Goal: Task Accomplishment & Management: Manage account settings

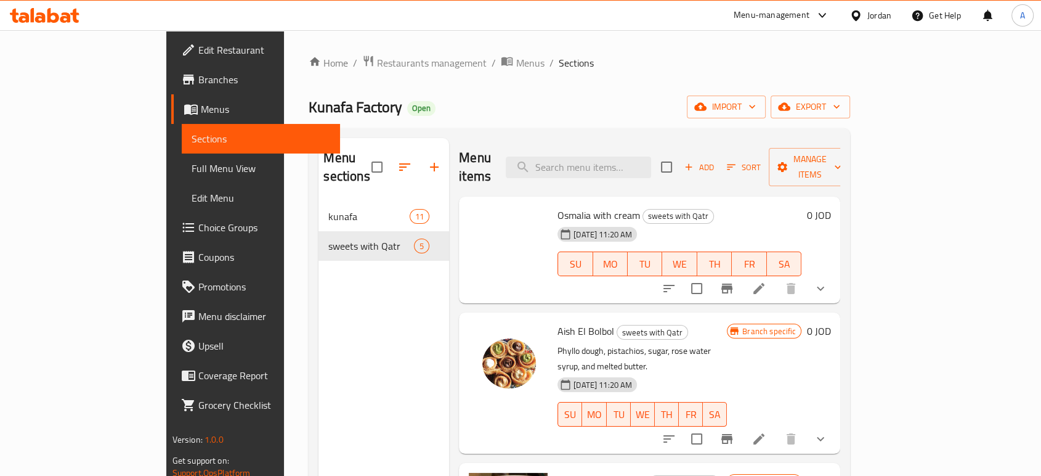
click at [377, 58] on span "Restaurants management" at bounding box center [432, 62] width 110 height 15
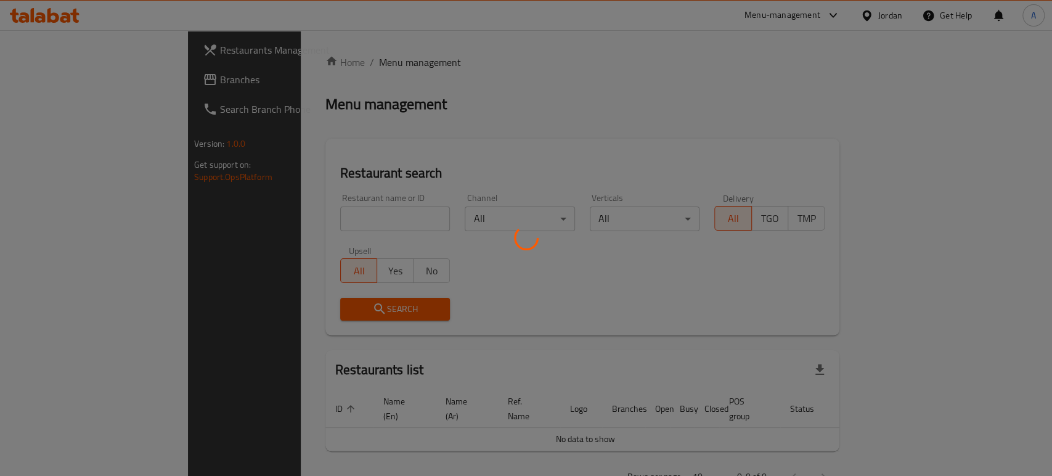
click at [48, 76] on div at bounding box center [526, 238] width 1052 height 476
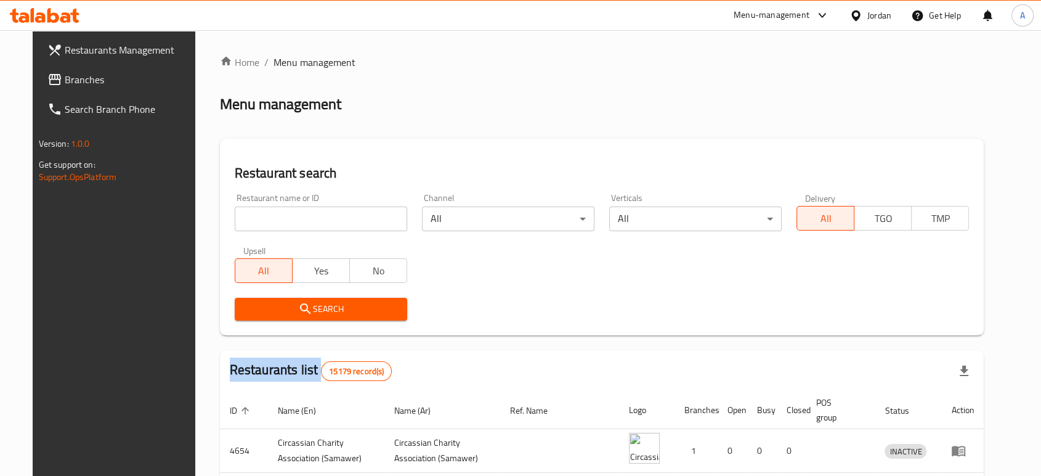
click at [48, 76] on div "Restaurants Management Branches Search Branch Phone Version: 1.0.0 Get support …" at bounding box center [521, 451] width 976 height 843
click at [65, 76] on span "Branches" at bounding box center [131, 79] width 132 height 15
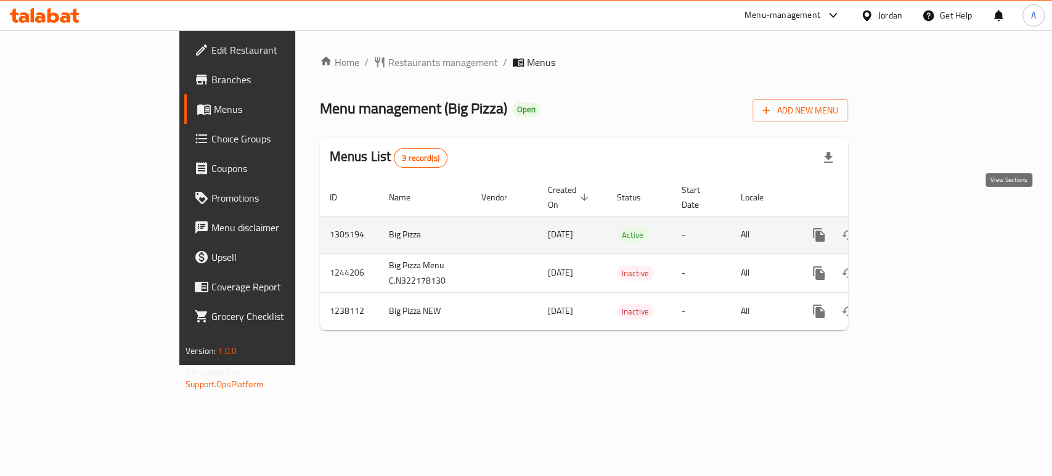
click at [915, 227] on icon "enhanced table" at bounding box center [907, 234] width 15 height 15
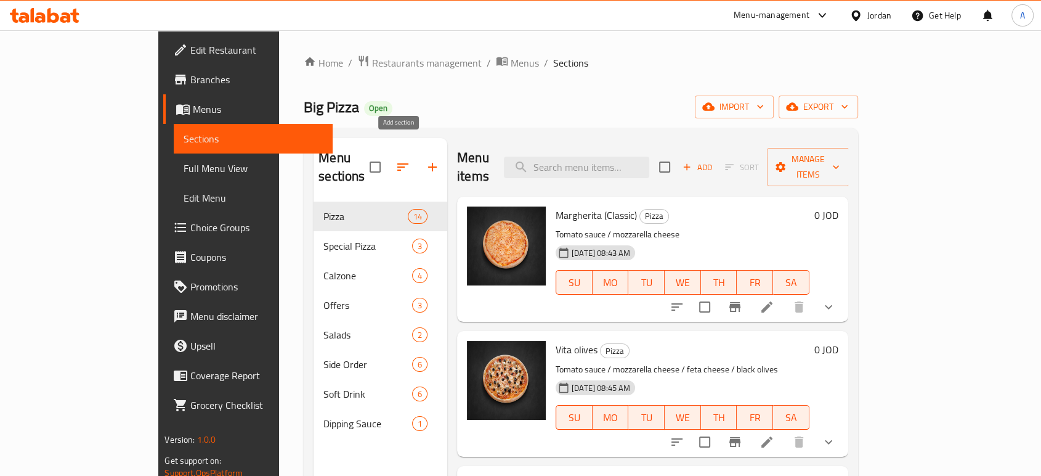
click at [425, 160] on icon "button" at bounding box center [432, 167] width 15 height 15
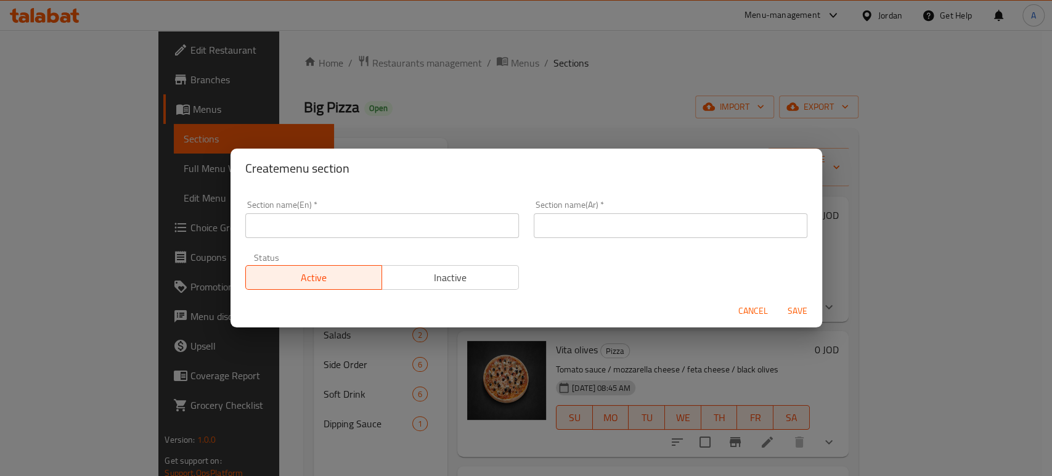
click at [302, 232] on input "text" at bounding box center [382, 225] width 274 height 25
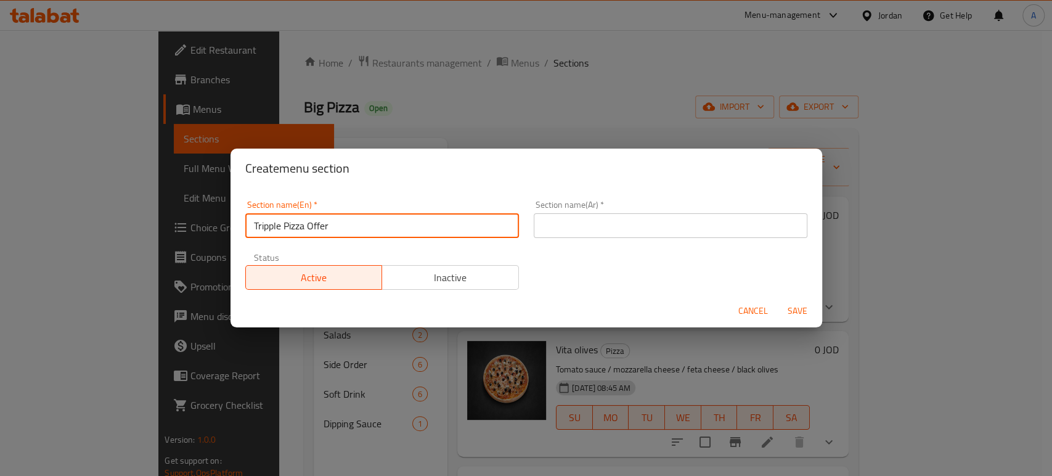
type input "Tripple Pizza Offer"
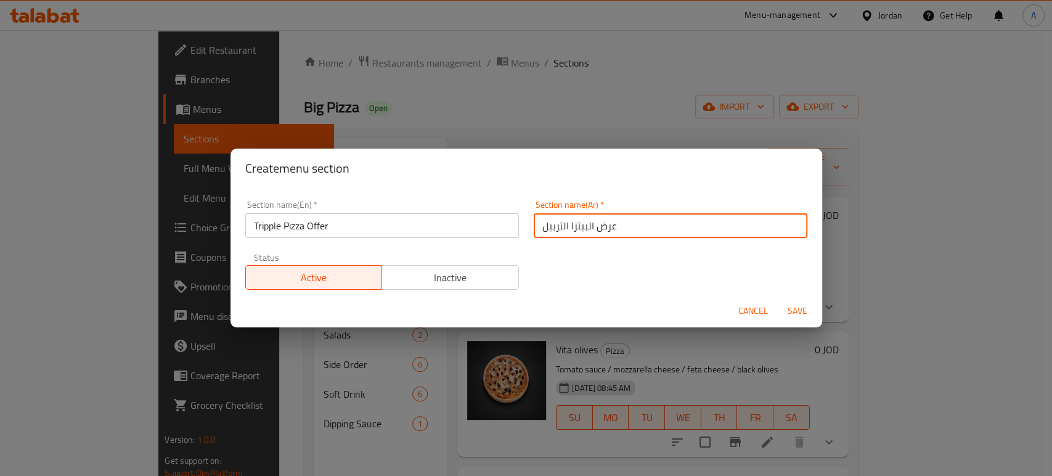
type input "عرض البيتزا التربيل"
click at [793, 306] on span "Save" at bounding box center [797, 310] width 30 height 15
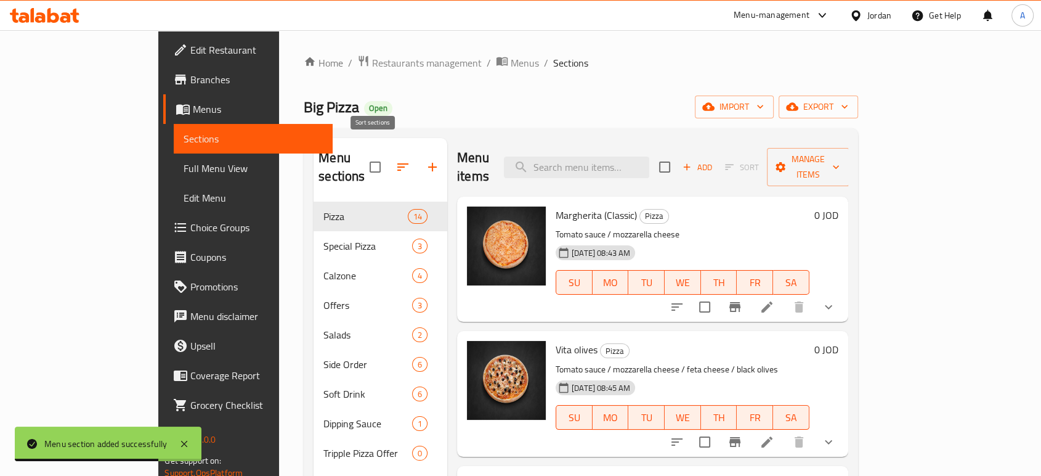
click at [395, 160] on icon "button" at bounding box center [402, 167] width 15 height 15
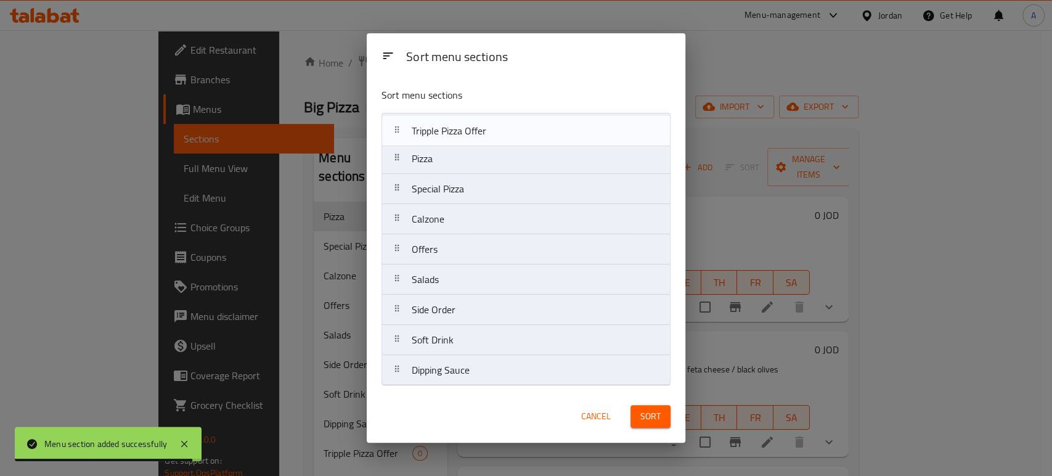
drag, startPoint x: 477, startPoint y: 379, endPoint x: 479, endPoint y: 130, distance: 248.9
click at [479, 130] on nav "Pizza Special Pizza Calzone Offers Salads Side Order Soft Drink Dipping Sauce T…" at bounding box center [525, 249] width 289 height 273
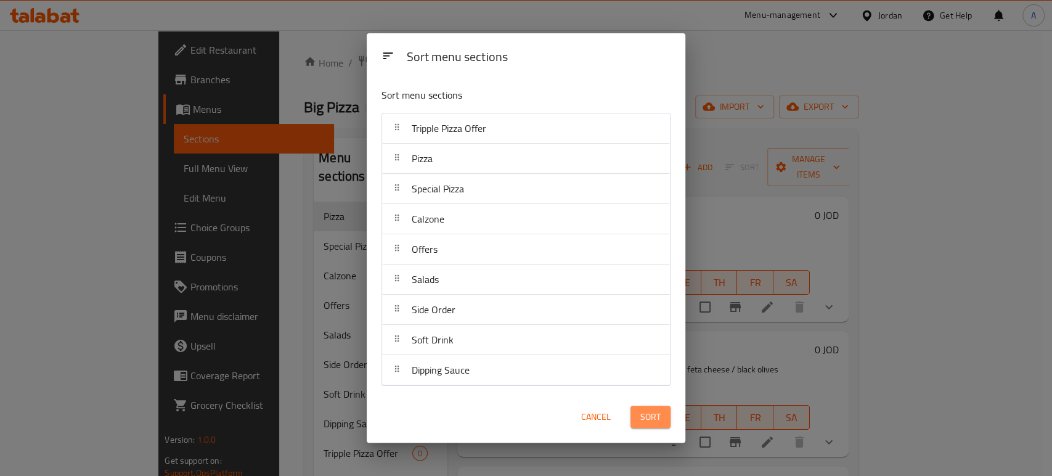
click at [662, 424] on button "Sort" at bounding box center [650, 416] width 40 height 23
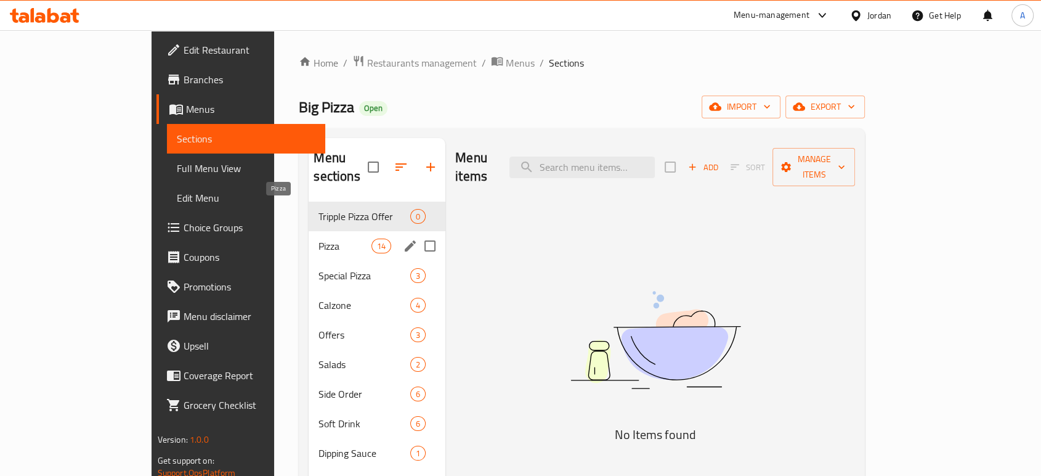
click at [318, 238] on span "Pizza" at bounding box center [344, 245] width 52 height 15
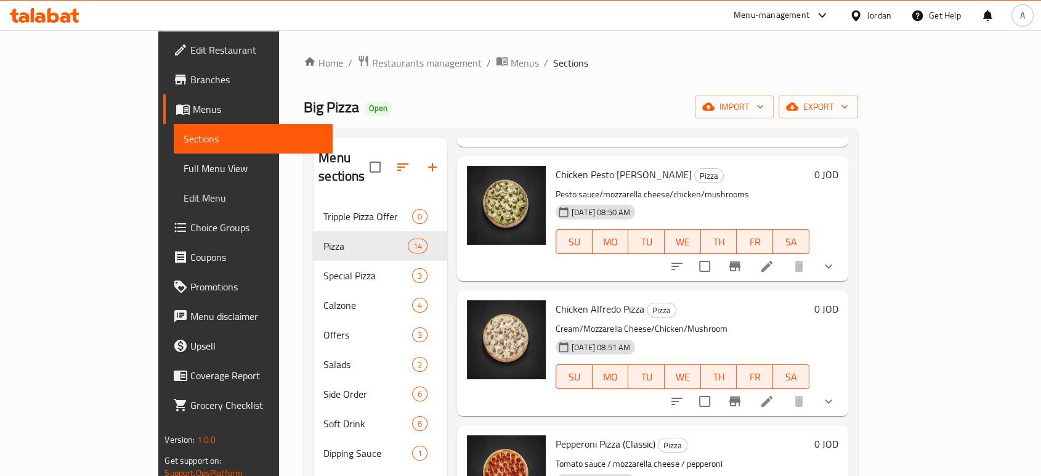
scroll to position [1318, 0]
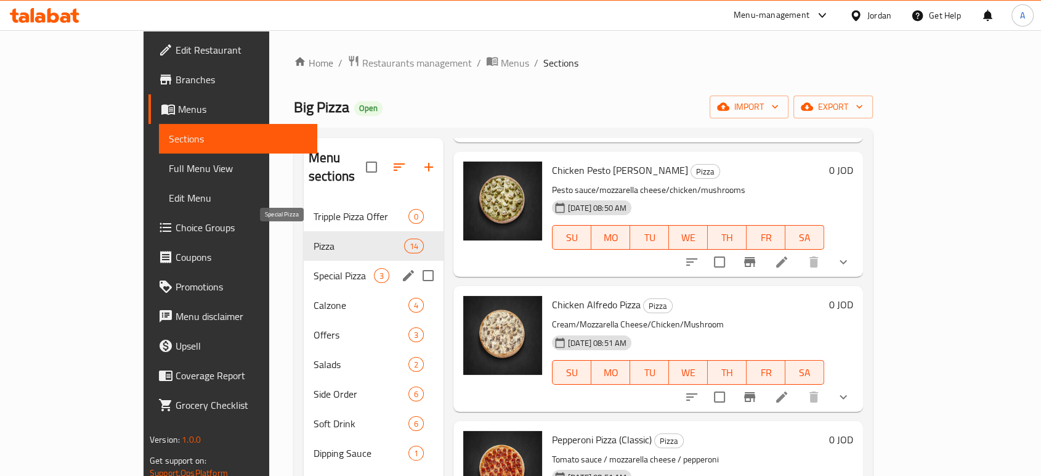
click at [314, 268] on span "Special Pizza" at bounding box center [344, 275] width 60 height 15
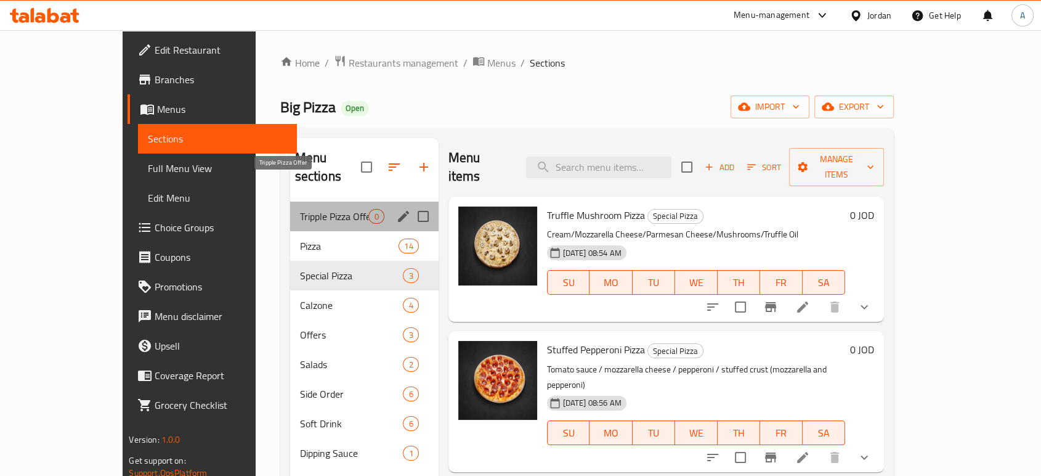
click at [300, 209] on span "Tripple Pizza Offer" at bounding box center [334, 216] width 69 height 15
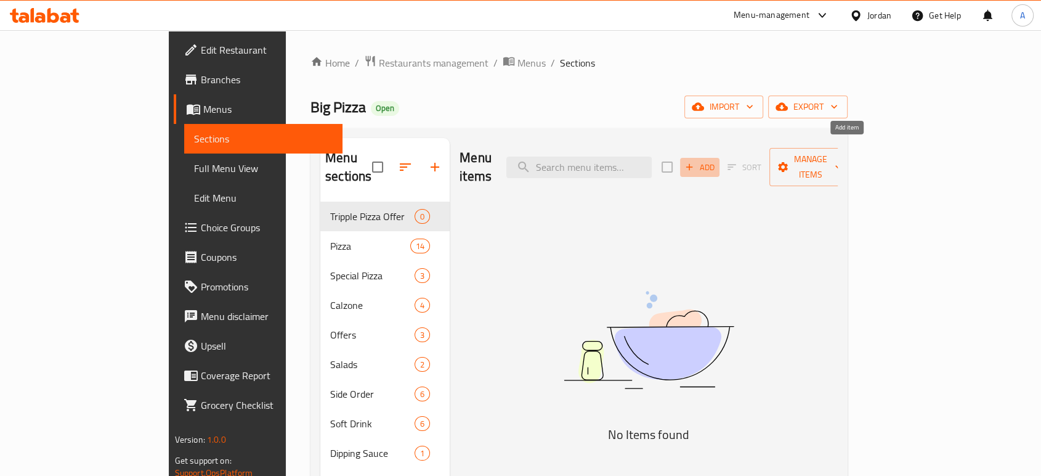
click at [716, 160] on span "Add" at bounding box center [699, 167] width 33 height 14
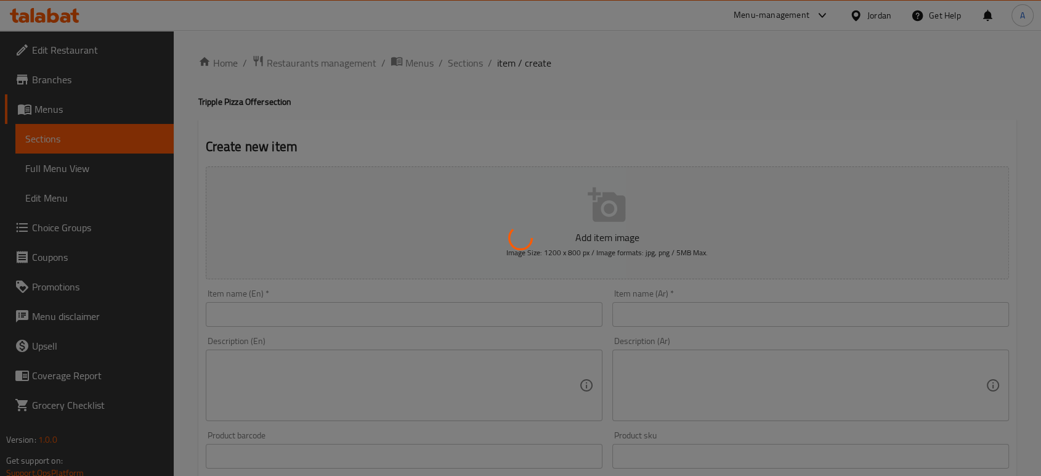
click at [357, 290] on div at bounding box center [520, 238] width 1041 height 476
click at [277, 285] on div at bounding box center [520, 238] width 1041 height 476
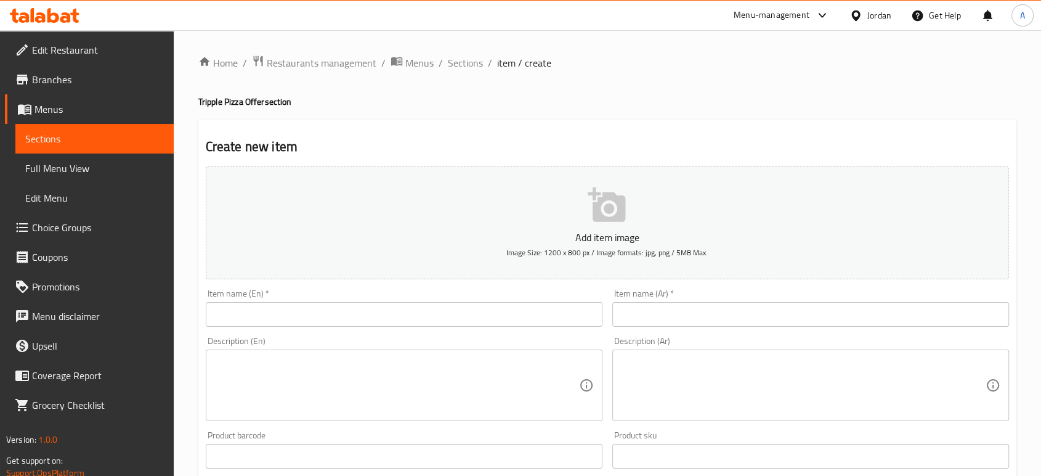
click at [277, 302] on input "text" at bounding box center [404, 314] width 397 height 25
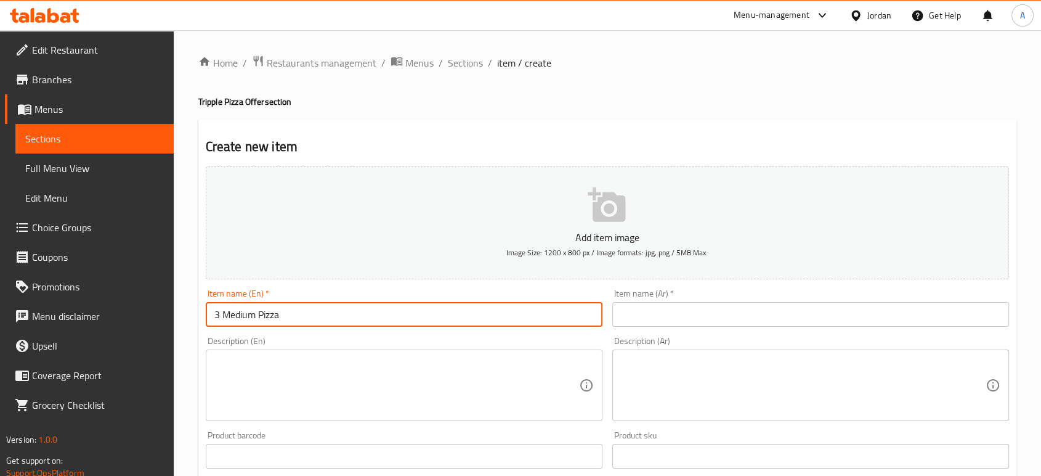
type input "3 Medium Pizza"
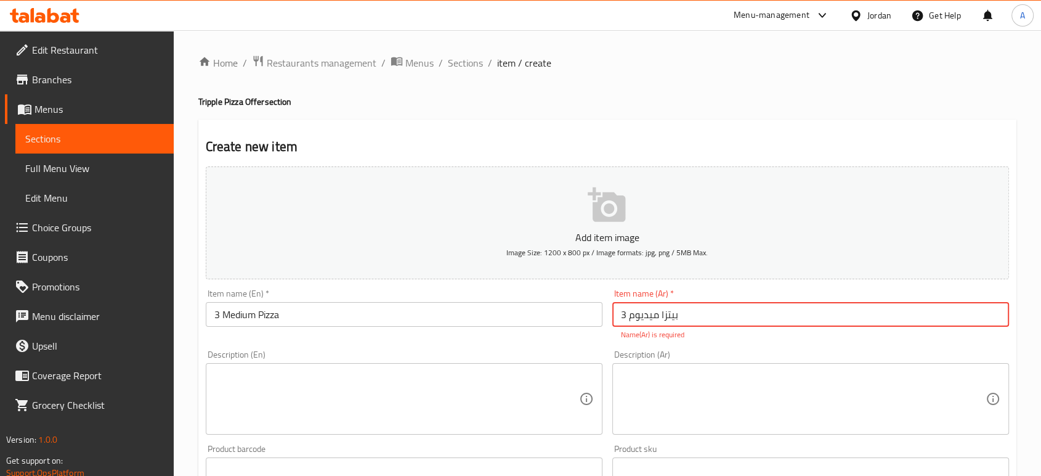
type input "3 بيتزا ميديوم"
click at [243, 444] on input "text" at bounding box center [404, 456] width 397 height 25
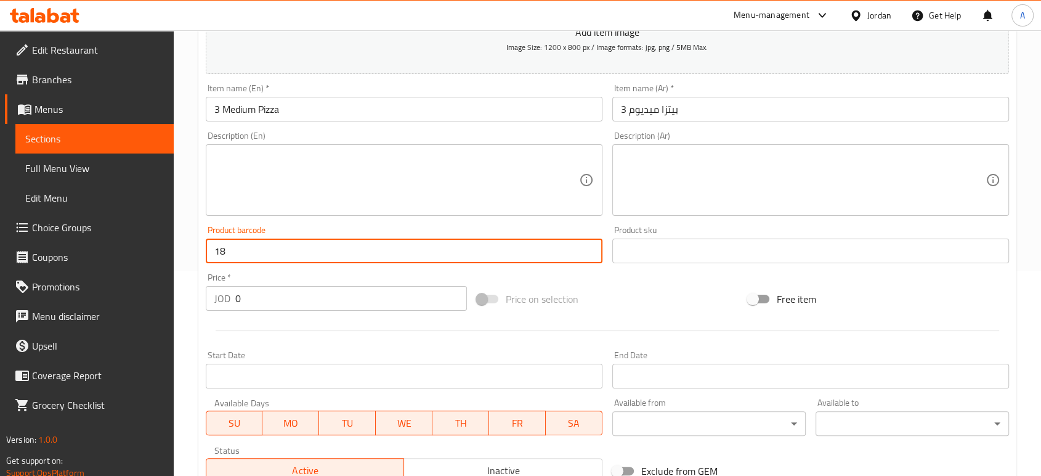
scroll to position [332, 0]
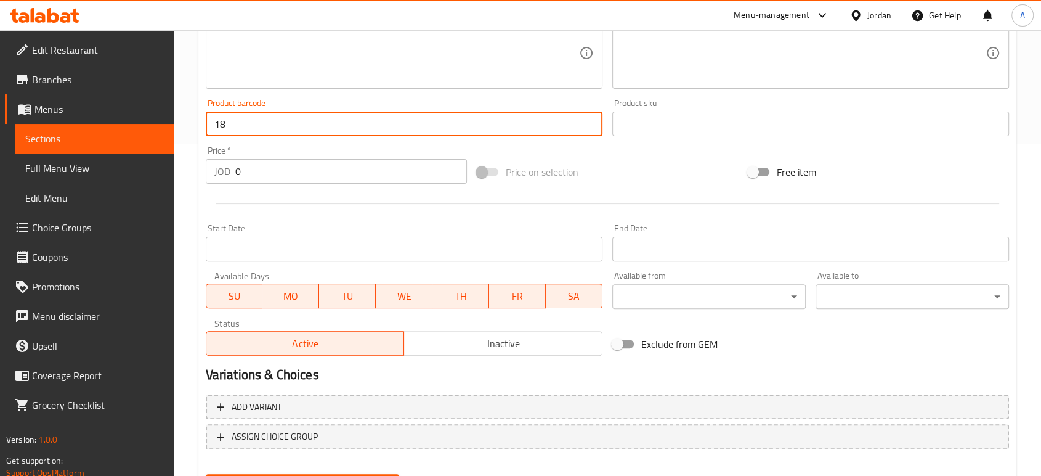
type input "18"
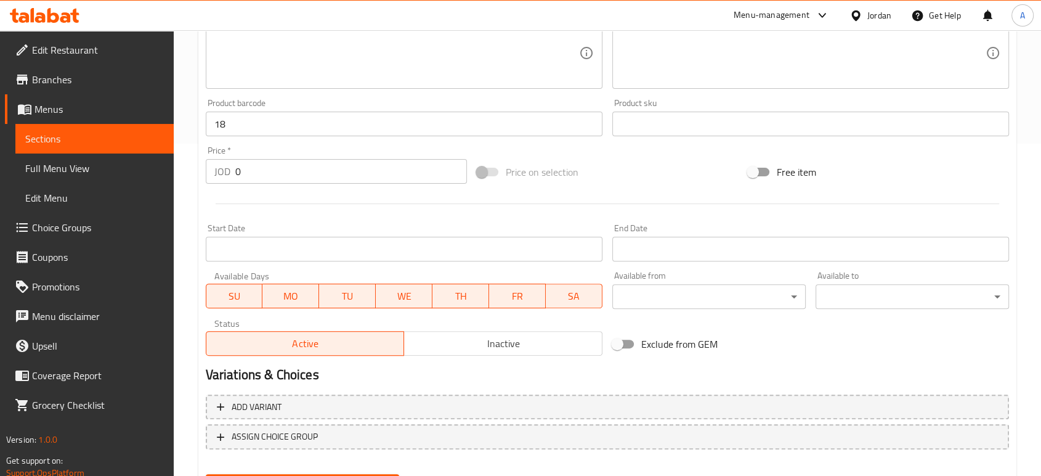
click at [277, 469] on div "Create" at bounding box center [302, 485] width 203 height 33
click at [277, 475] on span "Create" at bounding box center [303, 484] width 174 height 15
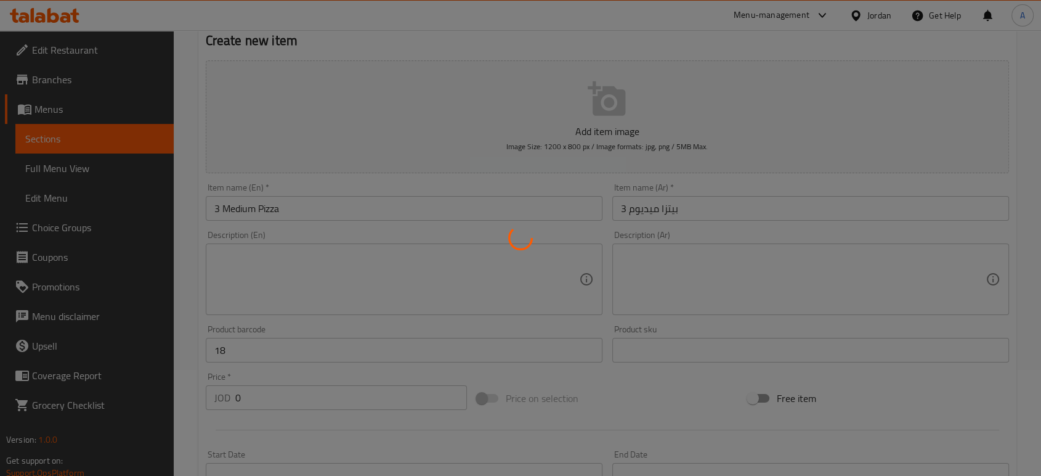
scroll to position [0, 0]
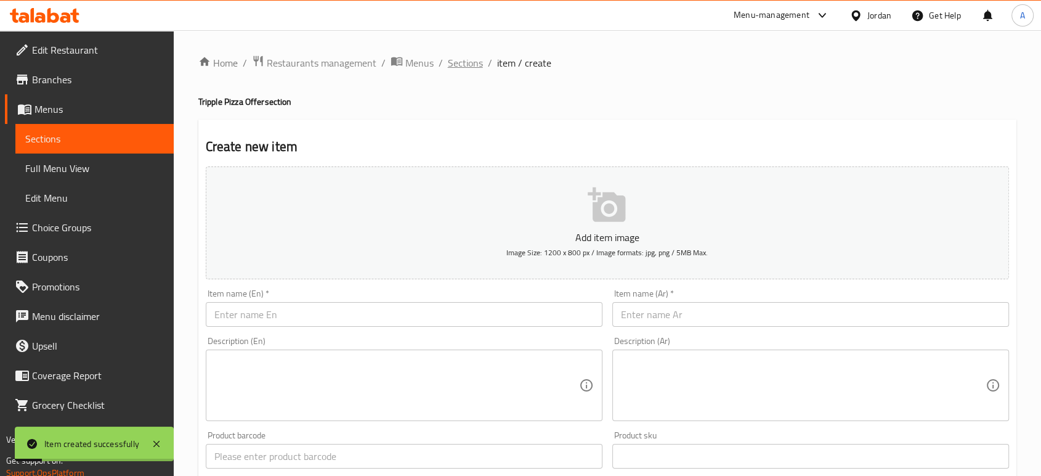
click at [448, 62] on span "Sections" at bounding box center [465, 62] width 35 height 15
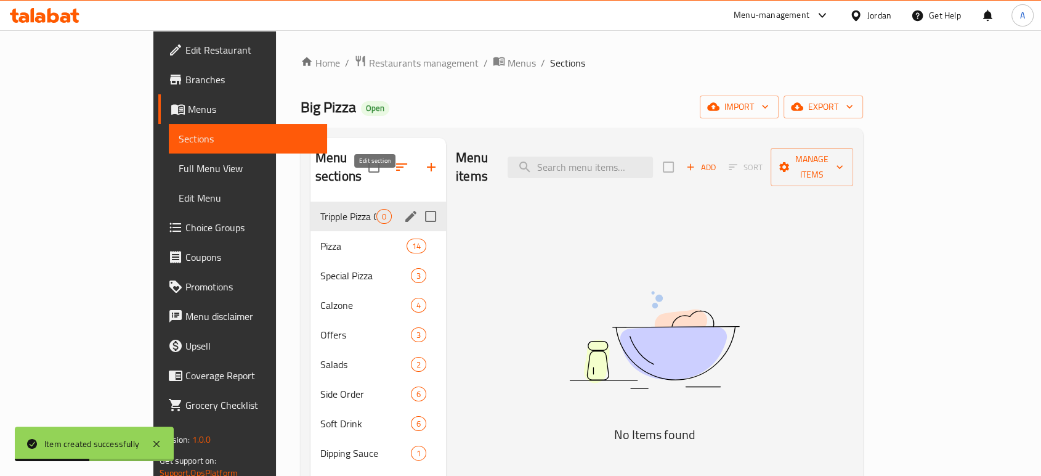
click at [402, 207] on button "edit" at bounding box center [411, 216] width 18 height 18
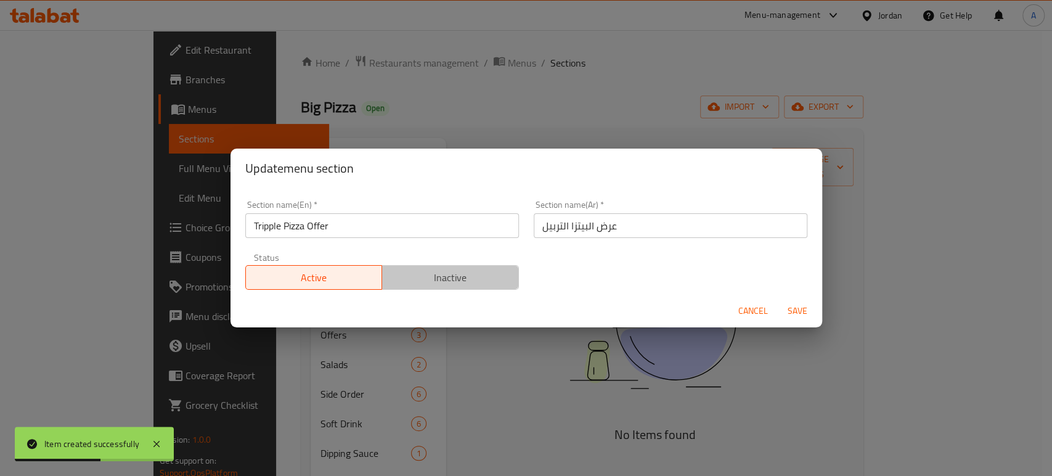
click at [453, 276] on span "Inactive" at bounding box center [450, 278] width 127 height 18
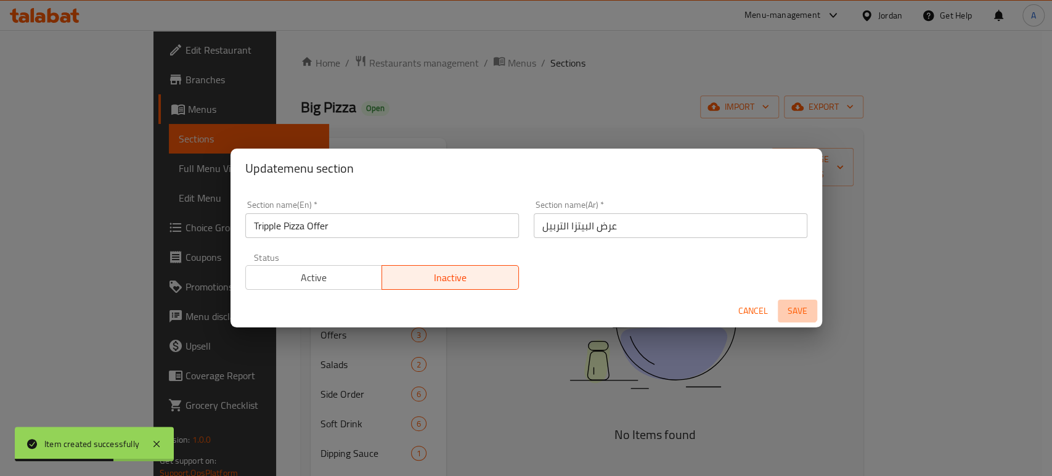
click at [796, 303] on span "Save" at bounding box center [797, 310] width 30 height 15
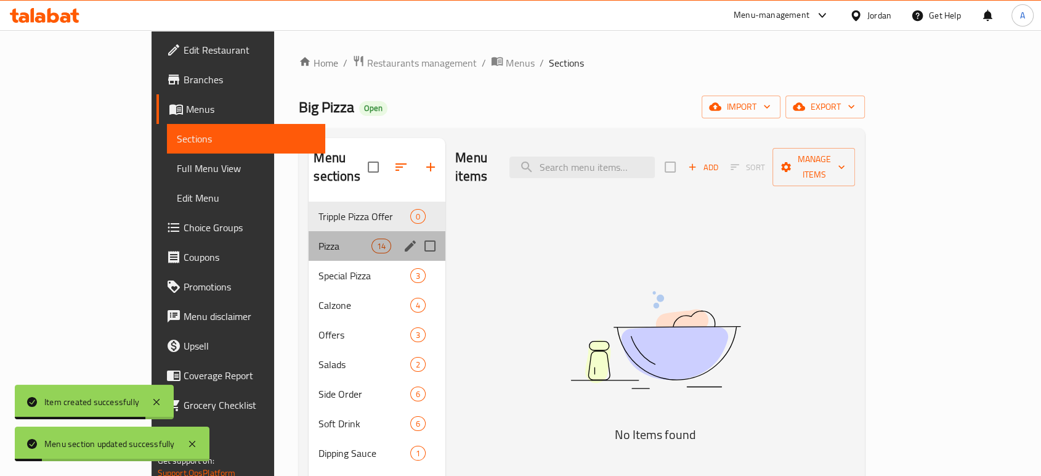
click at [309, 231] on div "Pizza 14" at bounding box center [377, 246] width 137 height 30
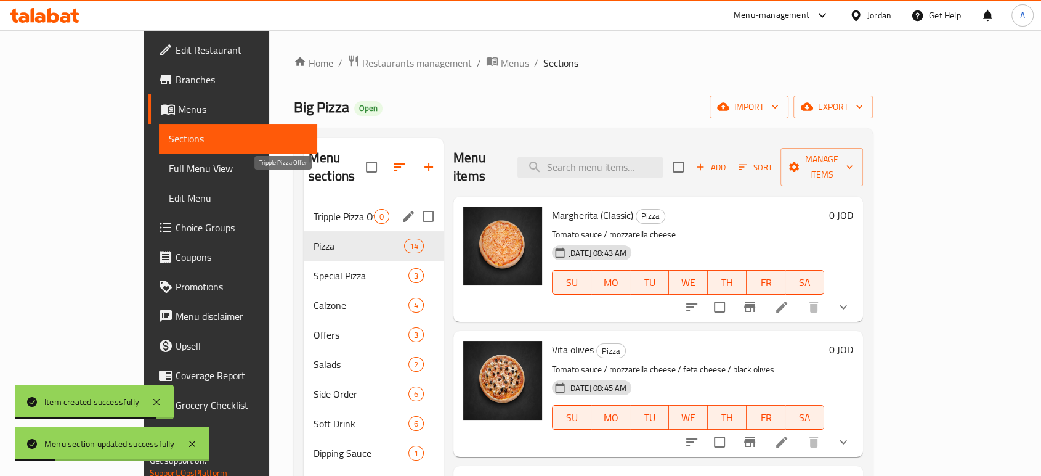
click at [314, 209] on span "Tripple Pizza Offer" at bounding box center [344, 216] width 60 height 15
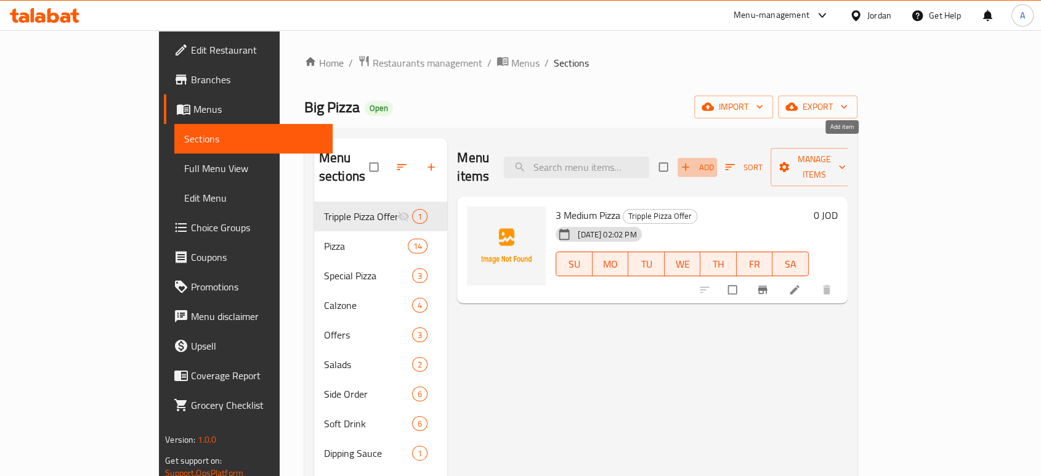
click at [717, 158] on button "Add" at bounding box center [697, 167] width 39 height 19
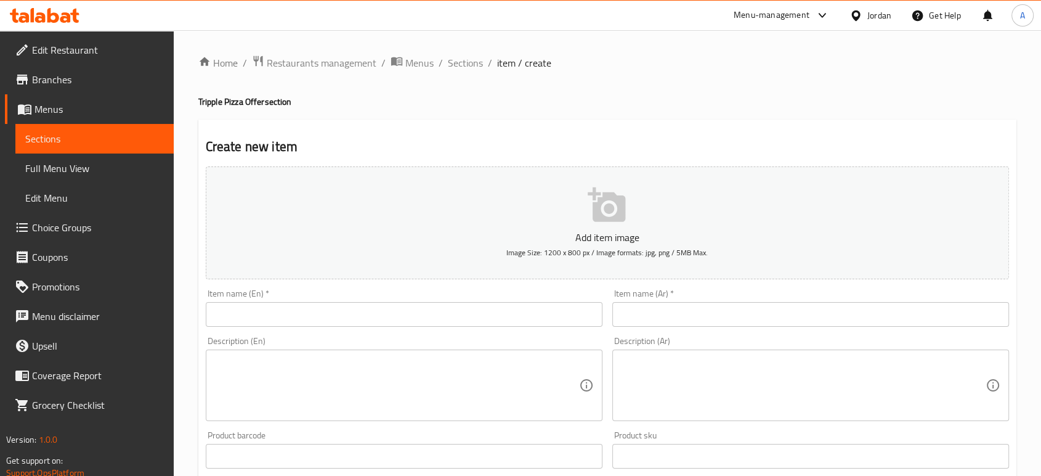
click at [428, 302] on input "text" at bounding box center [404, 314] width 397 height 25
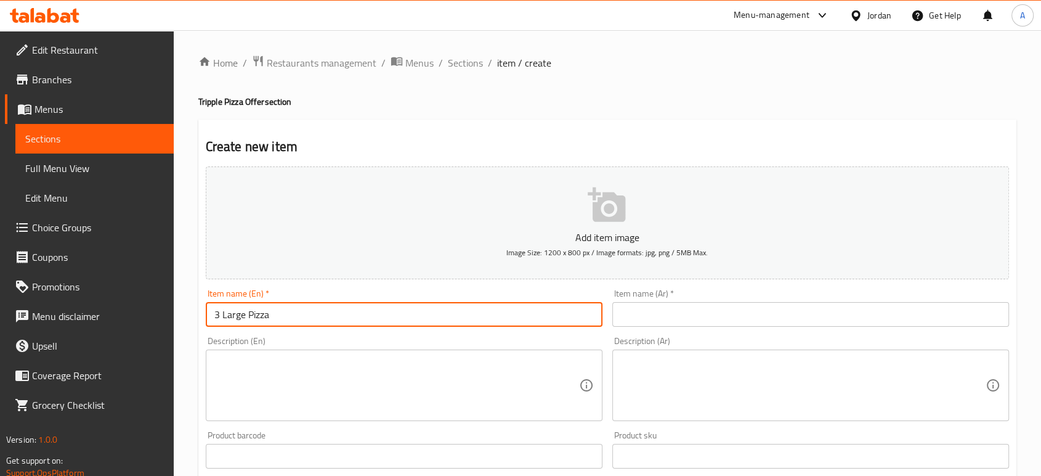
type input "3 Large Pizza"
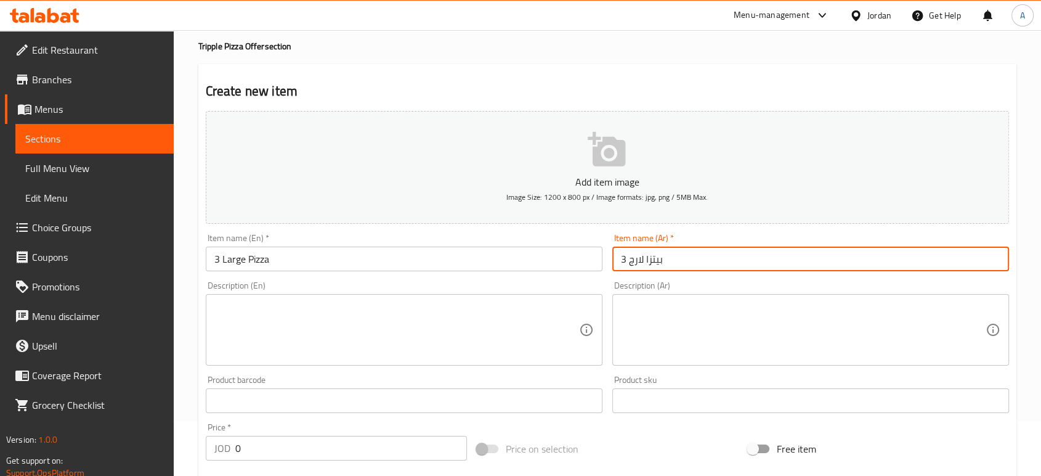
scroll to position [137, 0]
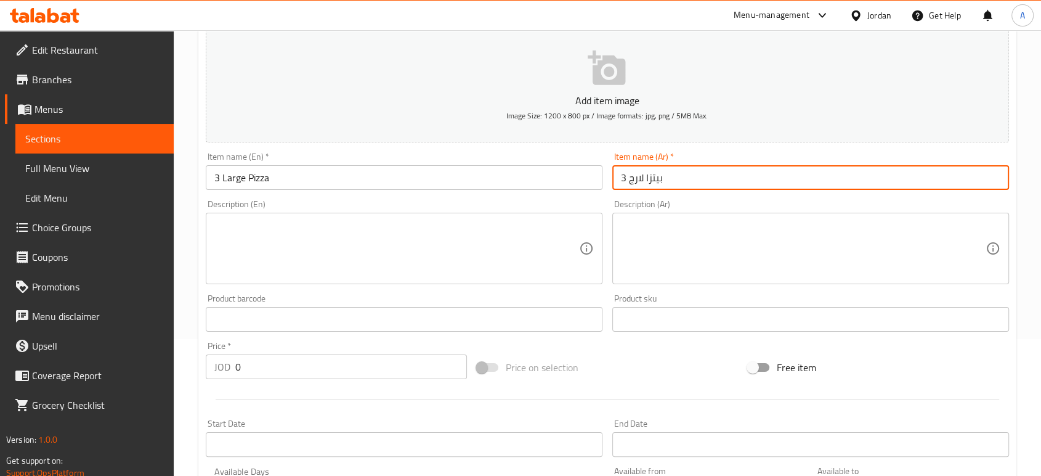
type input "3 بيتزا لارج"
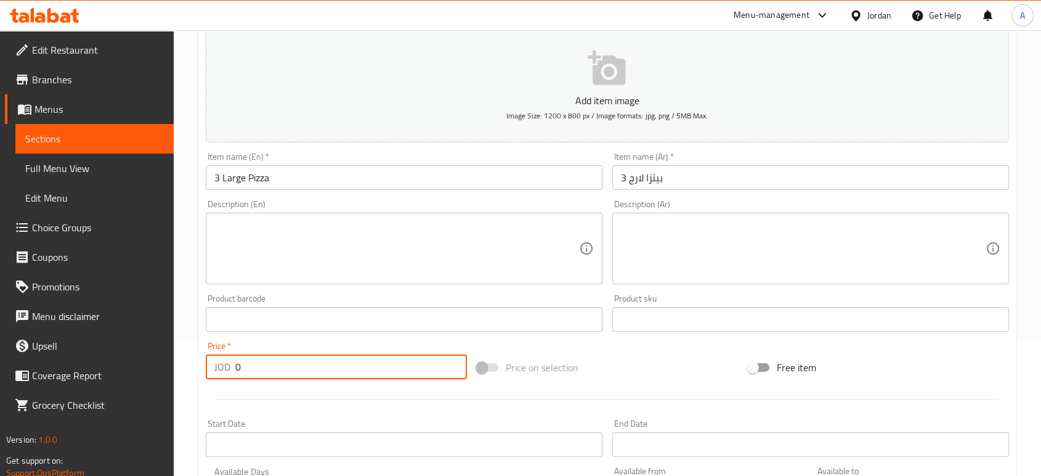
click at [143, 324] on div "Edit Restaurant Branches Menus Sections Full Menu View Edit Menu Choice Groups …" at bounding box center [520, 313] width 1041 height 840
type input "3"
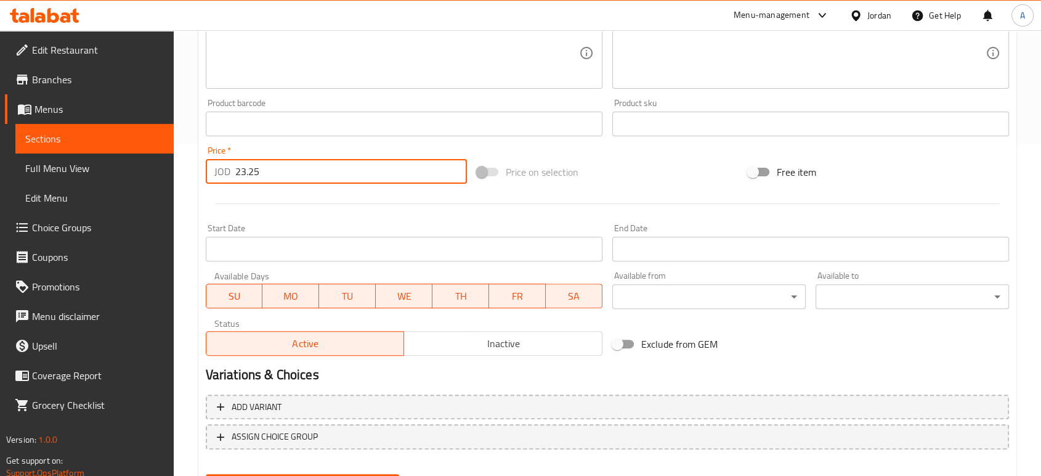
type input "23.25"
click at [349, 475] on span "Create" at bounding box center [303, 484] width 174 height 15
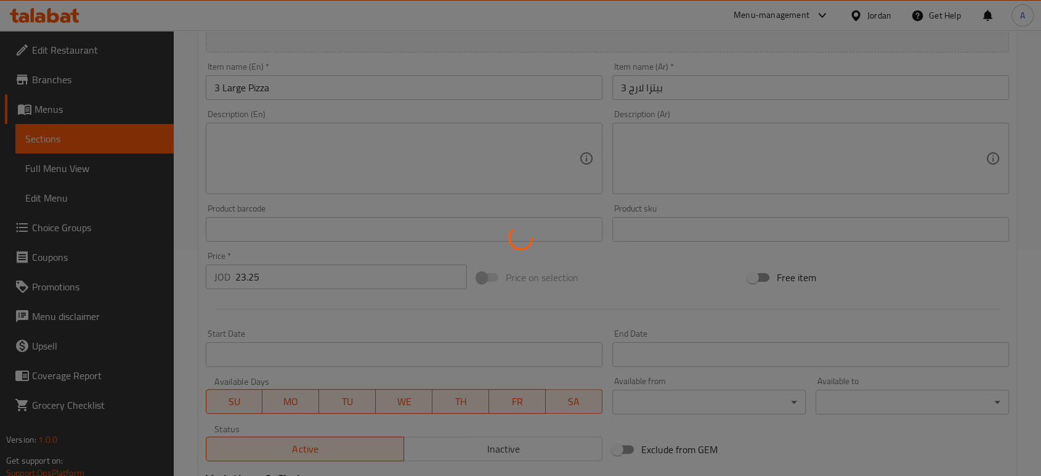
type input "0"
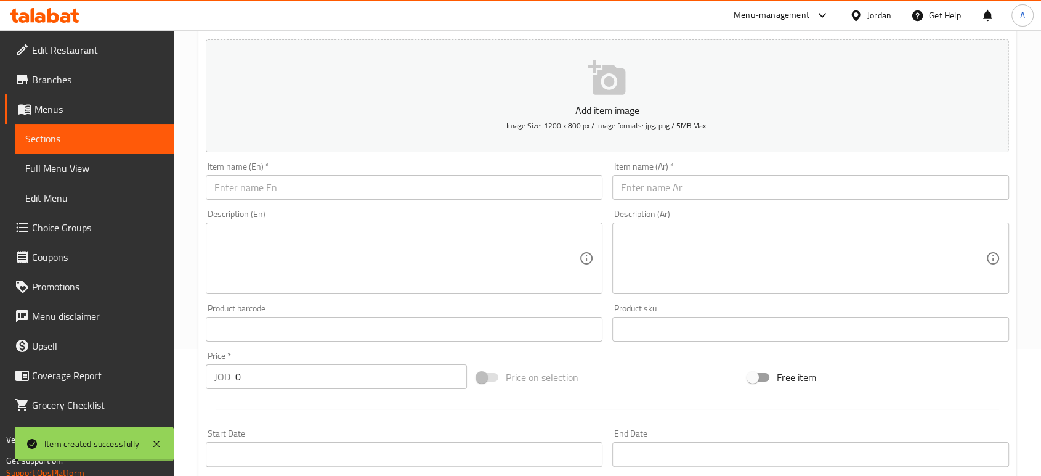
scroll to position [0, 0]
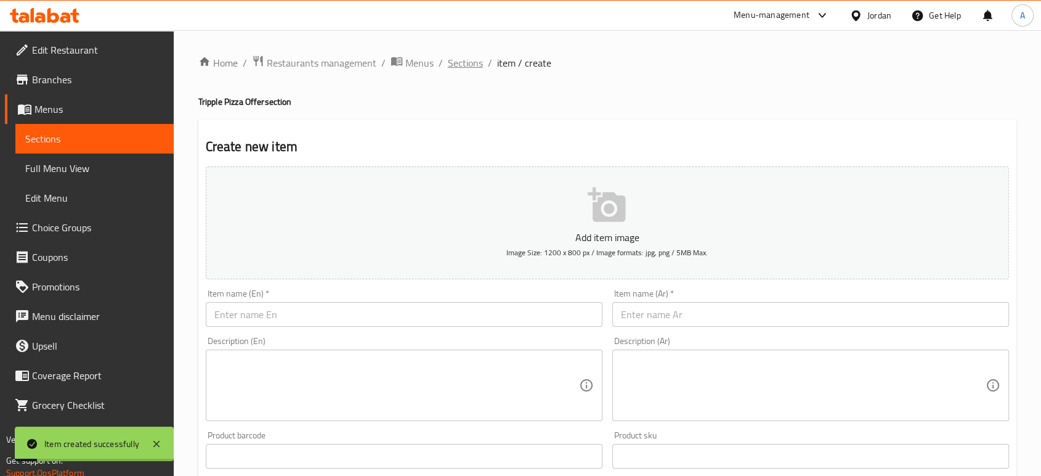
click at [448, 69] on span "Sections" at bounding box center [465, 62] width 35 height 15
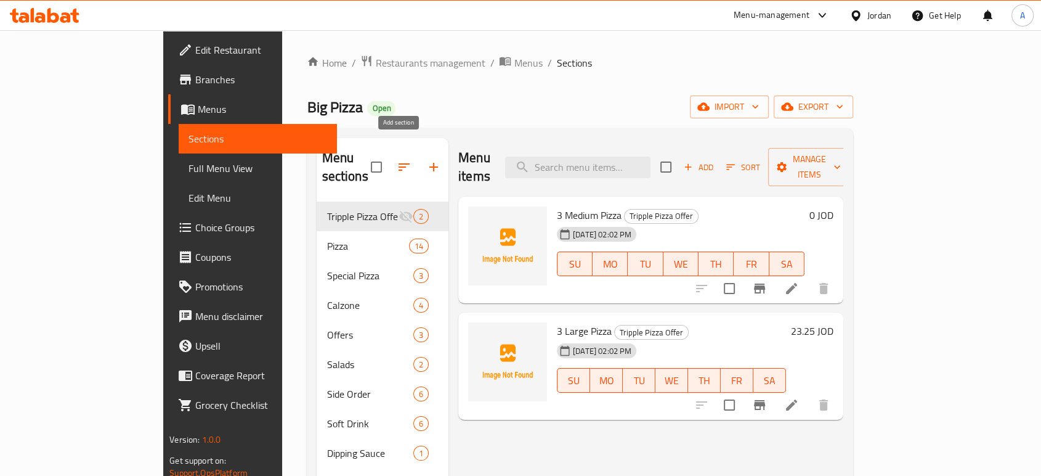
click at [429, 163] on icon "button" at bounding box center [433, 167] width 9 height 9
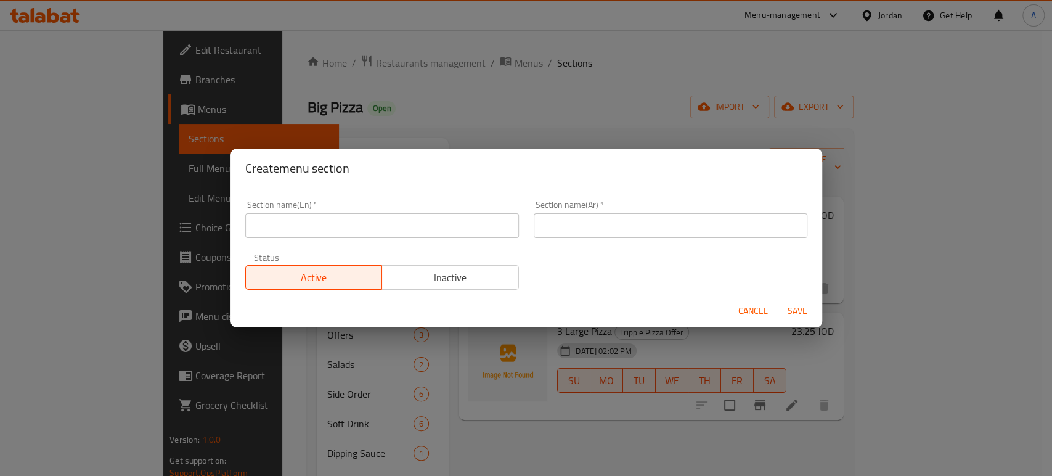
click at [450, 221] on input "text" at bounding box center [382, 225] width 274 height 25
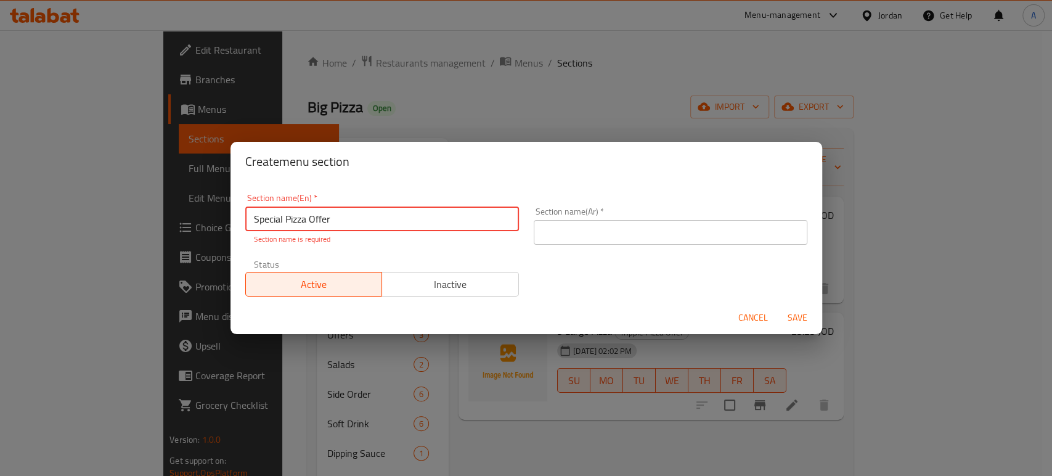
type input "Special Pizza Offer"
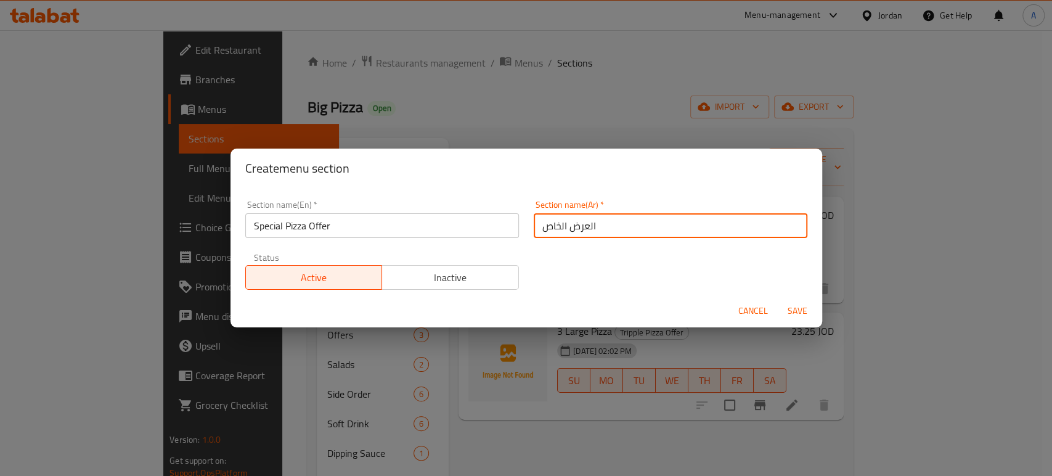
type input "العرض الخاص"
click at [792, 309] on span "Save" at bounding box center [797, 310] width 30 height 15
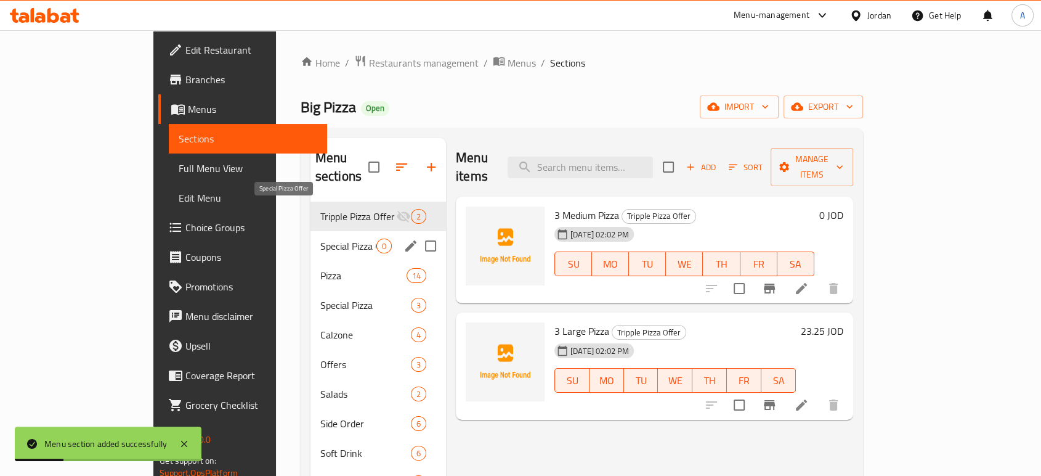
click at [320, 238] on span "Special Pizza Offer" at bounding box center [348, 245] width 56 height 15
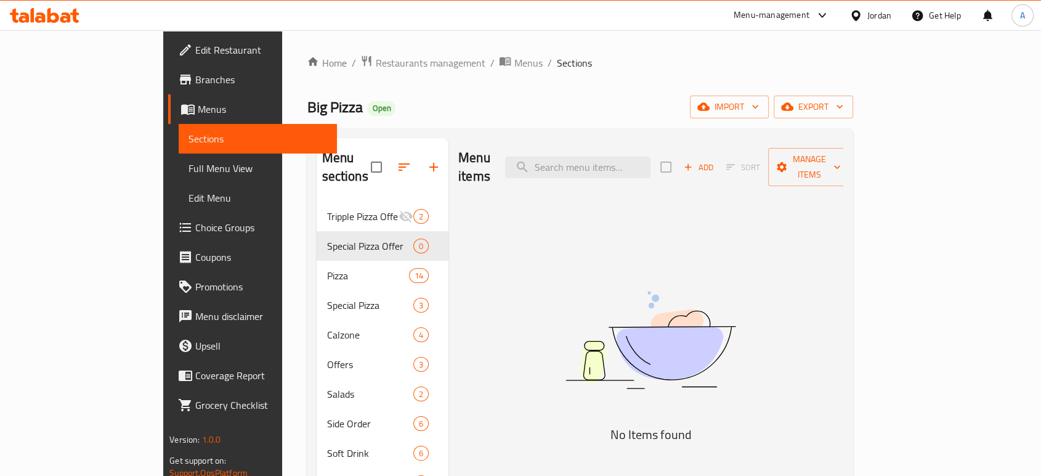
click at [694, 161] on icon "button" at bounding box center [688, 166] width 11 height 11
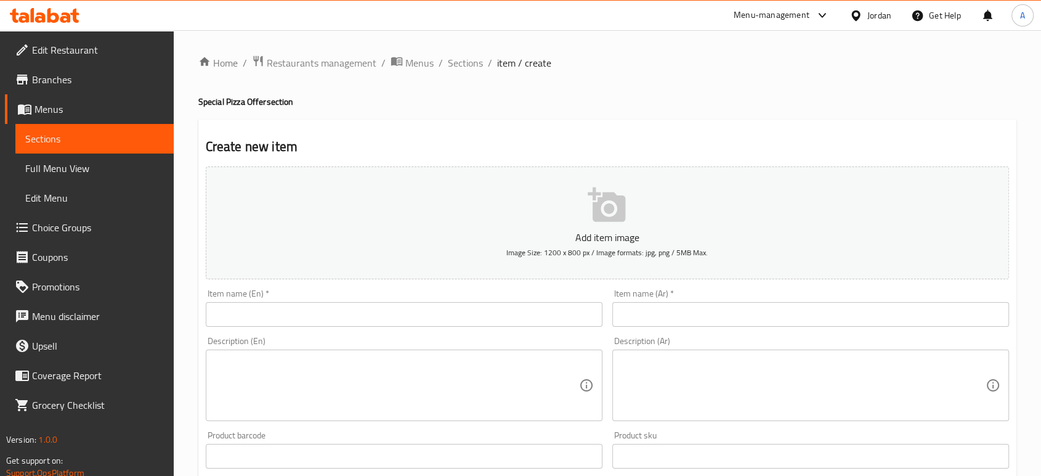
click at [325, 356] on textarea at bounding box center [396, 385] width 365 height 59
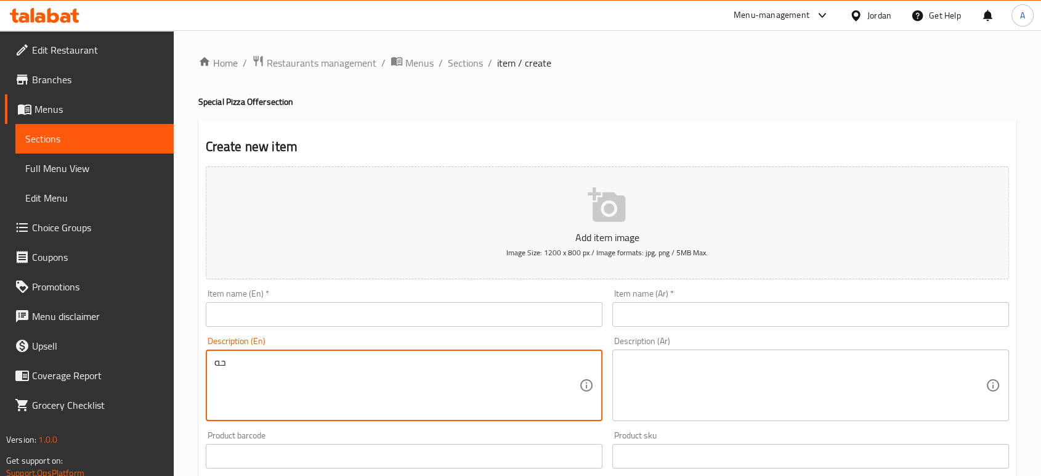
type textarea "ح"
type textarea "P"
type textarea "Chicken Pizza Alfredo + Classic Margharitta Pizza Large"
drag, startPoint x: 394, startPoint y: 336, endPoint x: 171, endPoint y: 343, distance: 223.7
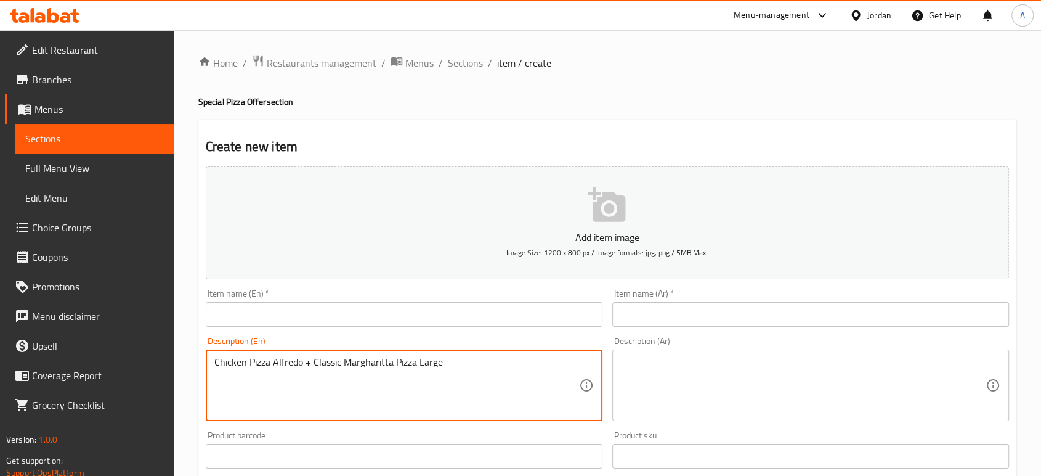
click at [171, 343] on div "Edit Restaurant Branches Menus Sections Full Menu View Edit Menu Choice Groups …" at bounding box center [520, 450] width 1041 height 840
click at [803, 349] on div "Description (Ar)" at bounding box center [810, 384] width 397 height 71
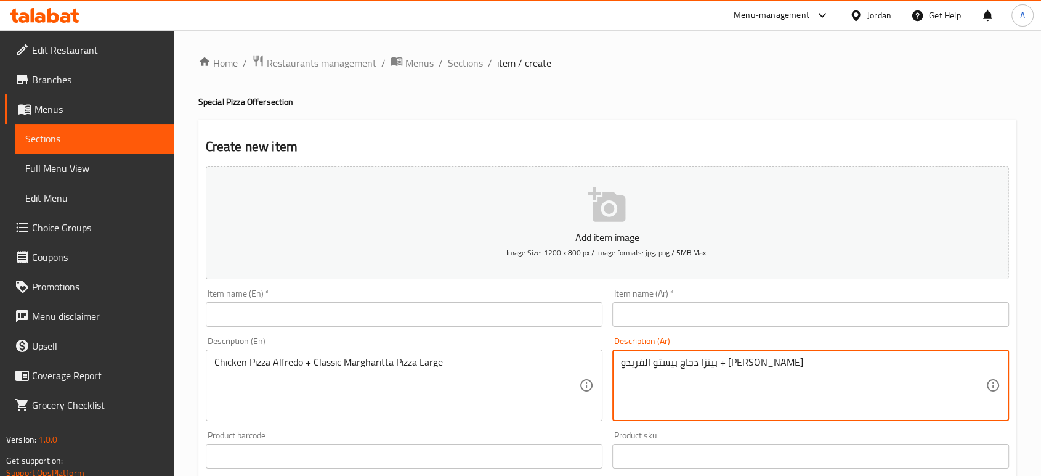
type textarea "بيتزا دجاج بيستو الفريدو + بيتزا مارغريتا كلاسيك لارج"
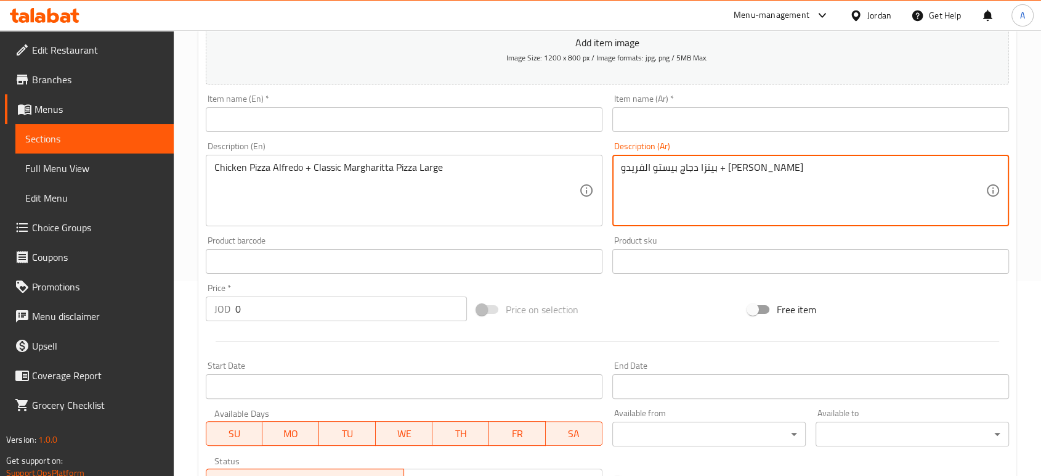
scroll to position [205, 0]
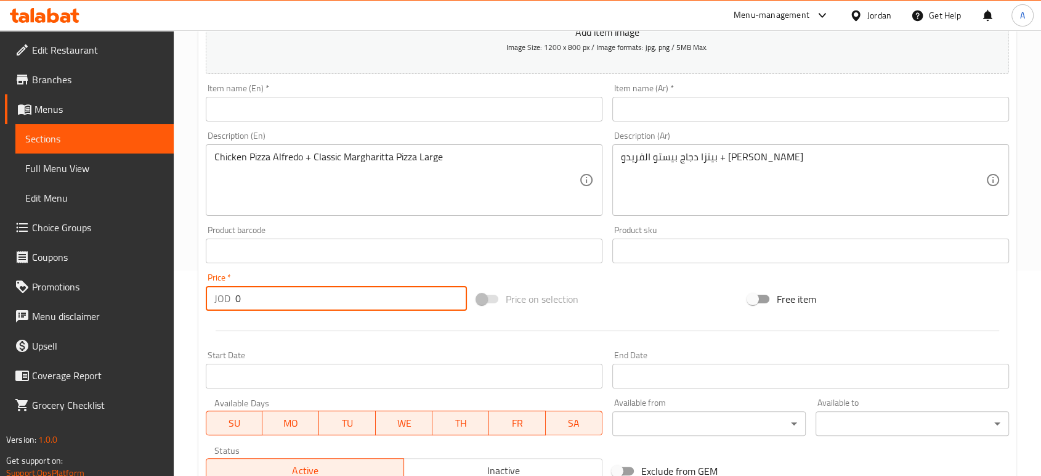
drag, startPoint x: 243, startPoint y: 249, endPoint x: 208, endPoint y: 247, distance: 34.6
click at [210, 286] on div "JOD 0 Price *" at bounding box center [336, 298] width 261 height 25
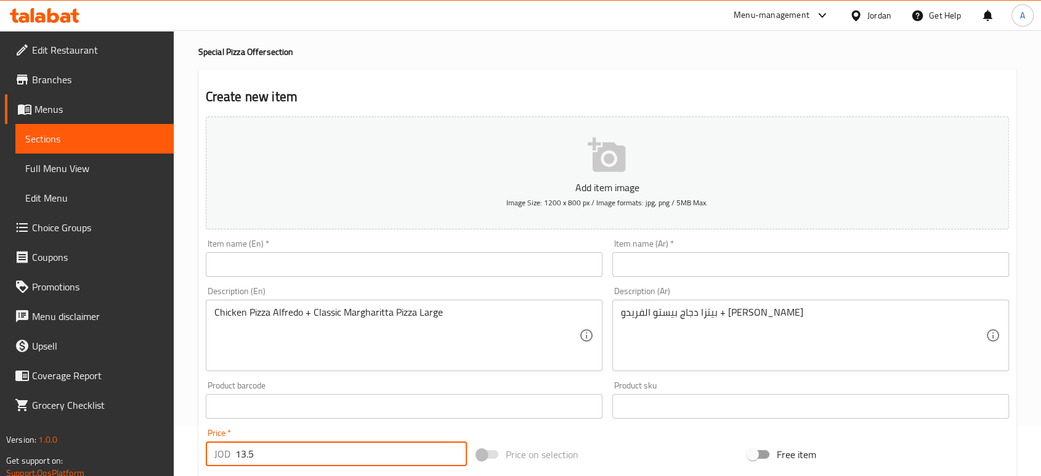
scroll to position [0, 0]
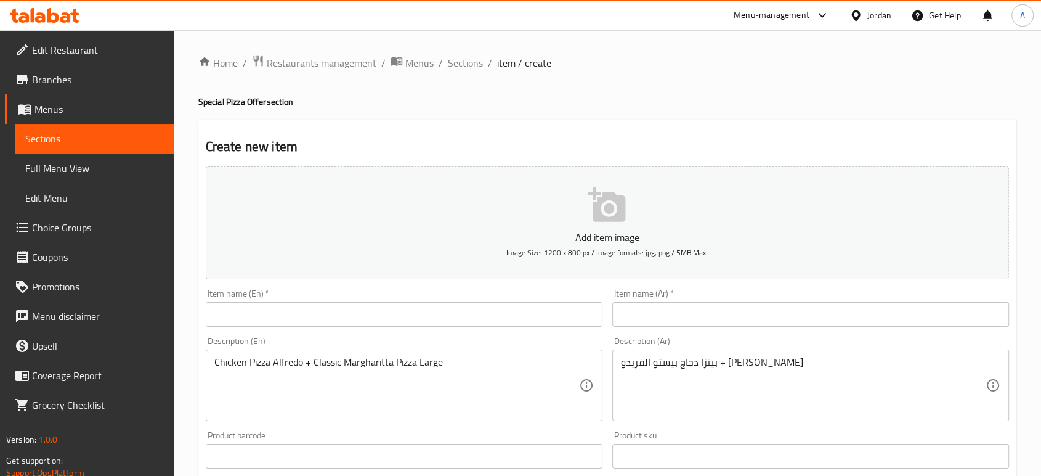
type input "13.5"
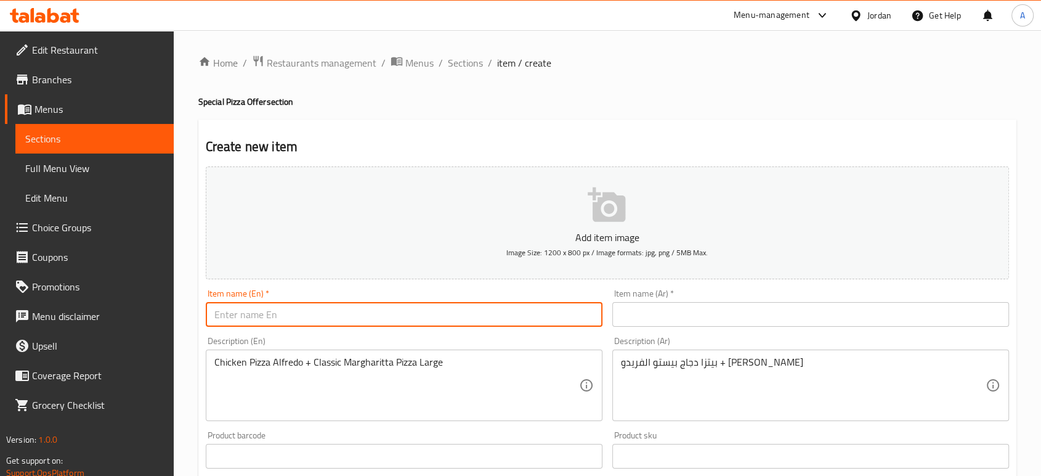
click at [315, 302] on input "text" at bounding box center [404, 314] width 397 height 25
type input "Special Offer"
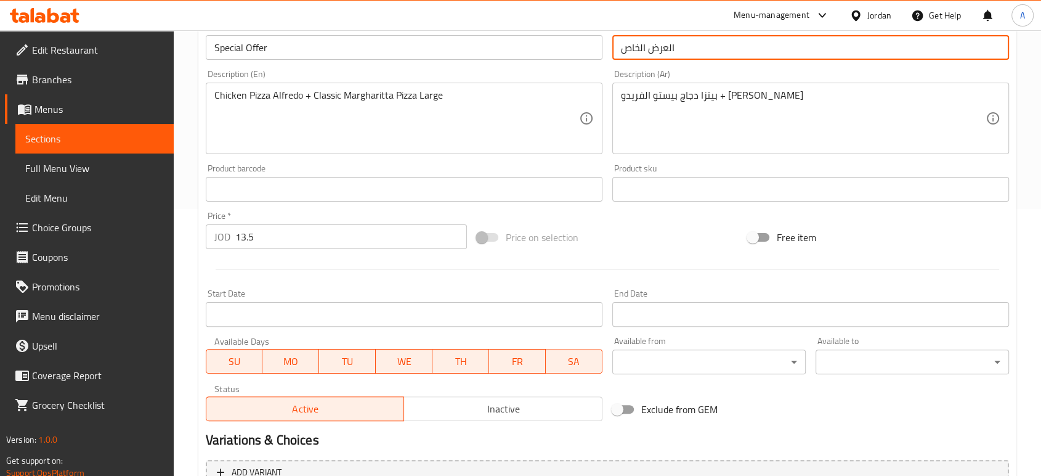
scroll to position [332, 0]
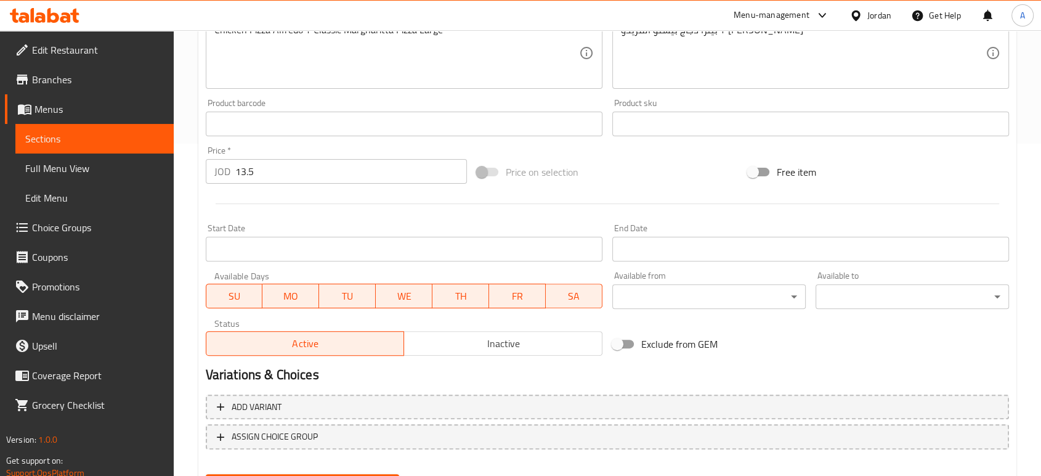
type input "العرض الخاص"
click at [375, 469] on div "Create" at bounding box center [302, 485] width 203 height 33
click at [375, 475] on span "Create" at bounding box center [303, 484] width 174 height 15
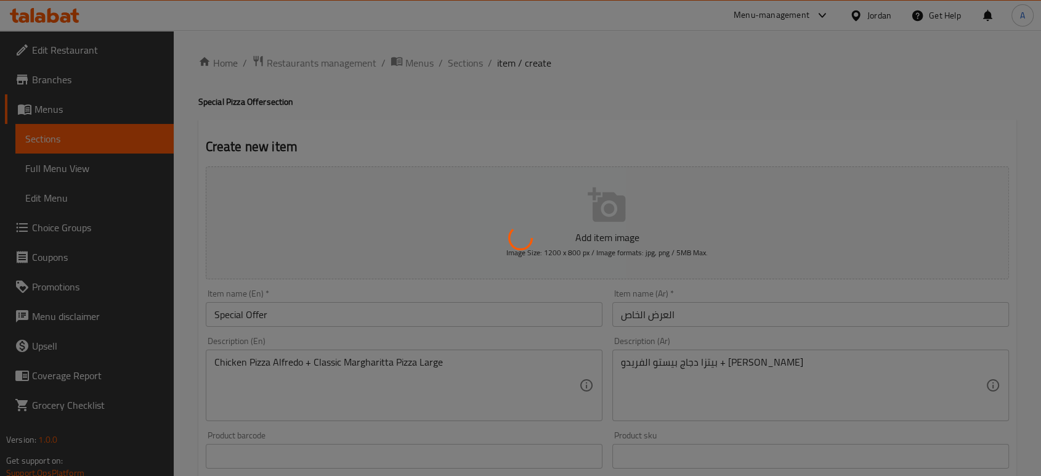
scroll to position [0, 0]
type input "0"
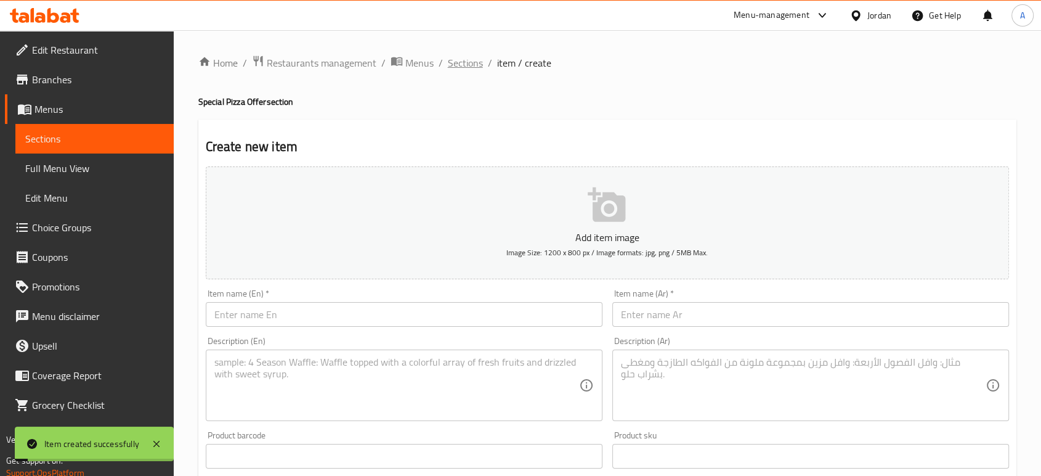
click at [448, 63] on span "Sections" at bounding box center [465, 62] width 35 height 15
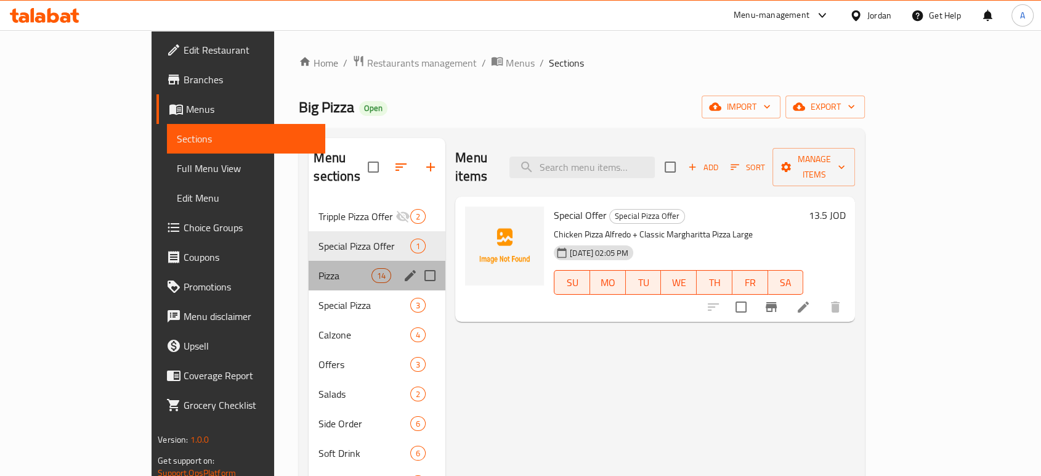
click at [309, 261] on div "Pizza 14" at bounding box center [377, 276] width 137 height 30
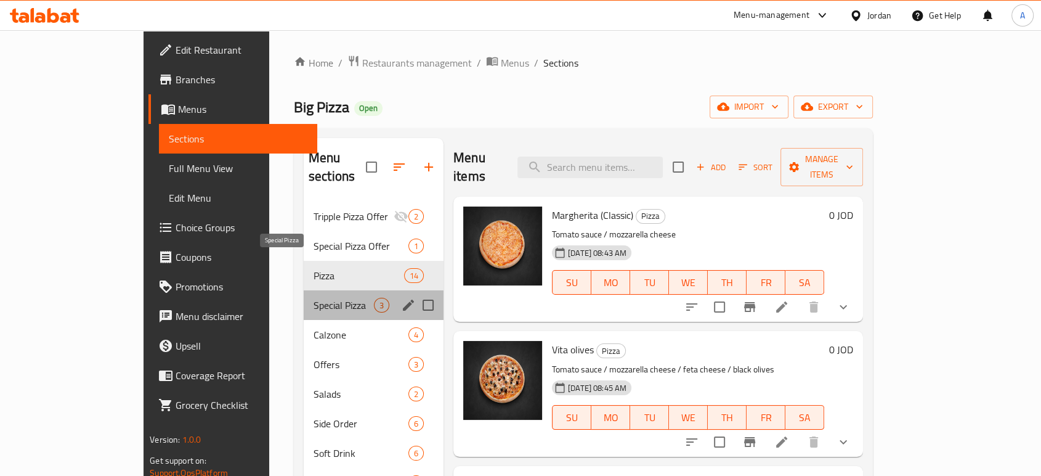
click at [314, 298] on span "Special Pizza" at bounding box center [344, 305] width 60 height 15
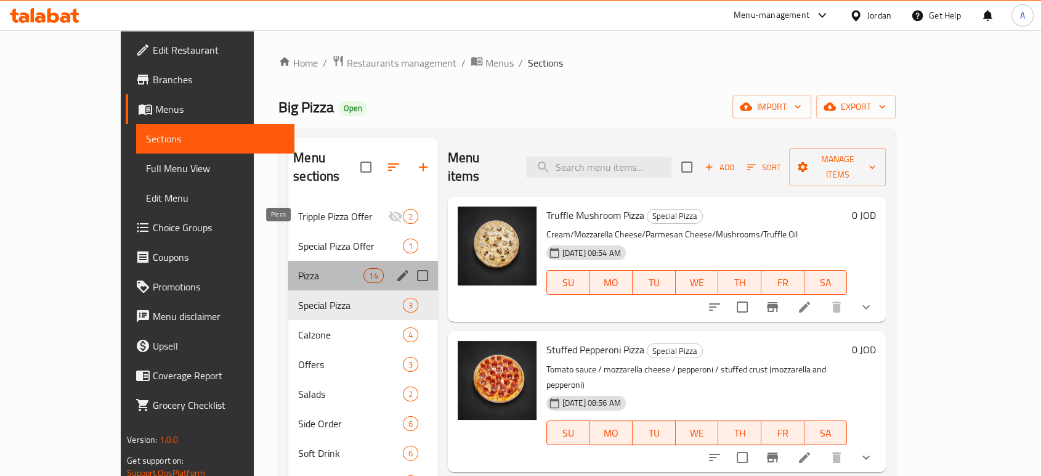
click at [298, 268] on span "Pizza" at bounding box center [330, 275] width 65 height 15
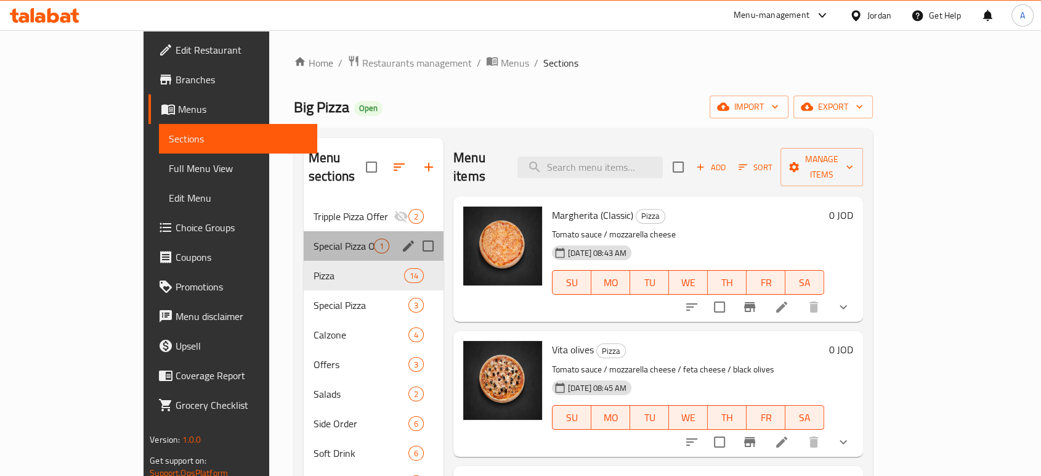
click at [304, 231] on div "Special Pizza Offer 1" at bounding box center [374, 246] width 140 height 30
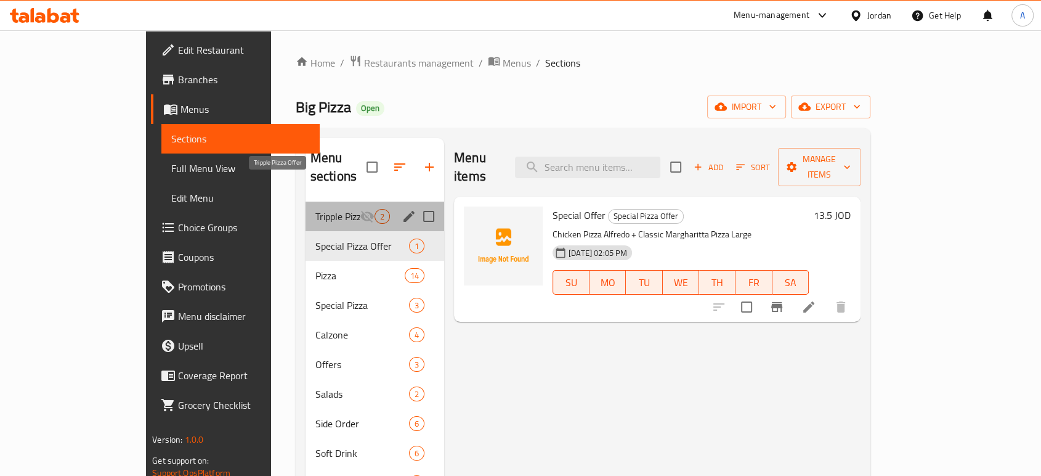
click at [315, 209] on span "Tripple Pizza Offer" at bounding box center [337, 216] width 44 height 15
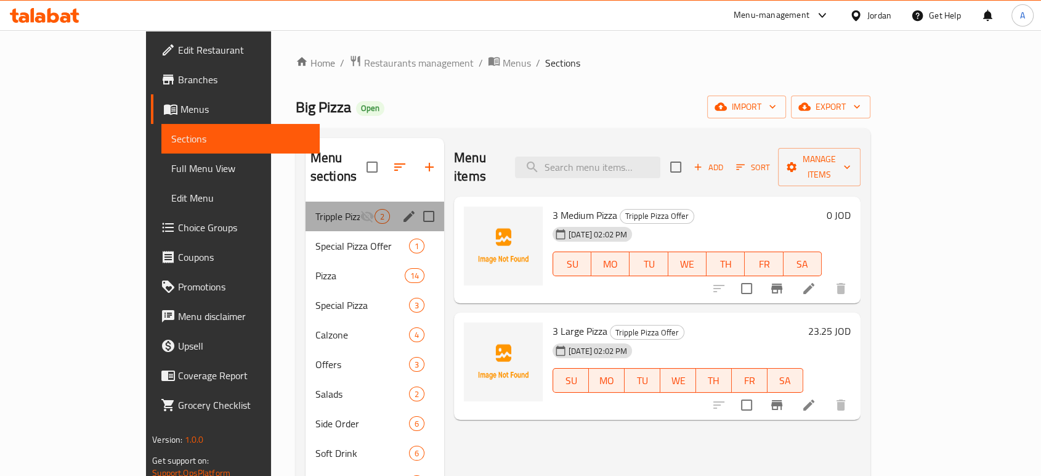
click at [306, 201] on div "Tripple Pizza Offer 2" at bounding box center [375, 216] width 139 height 30
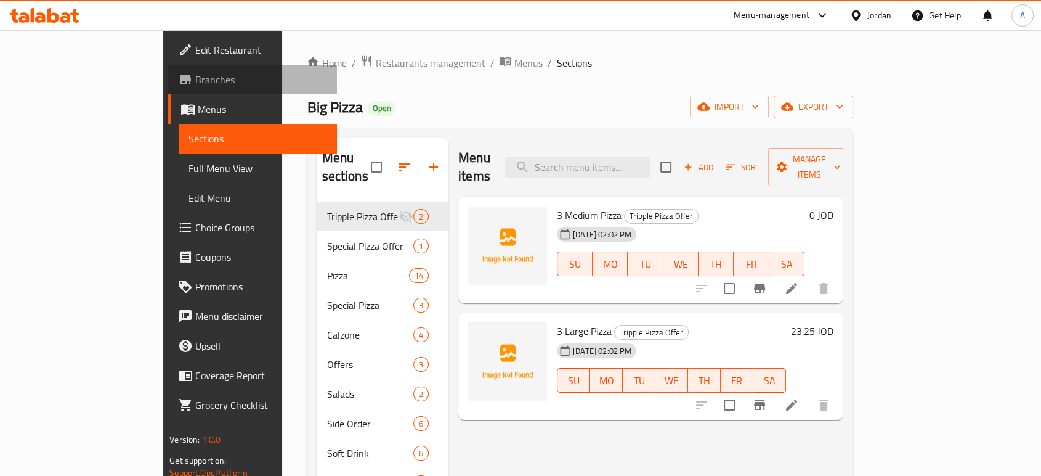
click at [195, 72] on span "Branches" at bounding box center [261, 79] width 132 height 15
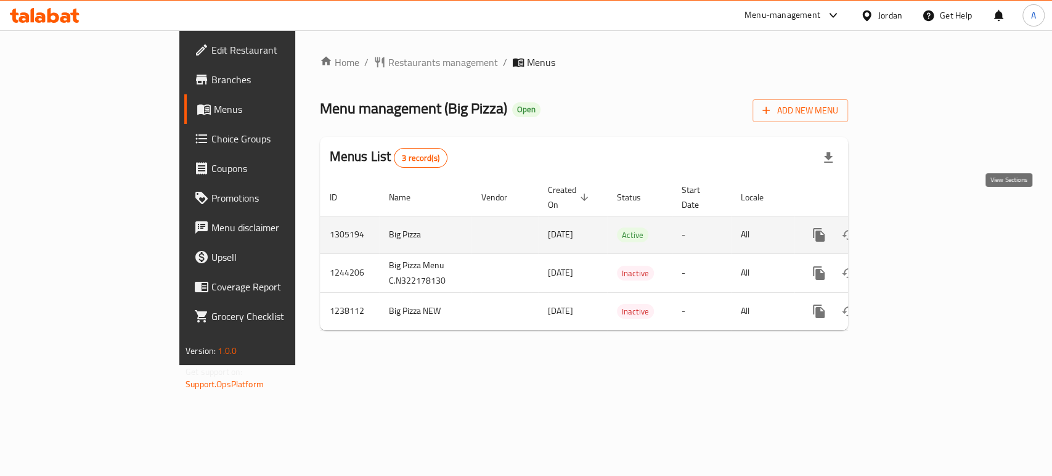
click at [915, 227] on icon "enhanced table" at bounding box center [907, 234] width 15 height 15
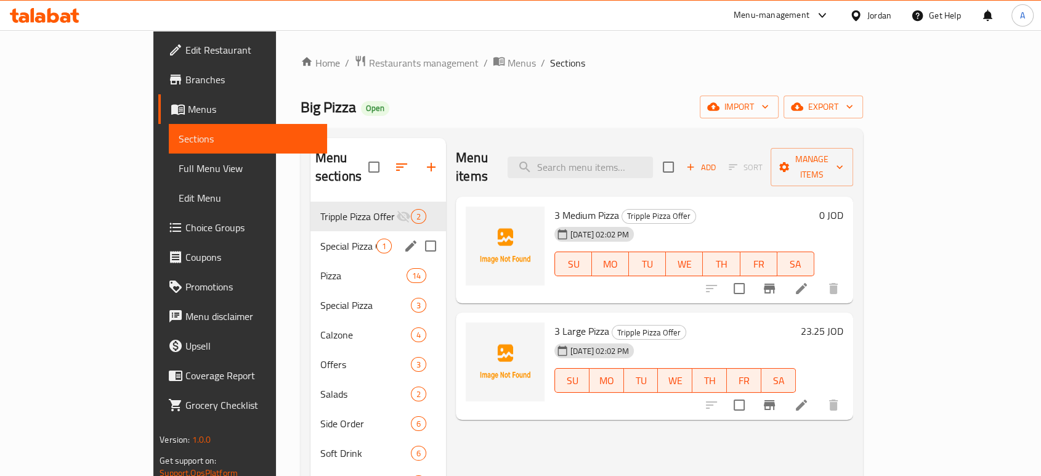
click at [310, 231] on div "Special Pizza Offer 1" at bounding box center [378, 246] width 136 height 30
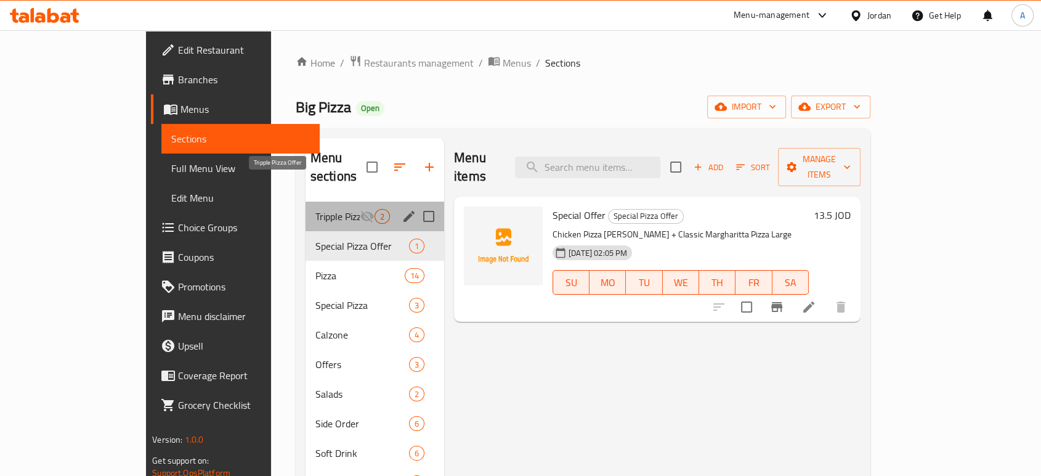
click at [315, 209] on span "Tripple Pizza Offer" at bounding box center [337, 216] width 44 height 15
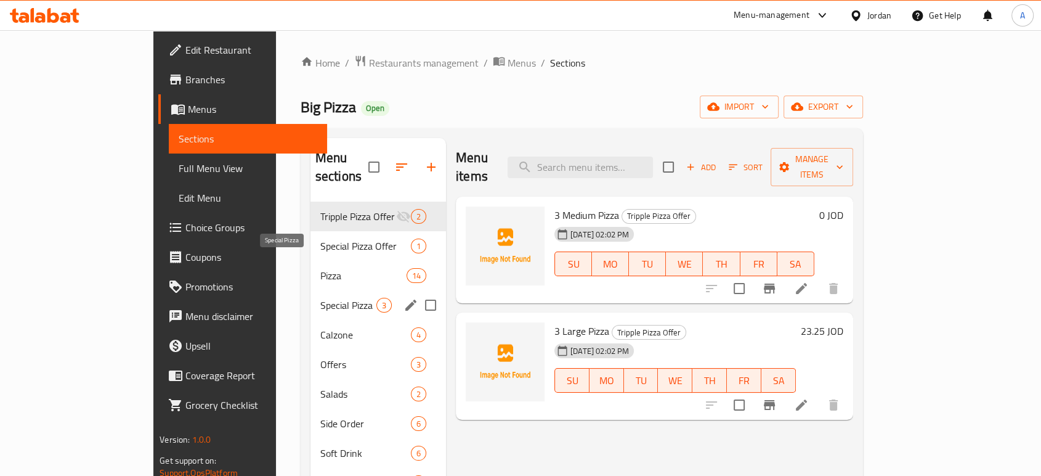
click at [320, 298] on span "Special Pizza" at bounding box center [348, 305] width 56 height 15
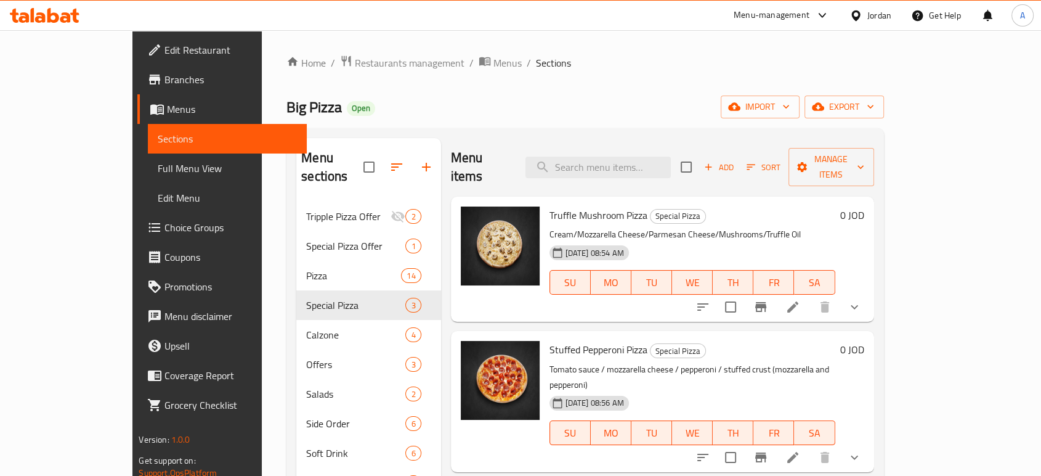
click at [810, 296] on li at bounding box center [793, 307] width 34 height 22
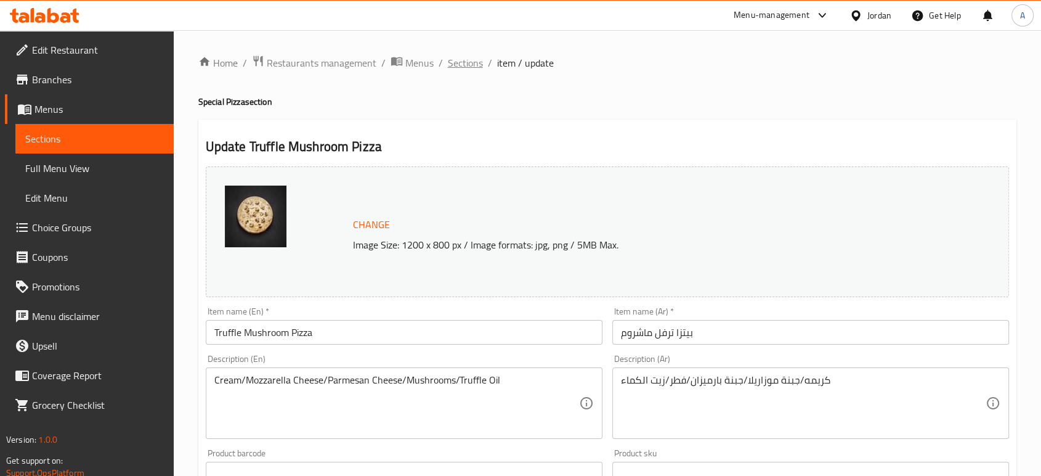
click at [448, 66] on span "Sections" at bounding box center [465, 62] width 35 height 15
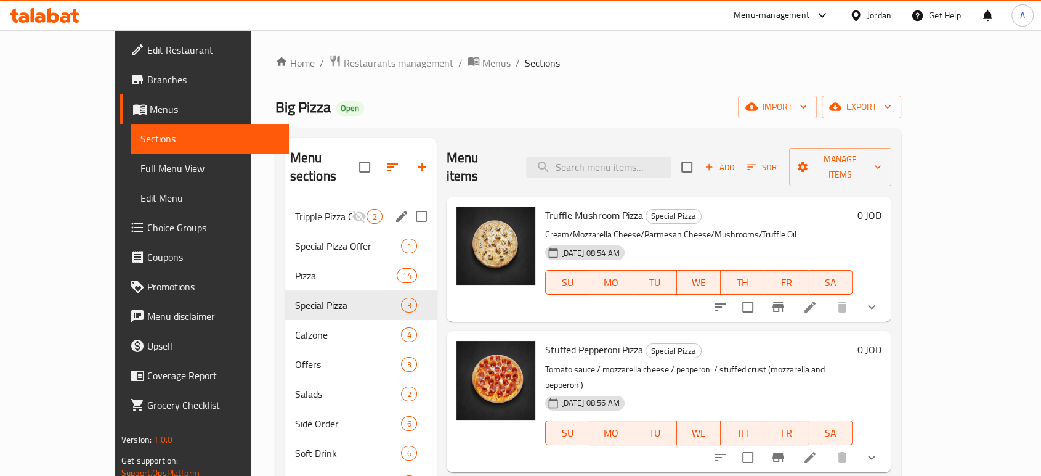
click at [285, 201] on div "Tripple Pizza Offer 2" at bounding box center [361, 216] width 152 height 30
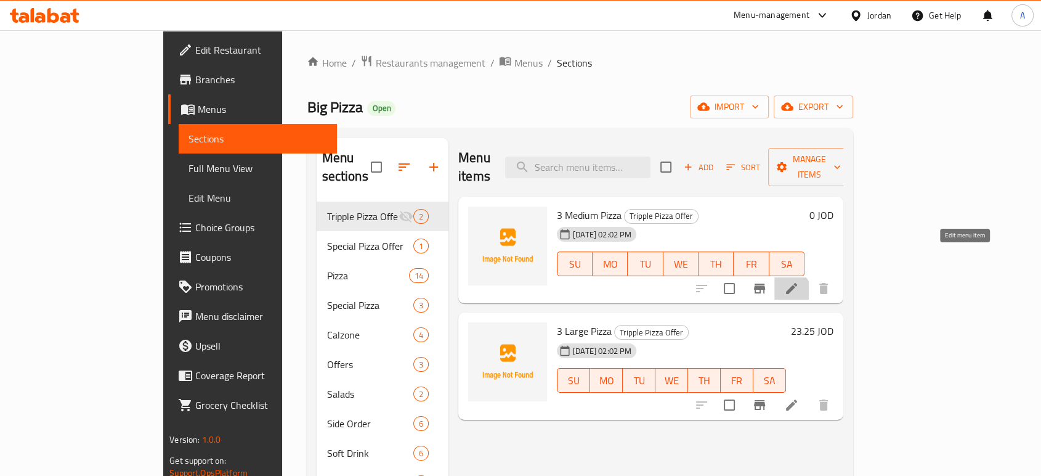
click at [799, 281] on icon at bounding box center [791, 288] width 15 height 15
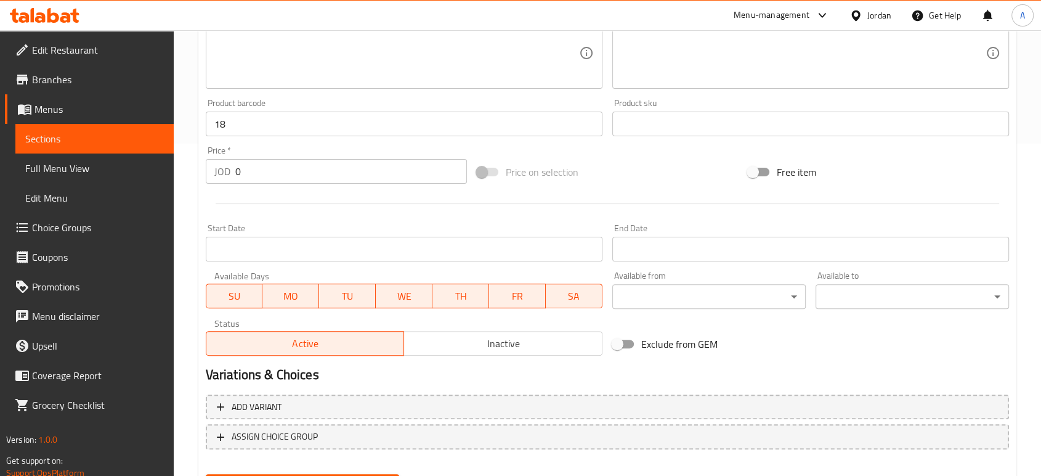
click at [322, 389] on div "Add variant ASSIGN CHOICE GROUP" at bounding box center [607, 429] width 813 height 80
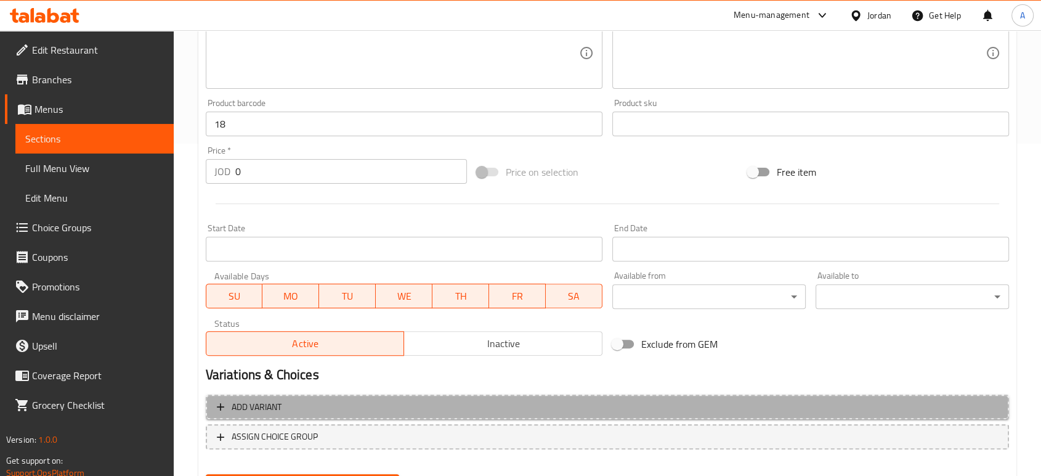
click at [313, 399] on span "Add variant" at bounding box center [607, 406] width 781 height 15
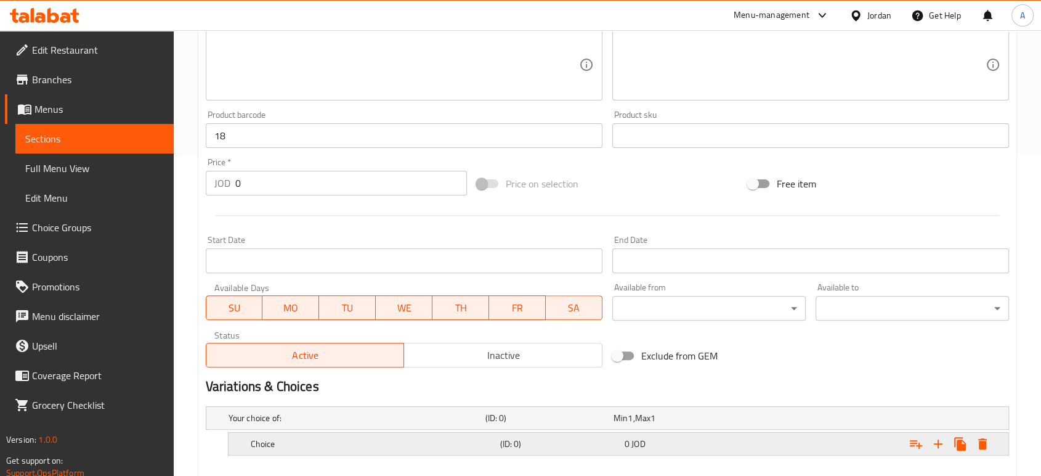
click at [309, 412] on h5 "Choice" at bounding box center [355, 418] width 252 height 12
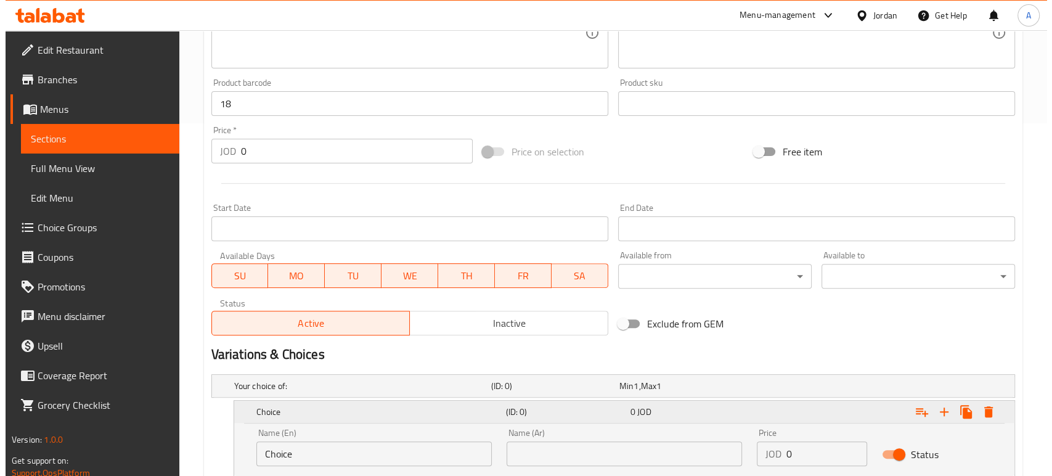
scroll to position [370, 0]
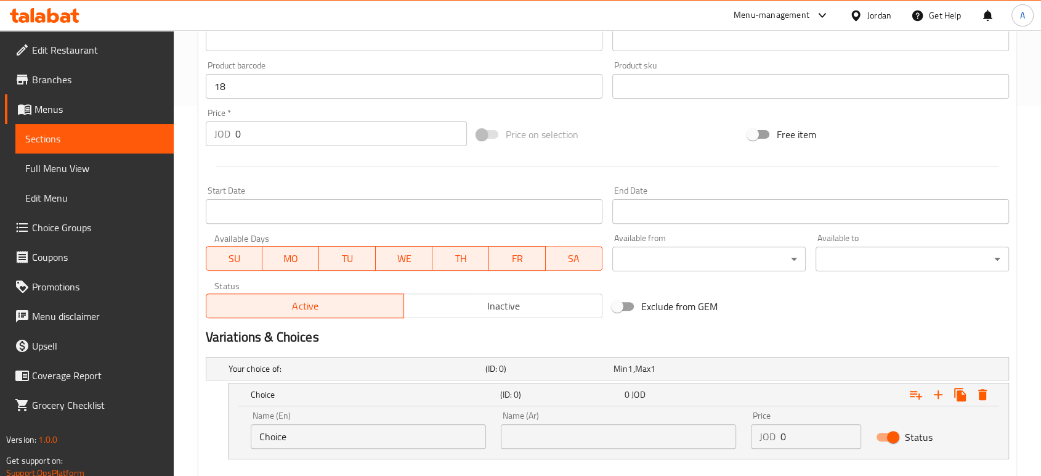
click at [308, 424] on input "Choice" at bounding box center [368, 436] width 235 height 25
click at [547, 360] on div "(ID: 0)" at bounding box center [546, 368] width 128 height 17
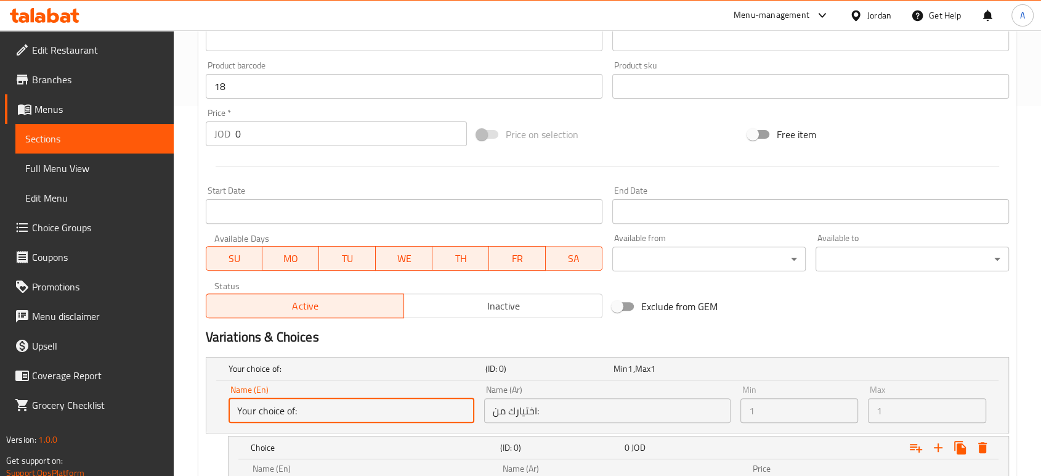
click at [457, 398] on input "Your choice of:" at bounding box center [352, 410] width 246 height 25
click at [516, 398] on input "اختيارك من:" at bounding box center [607, 410] width 246 height 25
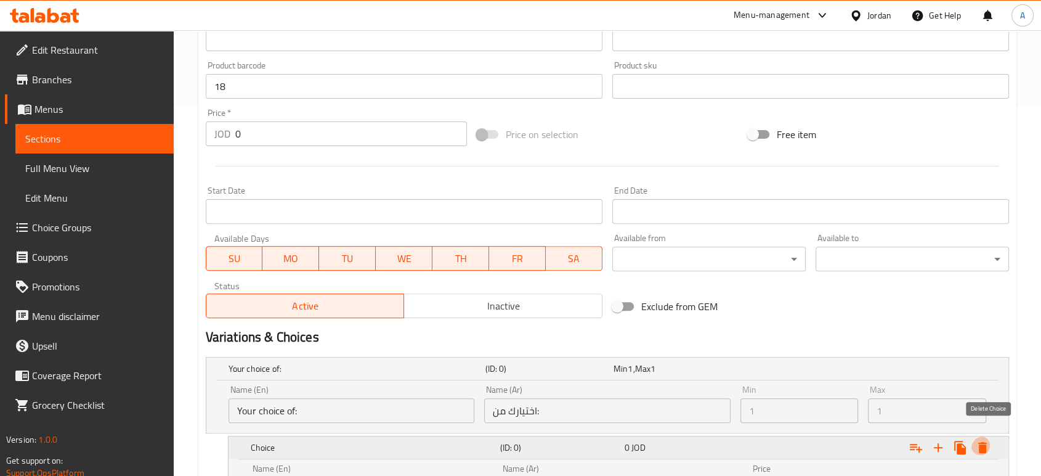
click at [986, 442] on icon "Expand" at bounding box center [982, 447] width 9 height 11
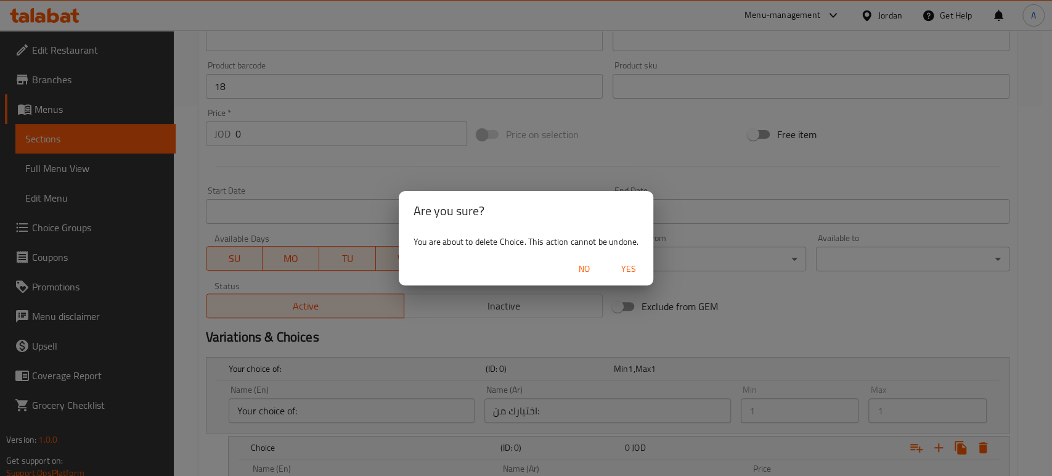
click at [614, 261] on span "Yes" at bounding box center [629, 268] width 30 height 15
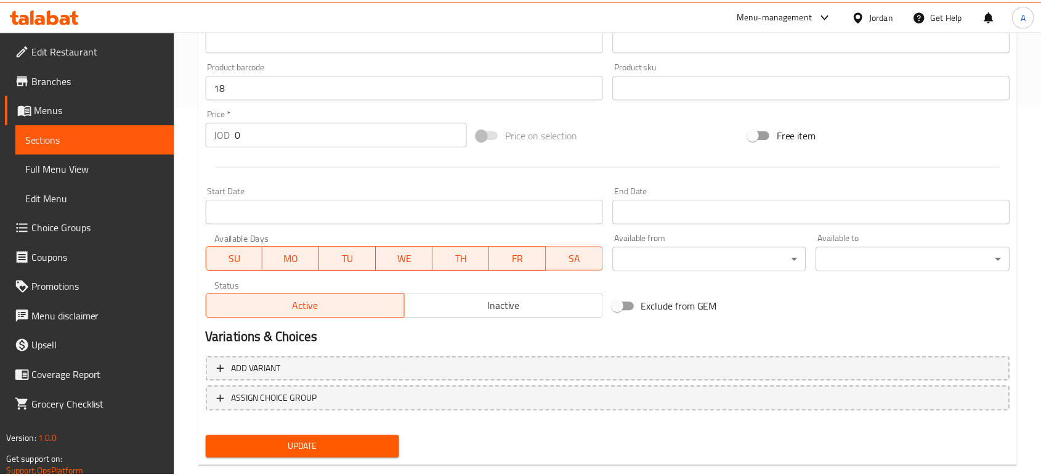
scroll to position [332, 0]
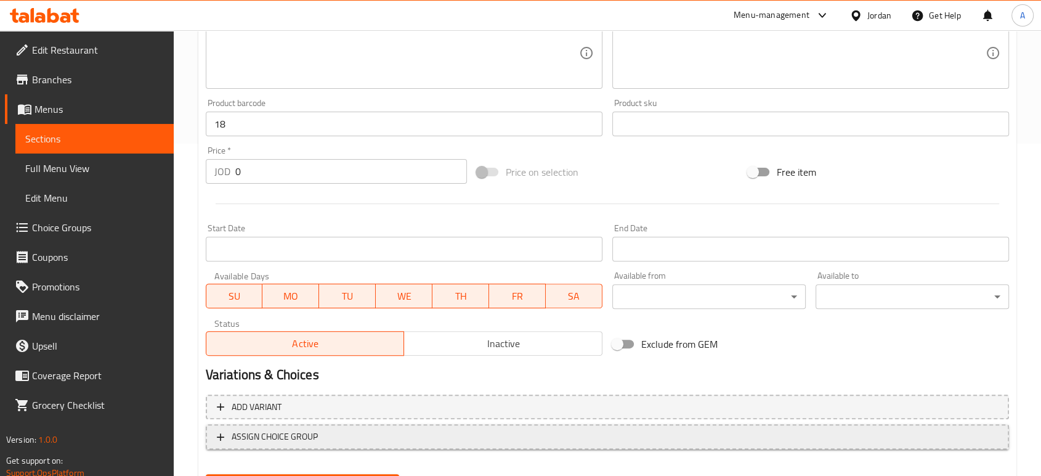
click at [330, 429] on span "ASSIGN CHOICE GROUP" at bounding box center [607, 436] width 781 height 15
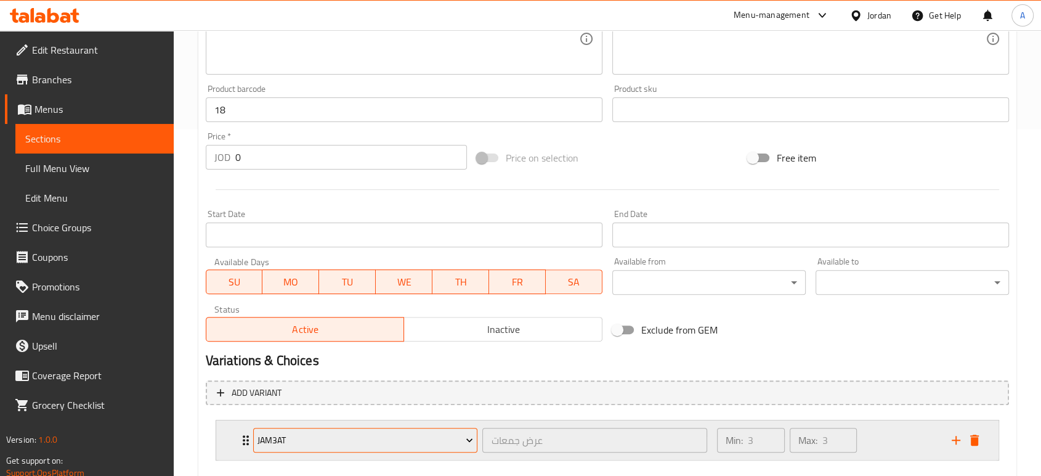
scroll to position [350, 0]
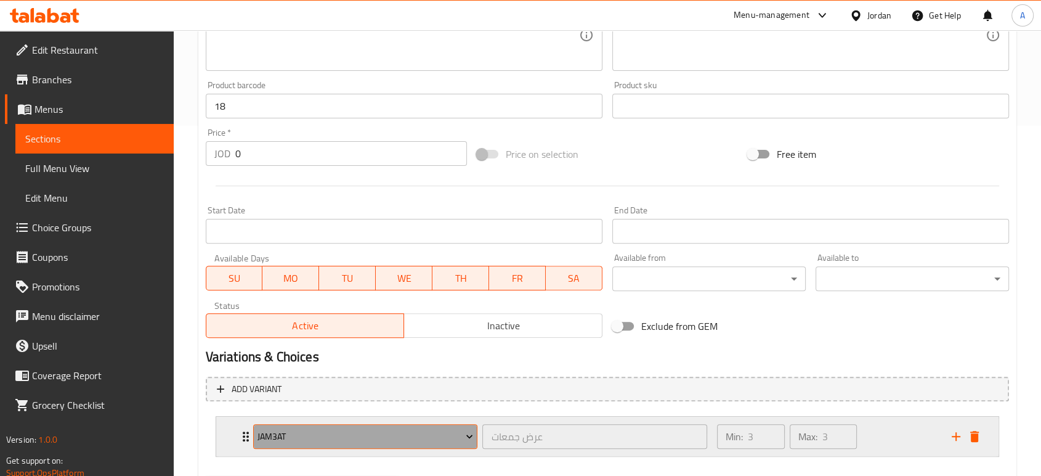
click at [330, 424] on button "jam3at" at bounding box center [365, 436] width 225 height 25
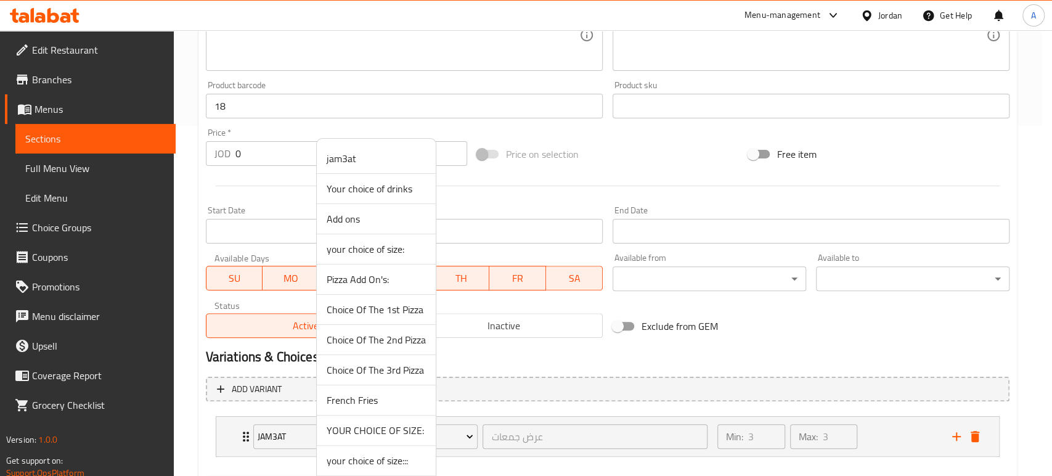
click at [373, 302] on span "Choice Of The 1st Pizza" at bounding box center [375, 309] width 99 height 15
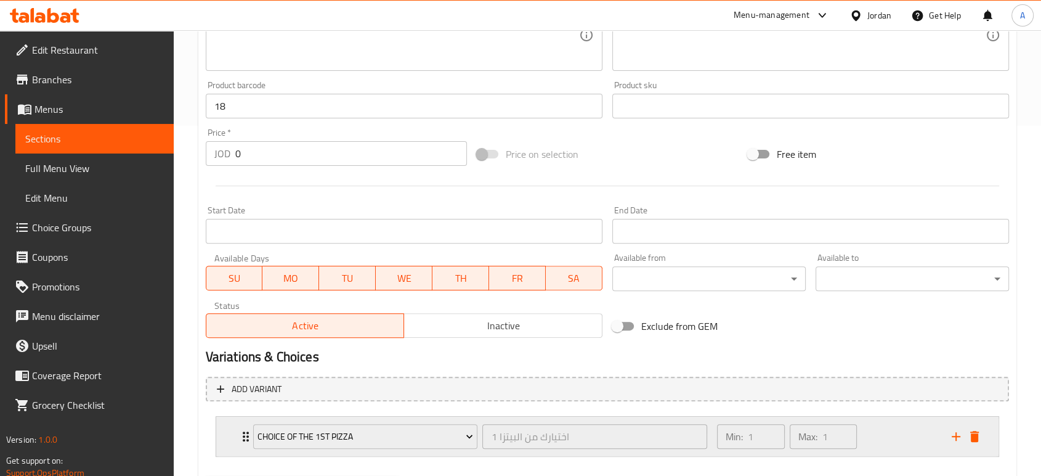
click at [935, 416] on div "Min: 1 ​ Max: 1 ​" at bounding box center [827, 435] width 235 height 39
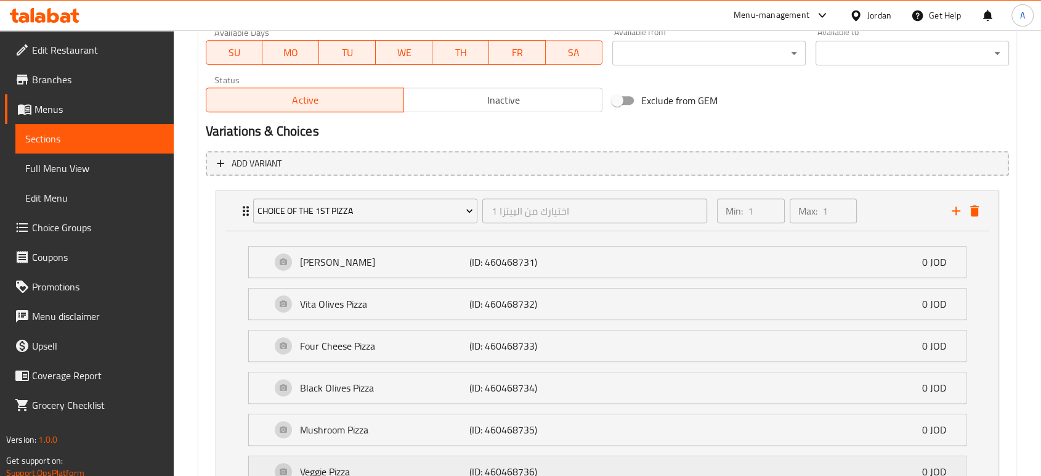
scroll to position [555, 0]
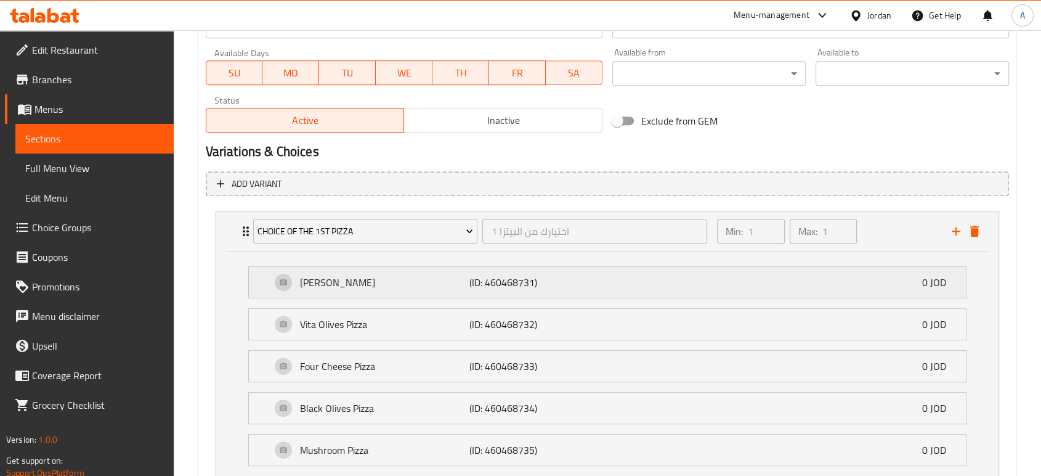
click at [599, 267] on div "Margherita Pizza (ID: 460468731) 0 JOD" at bounding box center [611, 282] width 680 height 31
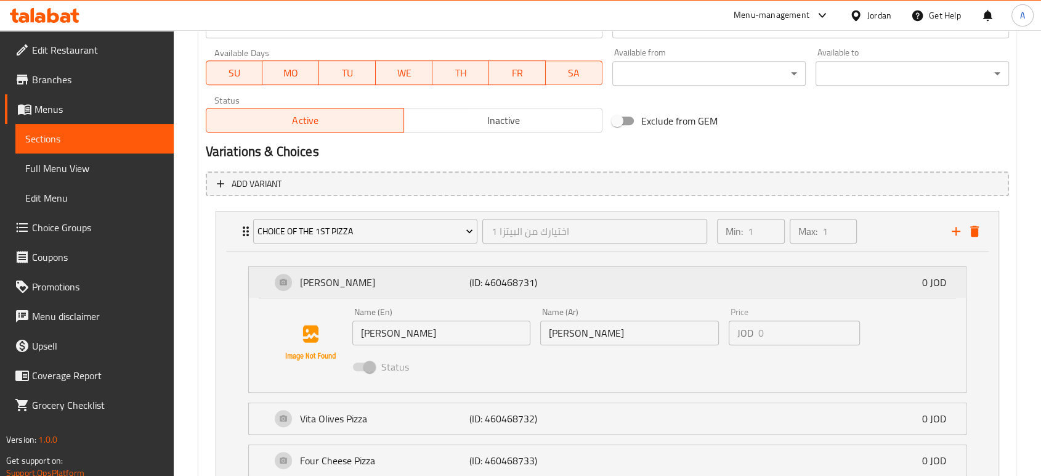
click at [599, 267] on div "Margherita Pizza (ID: 460468731) 0 JOD" at bounding box center [611, 282] width 680 height 31
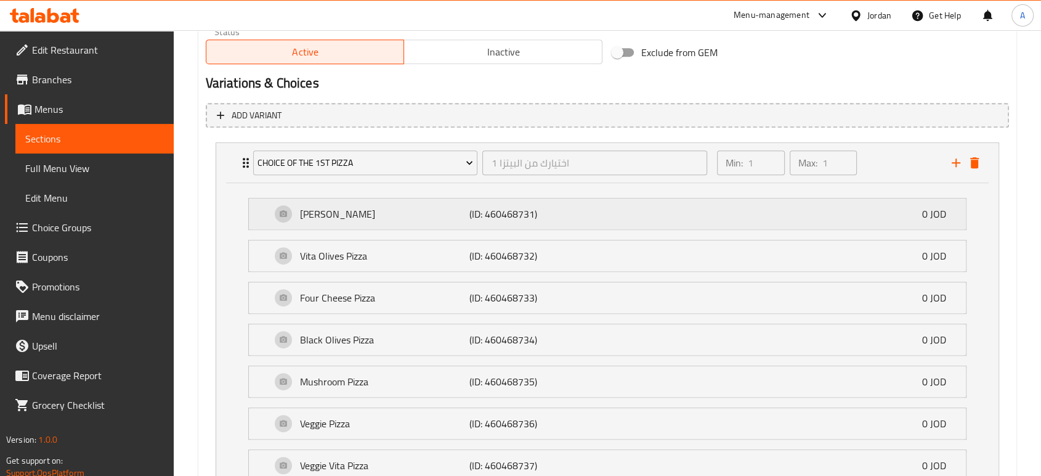
scroll to position [959, 0]
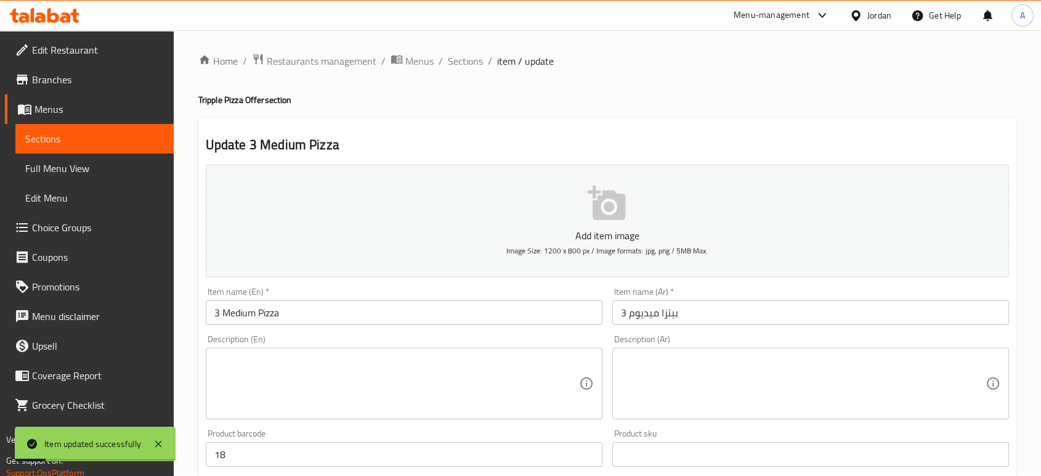
scroll to position [0, 0]
click at [448, 62] on span "Sections" at bounding box center [465, 62] width 35 height 15
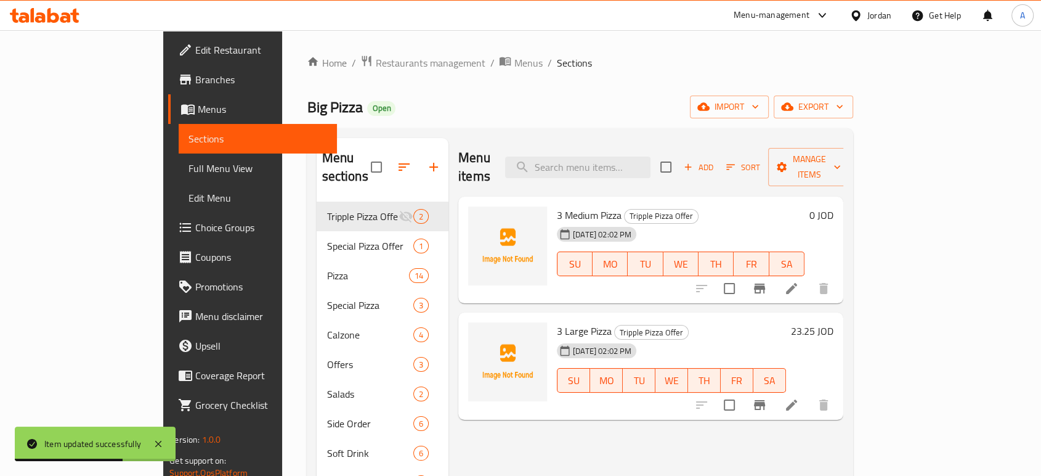
click at [797, 399] on icon at bounding box center [791, 404] width 11 height 11
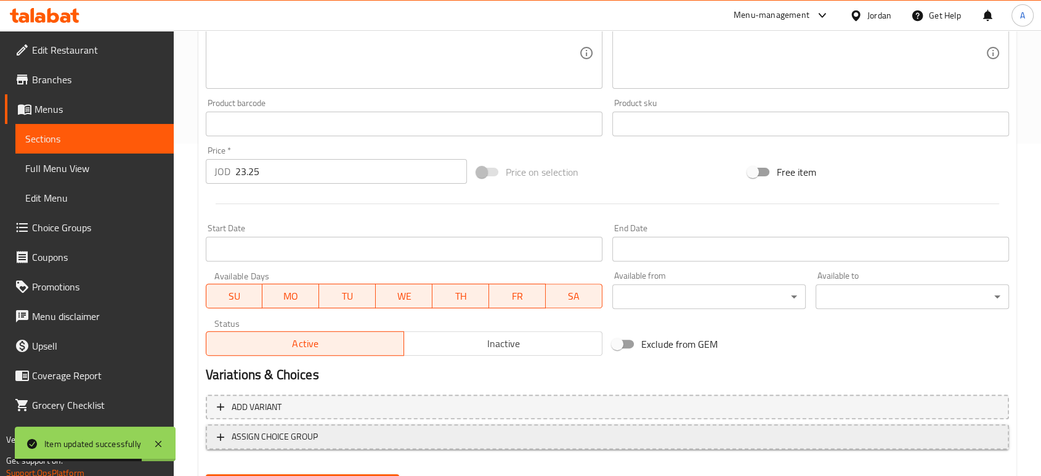
click at [389, 429] on span "ASSIGN CHOICE GROUP" at bounding box center [607, 436] width 781 height 15
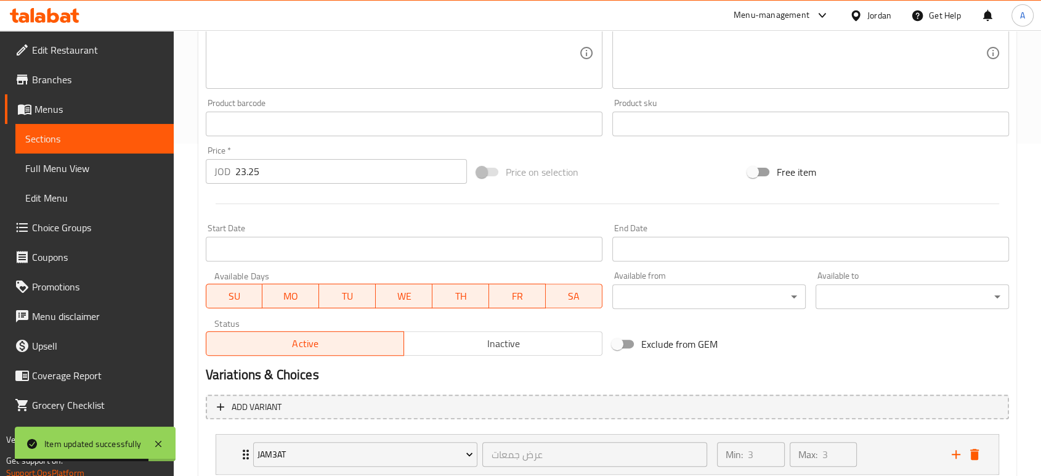
scroll to position [350, 0]
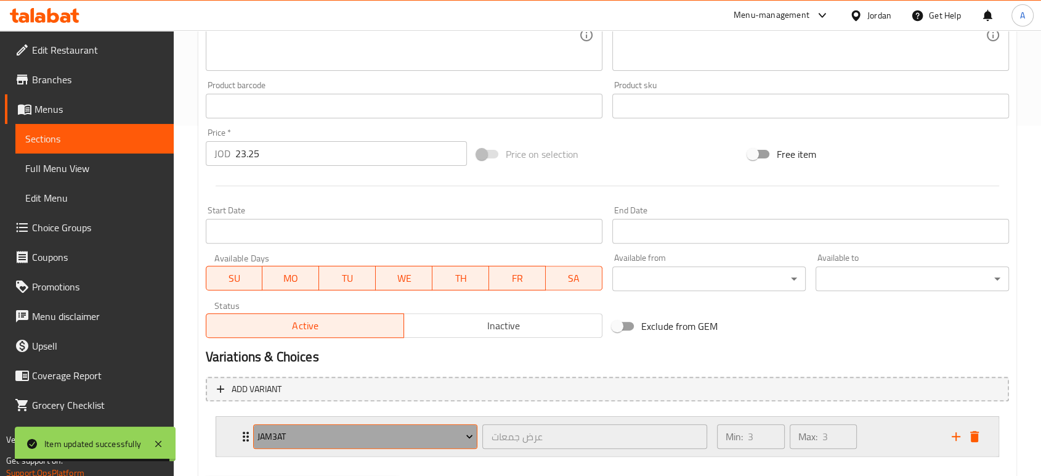
click at [387, 429] on span "jam3at" at bounding box center [365, 436] width 216 height 15
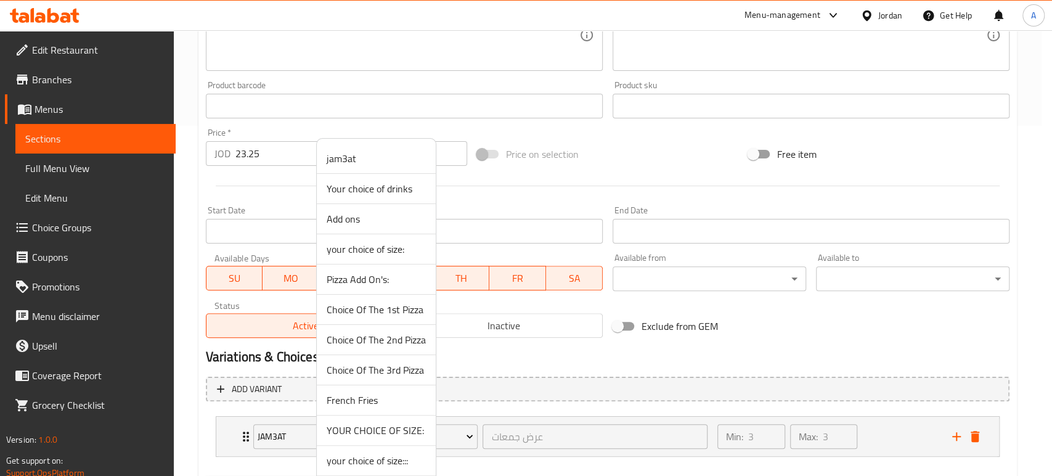
click at [379, 302] on span "Choice Of The 1st Pizza" at bounding box center [375, 309] width 99 height 15
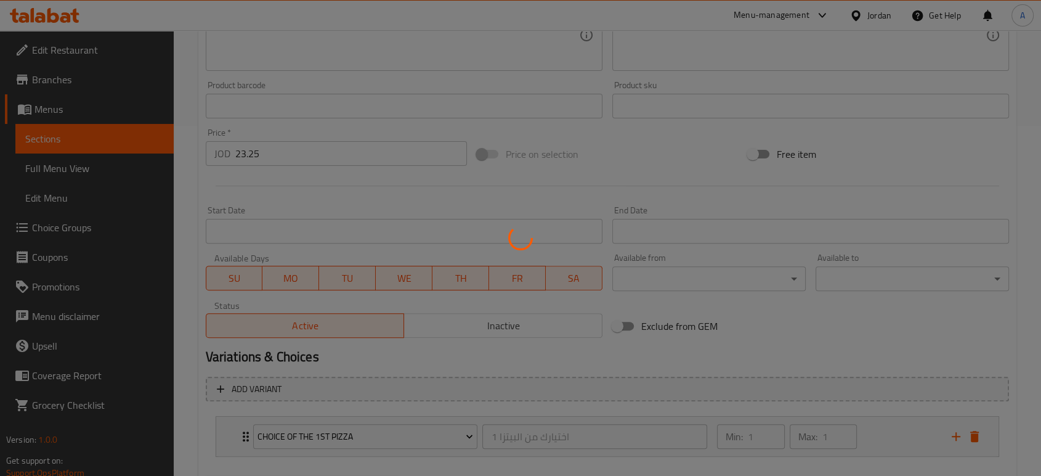
scroll to position [0, 0]
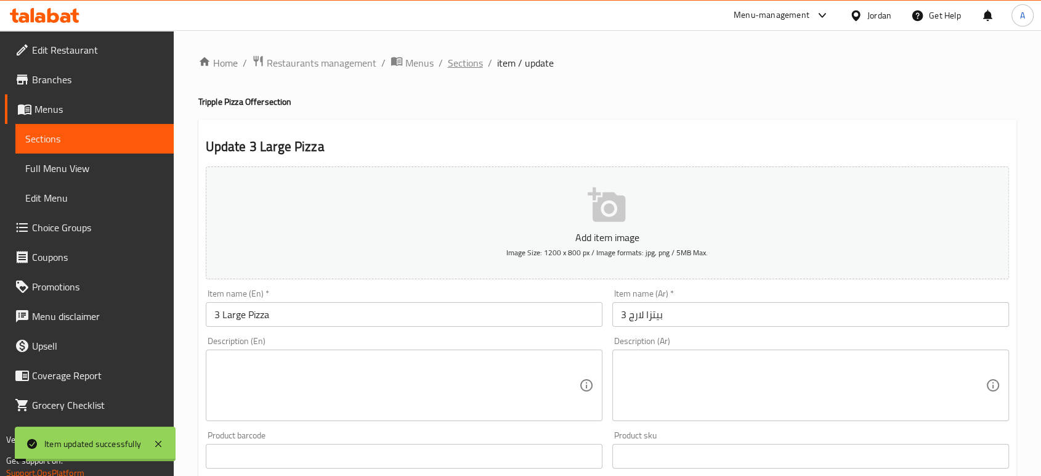
click at [448, 63] on span "Sections" at bounding box center [465, 62] width 35 height 15
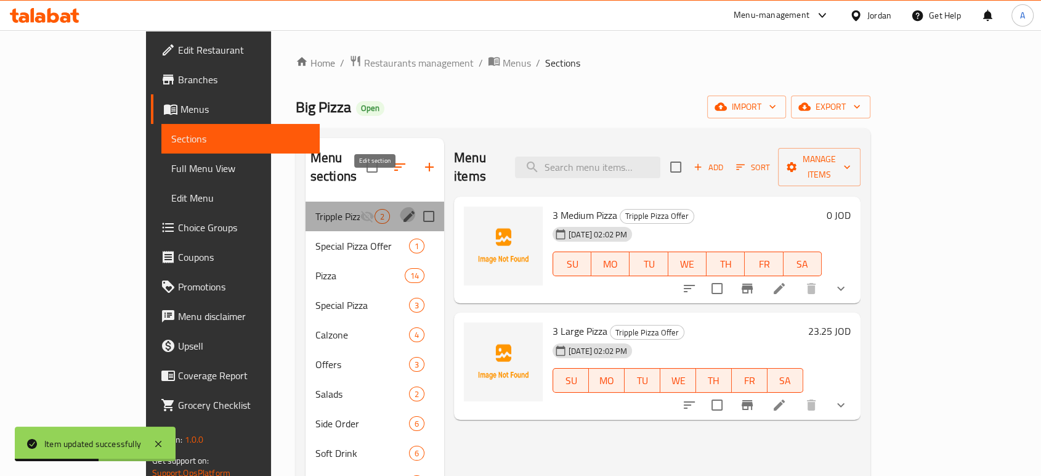
click at [402, 209] on icon "edit" at bounding box center [409, 216] width 15 height 15
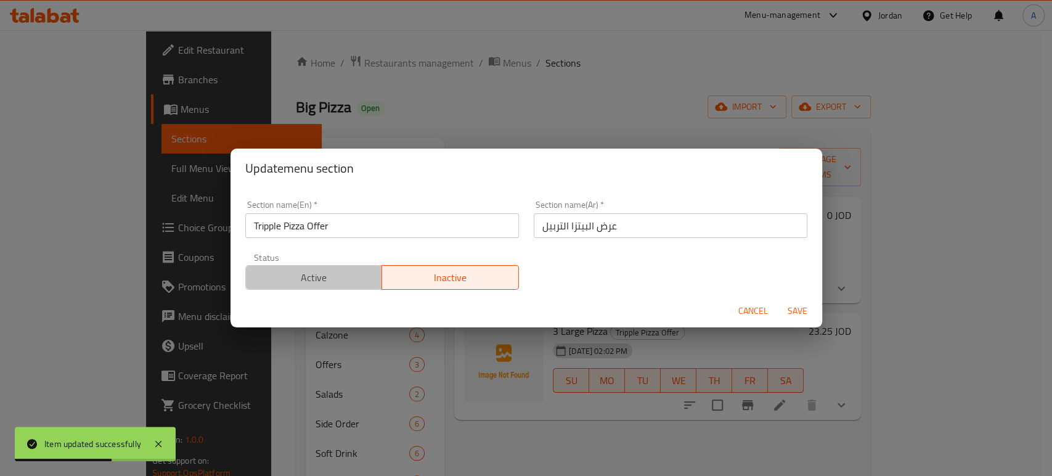
click at [331, 281] on span "Active" at bounding box center [314, 278] width 127 height 18
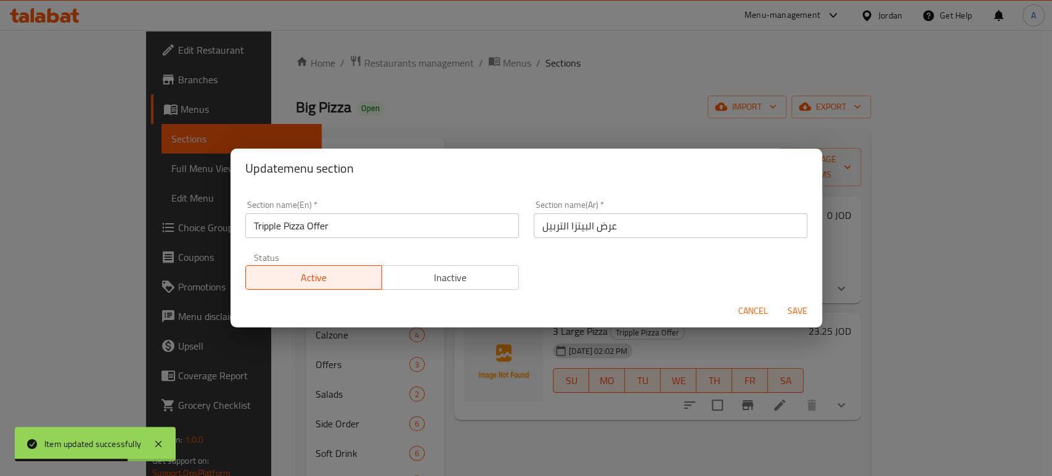
click at [800, 306] on span "Save" at bounding box center [797, 310] width 30 height 15
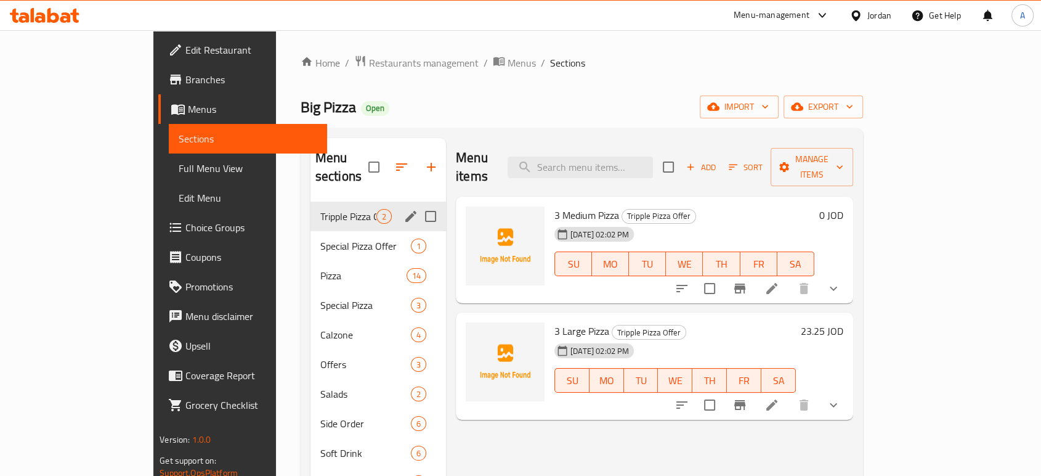
click at [185, 72] on span "Branches" at bounding box center [251, 79] width 132 height 15
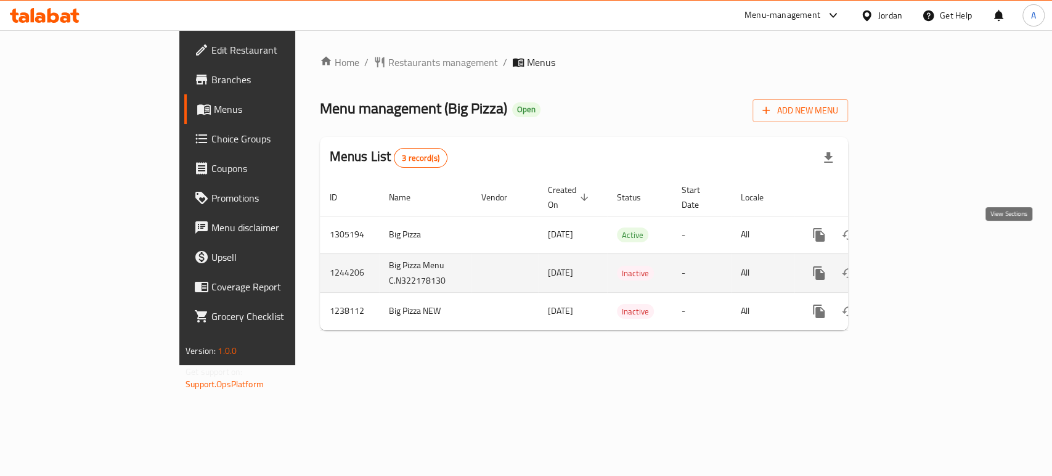
click at [913, 267] on icon "enhanced table" at bounding box center [907, 272] width 11 height 11
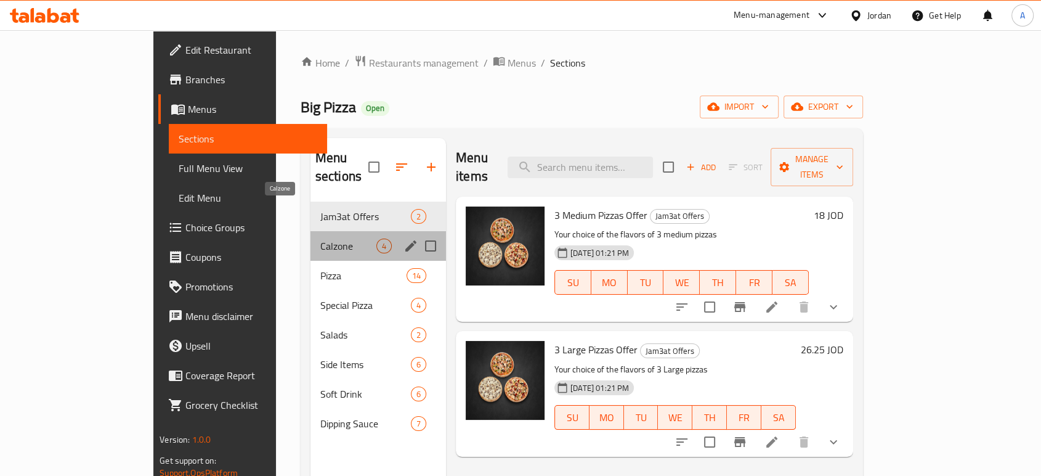
click at [320, 238] on span "Calzone" at bounding box center [348, 245] width 56 height 15
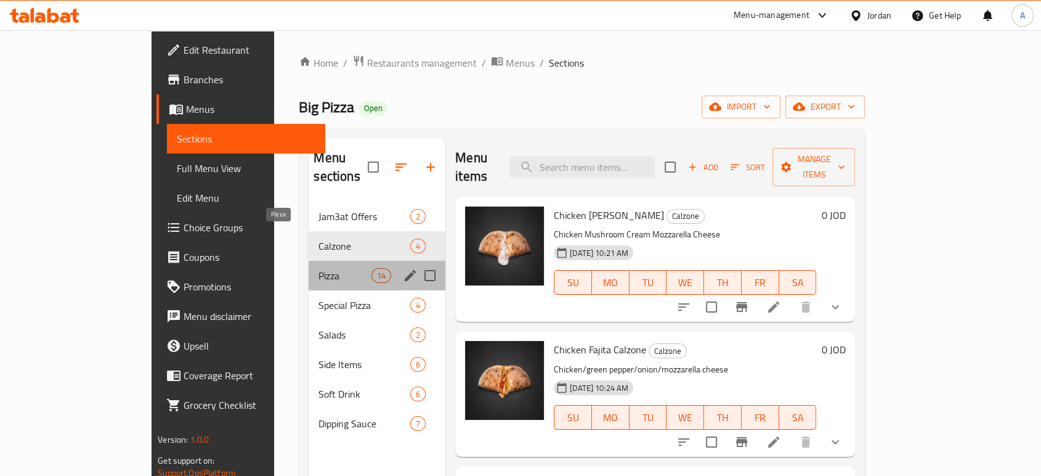
click at [318, 268] on span "Pizza" at bounding box center [344, 275] width 52 height 15
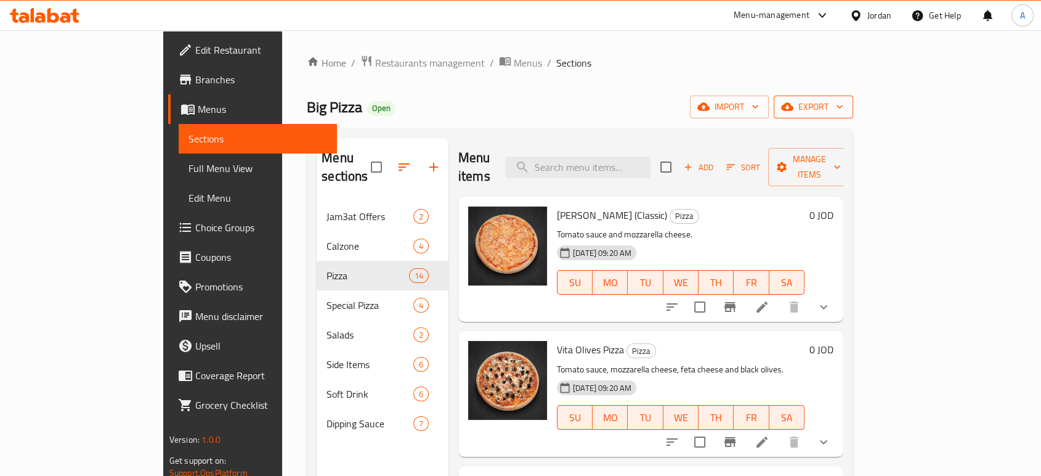
click at [843, 99] on span "export" at bounding box center [814, 106] width 60 height 15
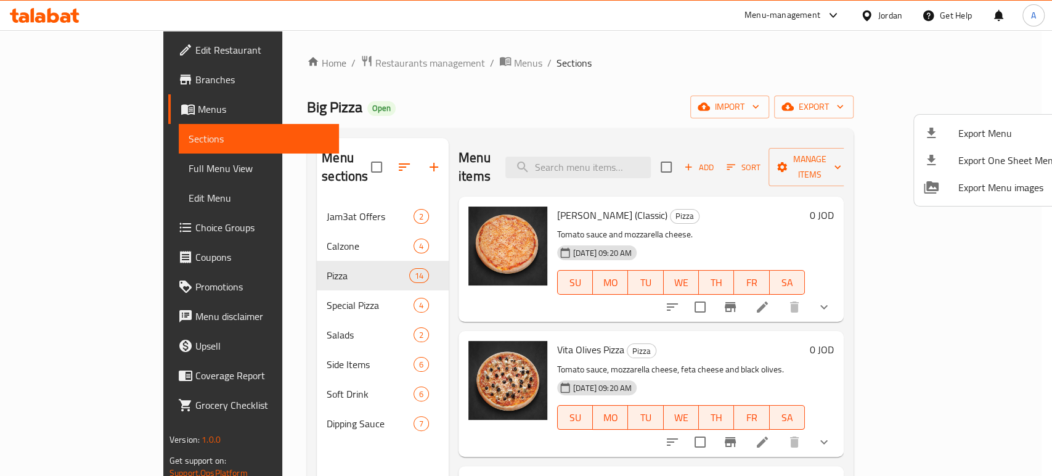
click at [918, 112] on div at bounding box center [526, 238] width 1052 height 476
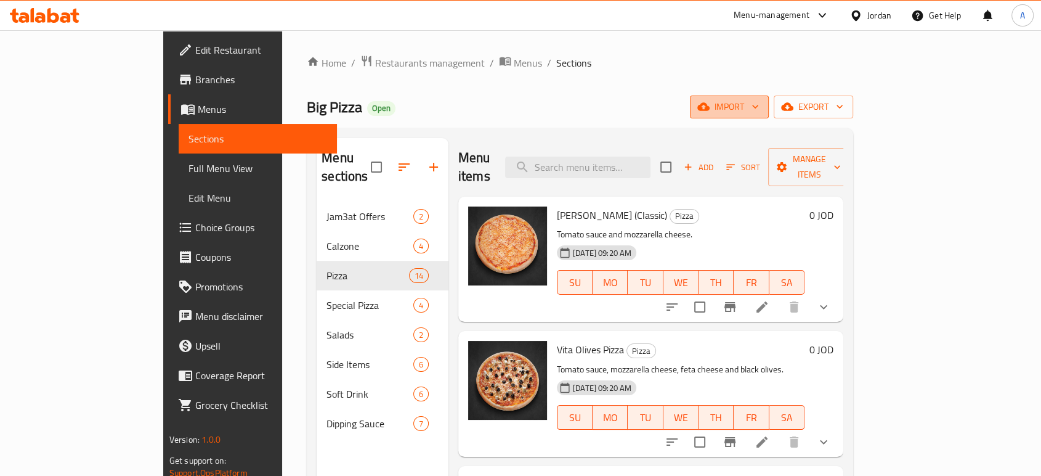
click at [759, 110] on span "import" at bounding box center [729, 106] width 59 height 15
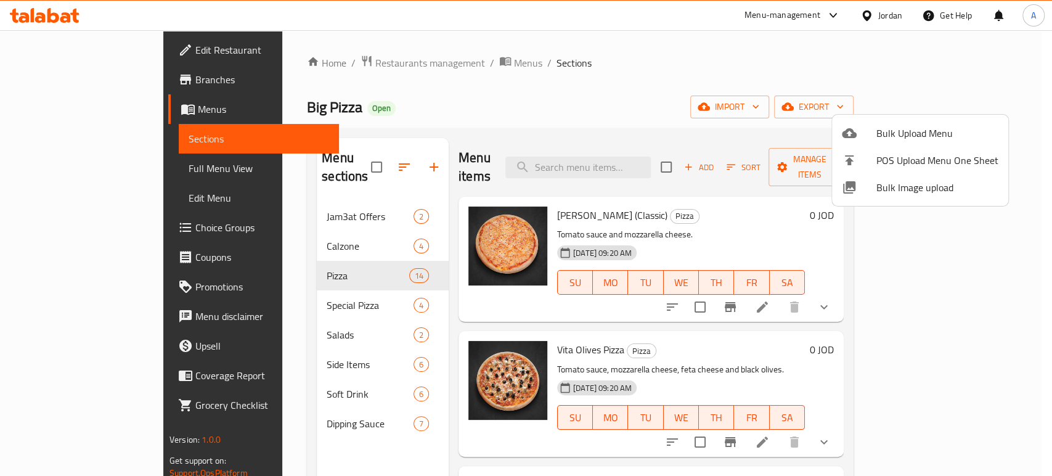
click at [684, 92] on div at bounding box center [526, 238] width 1052 height 476
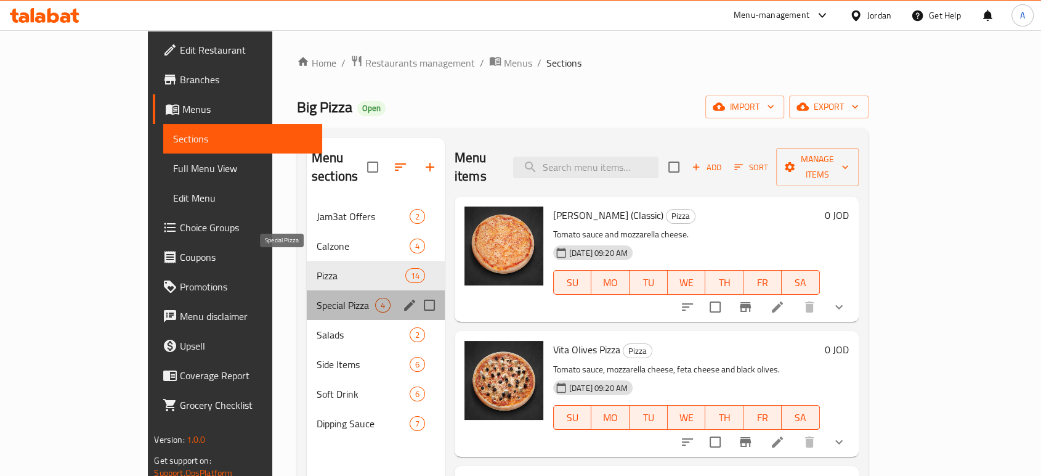
click at [317, 298] on span "Special Pizza" at bounding box center [346, 305] width 59 height 15
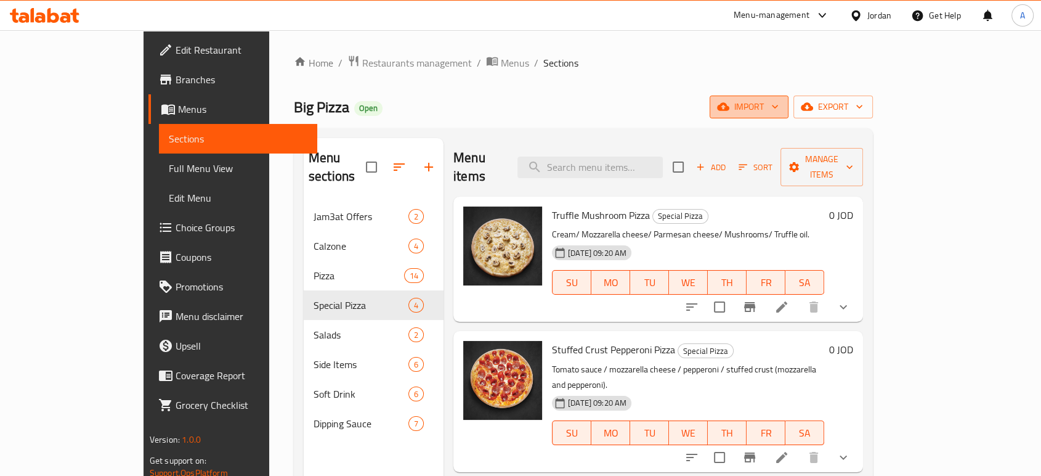
click at [789, 111] on button "import" at bounding box center [749, 106] width 79 height 23
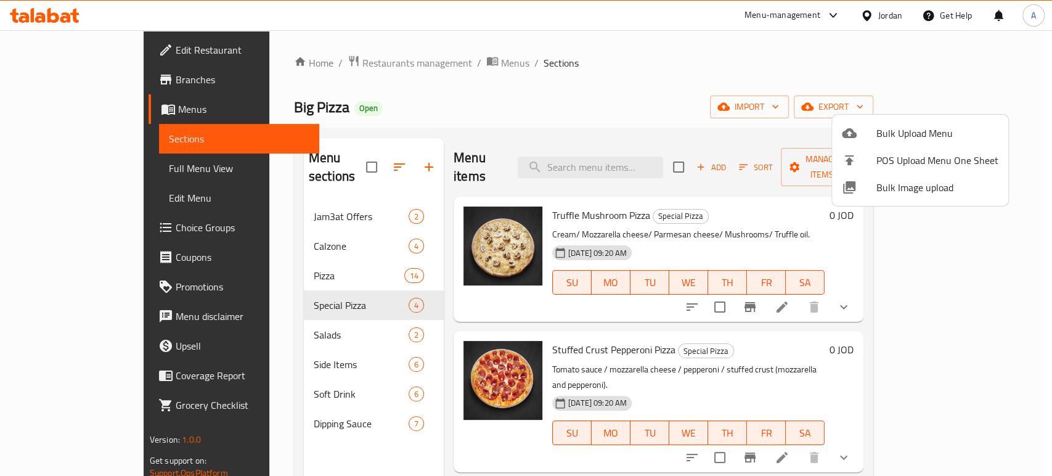
click at [1002, 103] on div at bounding box center [526, 238] width 1052 height 476
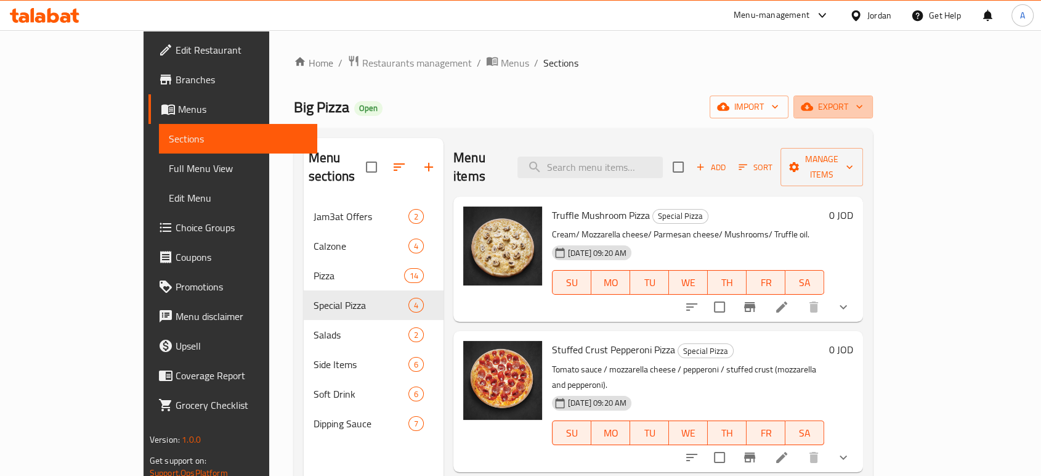
click at [866, 103] on icon "button" at bounding box center [859, 106] width 12 height 12
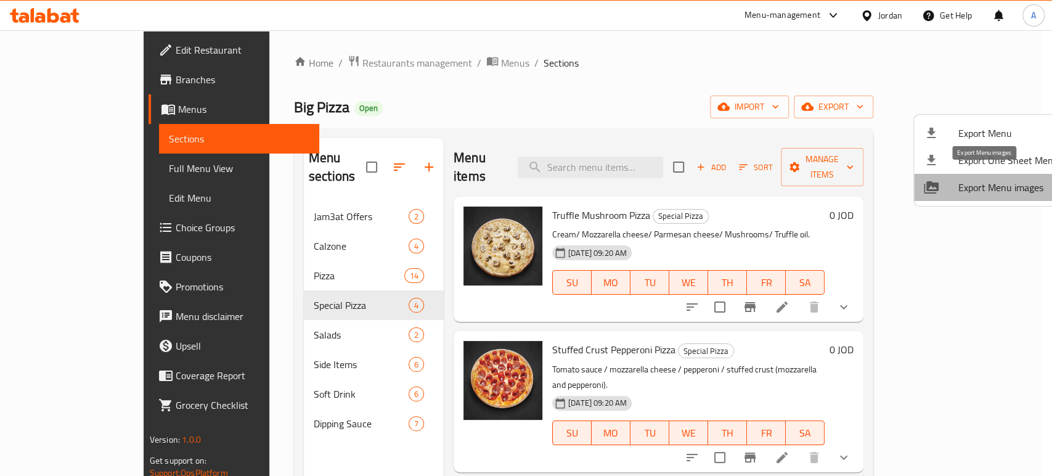
click at [1012, 187] on li "Export Menu images" at bounding box center [991, 187] width 155 height 27
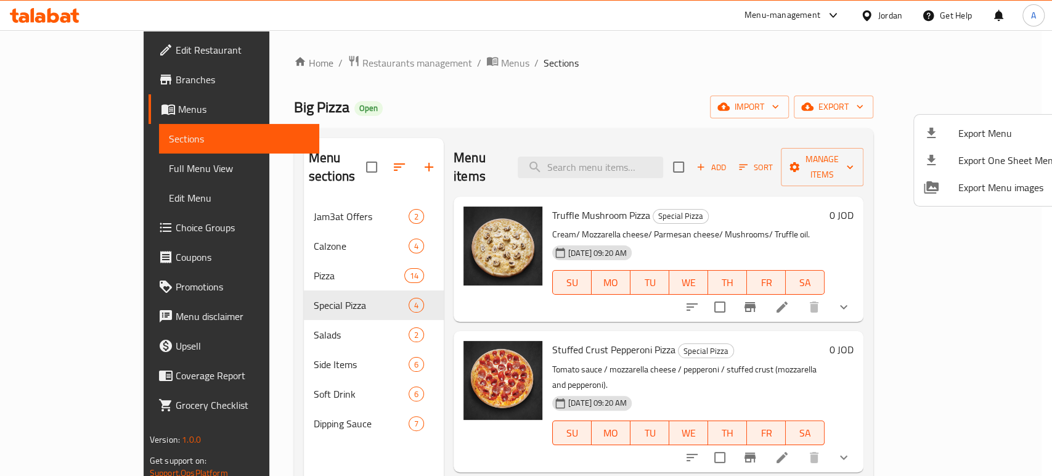
click at [271, 230] on div at bounding box center [526, 238] width 1052 height 476
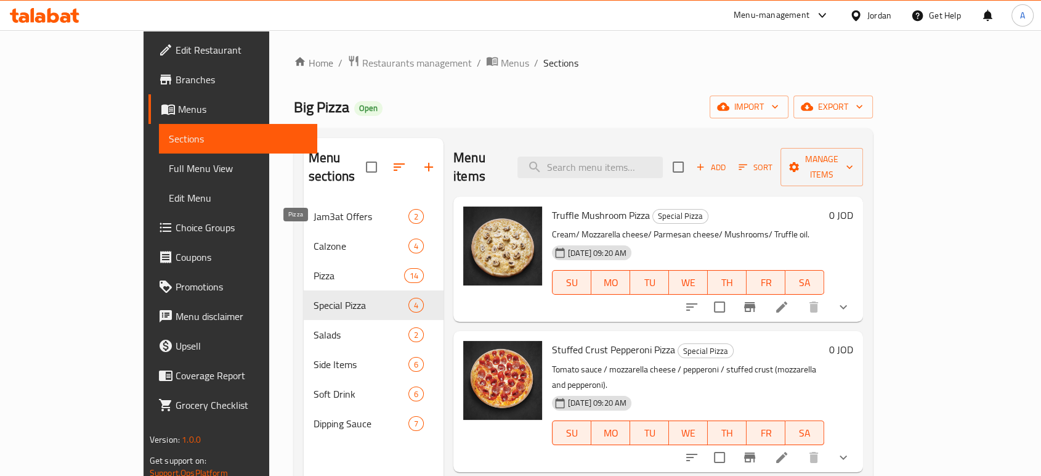
click at [304, 261] on div "Pizza 14" at bounding box center [374, 276] width 140 height 30
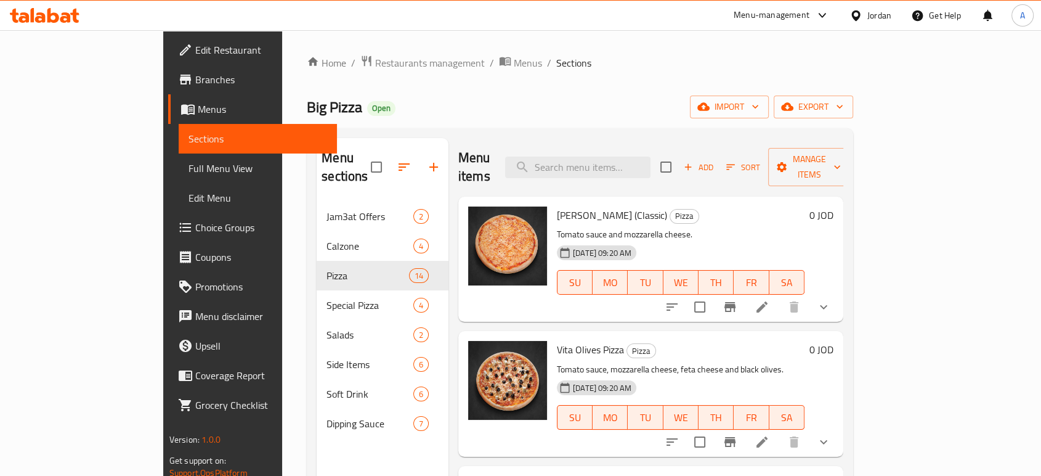
click at [853, 92] on div "Home / Restaurants management / Menus / Sections Big Pizza Open import export M…" at bounding box center [580, 339] width 546 height 569
click at [843, 100] on span "export" at bounding box center [814, 106] width 60 height 15
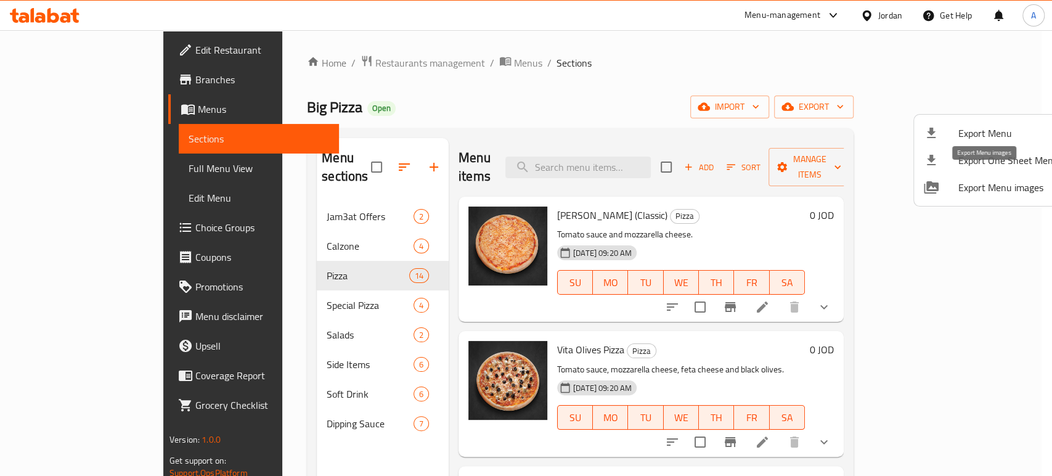
click at [981, 180] on span "Export Menu images" at bounding box center [1008, 187] width 100 height 15
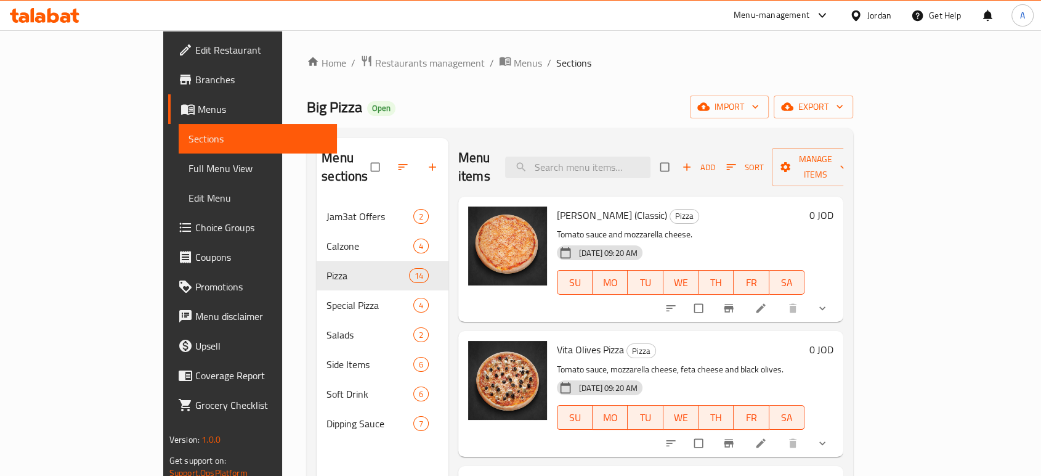
click at [195, 72] on span "Branches" at bounding box center [261, 79] width 132 height 15
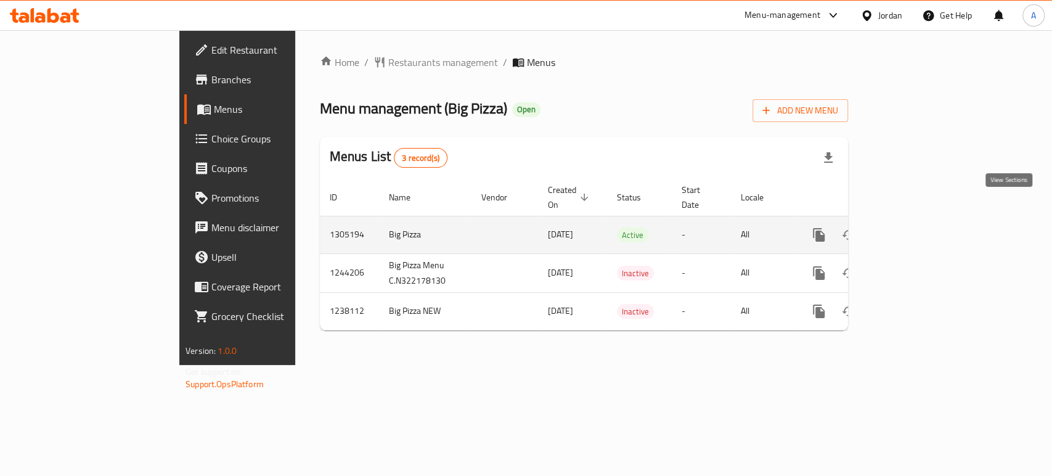
click at [922, 220] on link "enhanced table" at bounding box center [908, 235] width 30 height 30
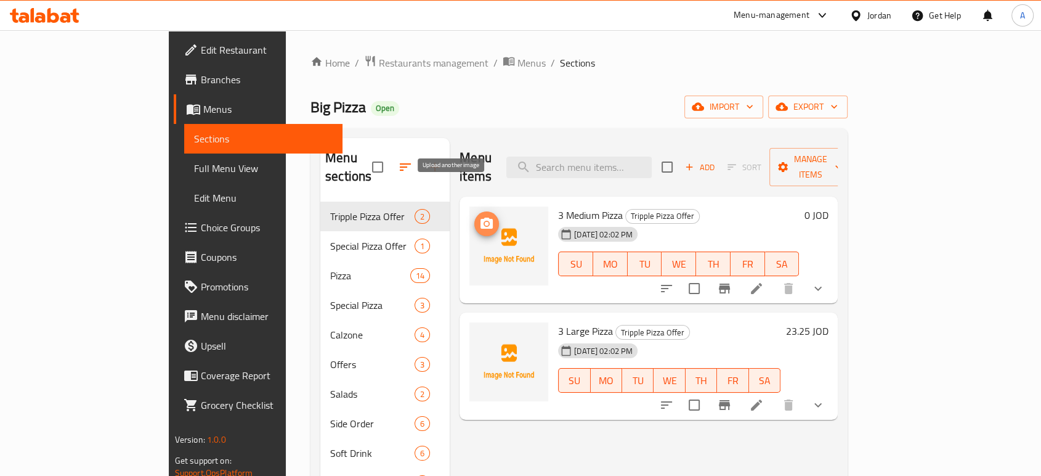
click at [474, 211] on button "upload picture" at bounding box center [486, 223] width 25 height 25
click at [485, 338] on circle "upload picture" at bounding box center [487, 340] width 4 height 4
click at [479, 216] on icon "upload picture" at bounding box center [486, 223] width 15 height 15
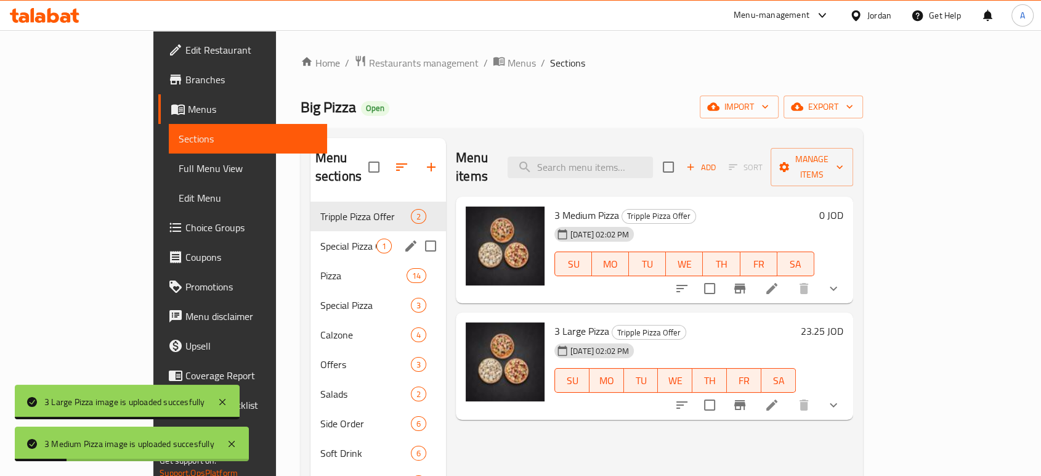
click at [310, 231] on div "Special Pizza Offer 1" at bounding box center [378, 246] width 136 height 30
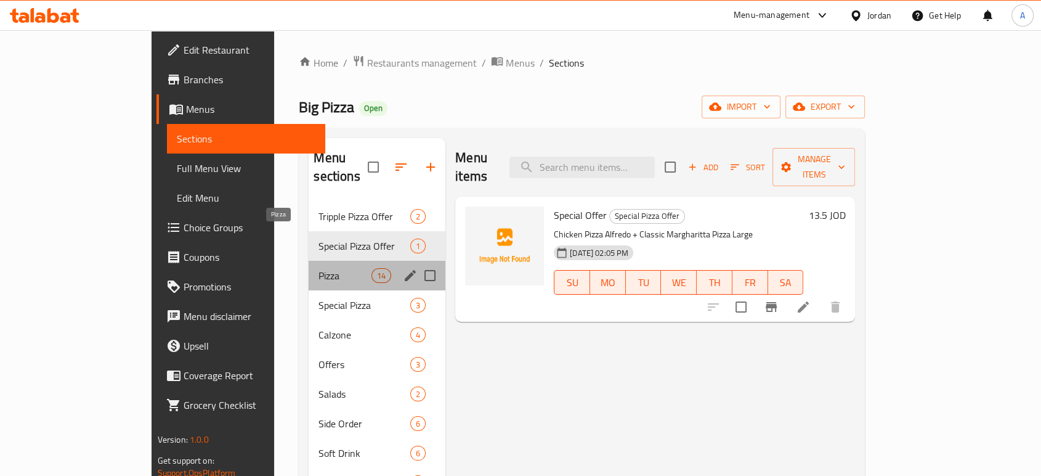
click at [318, 268] on span "Pizza" at bounding box center [344, 275] width 52 height 15
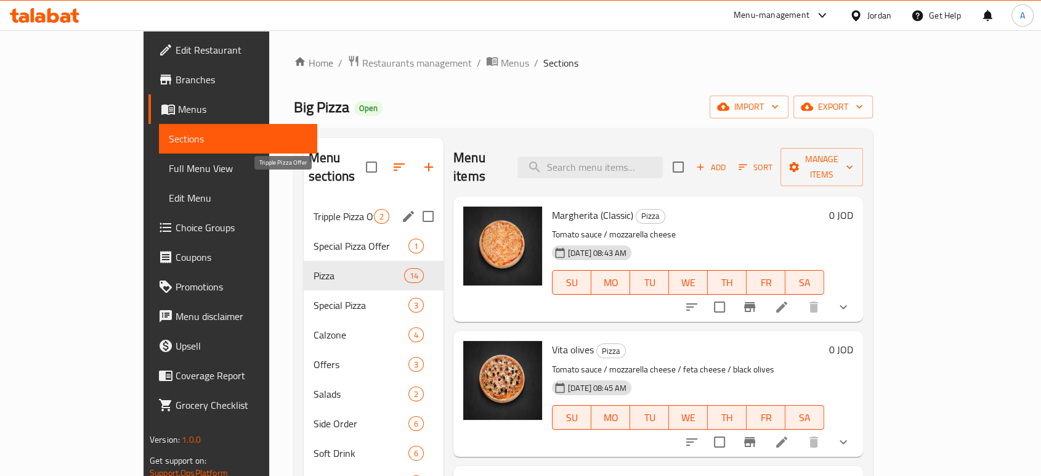
click at [314, 209] on span "Tripple Pizza Offer" at bounding box center [344, 216] width 60 height 15
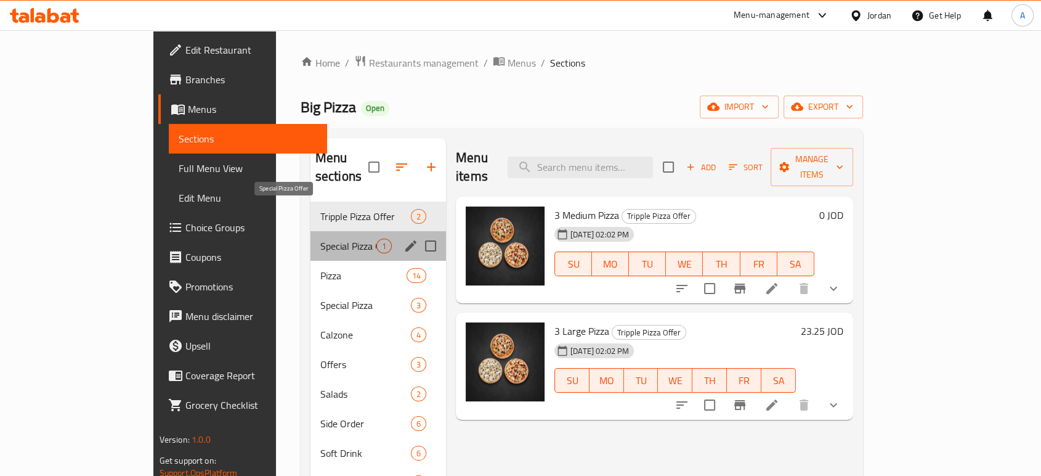
click at [320, 238] on span "Special Pizza Offer" at bounding box center [348, 245] width 56 height 15
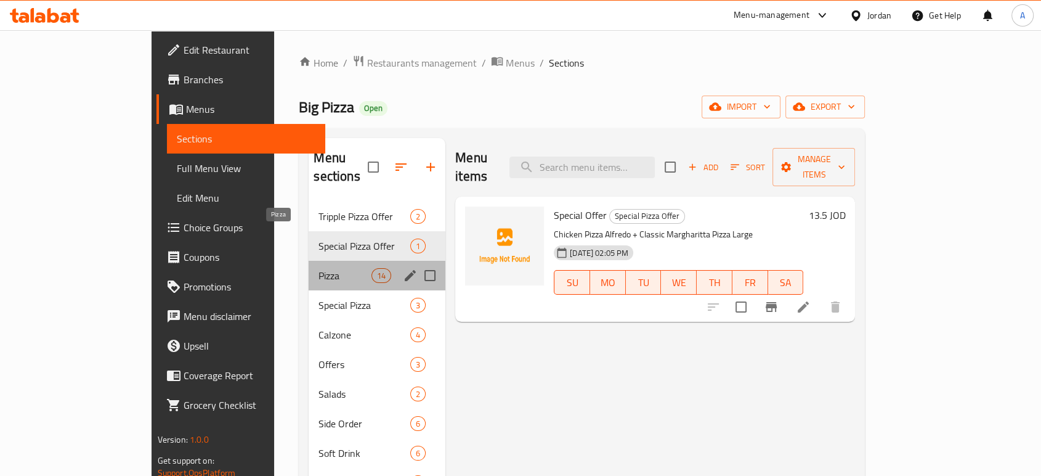
click at [318, 268] on span "Pizza" at bounding box center [344, 275] width 52 height 15
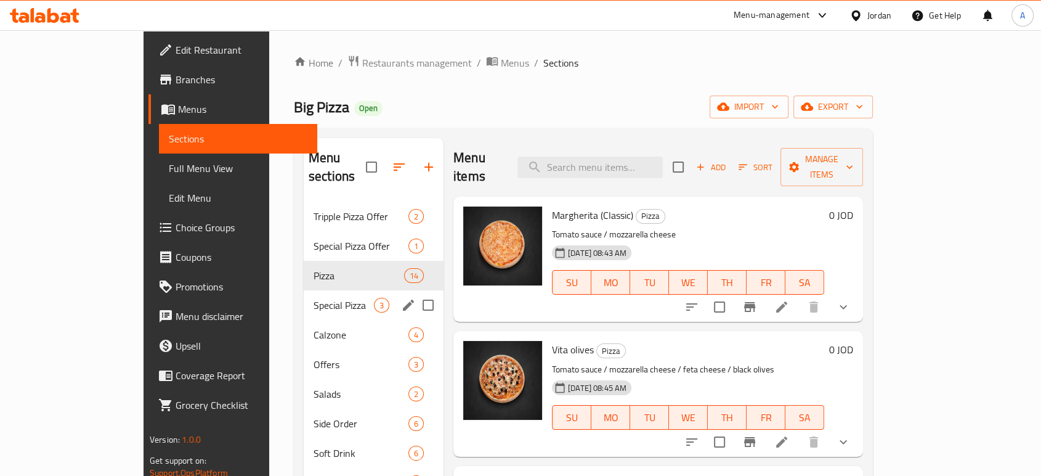
click at [304, 290] on div "Special Pizza 3" at bounding box center [374, 305] width 140 height 30
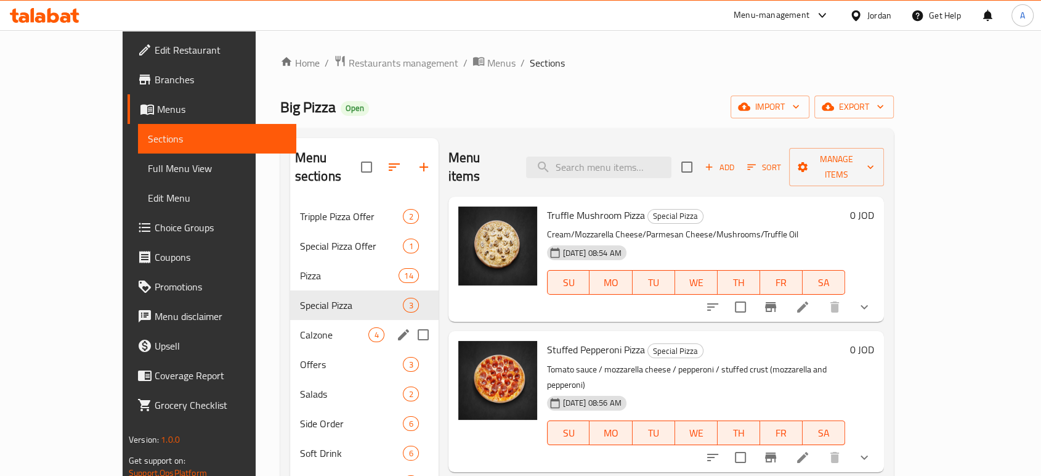
click at [290, 320] on div "Calzone 4" at bounding box center [364, 335] width 148 height 30
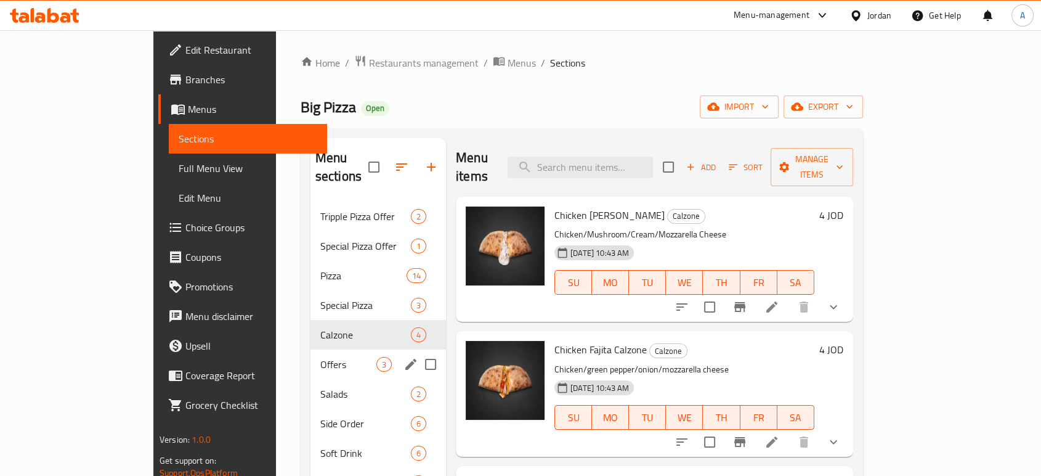
click at [310, 349] on div "Offers 3" at bounding box center [378, 364] width 136 height 30
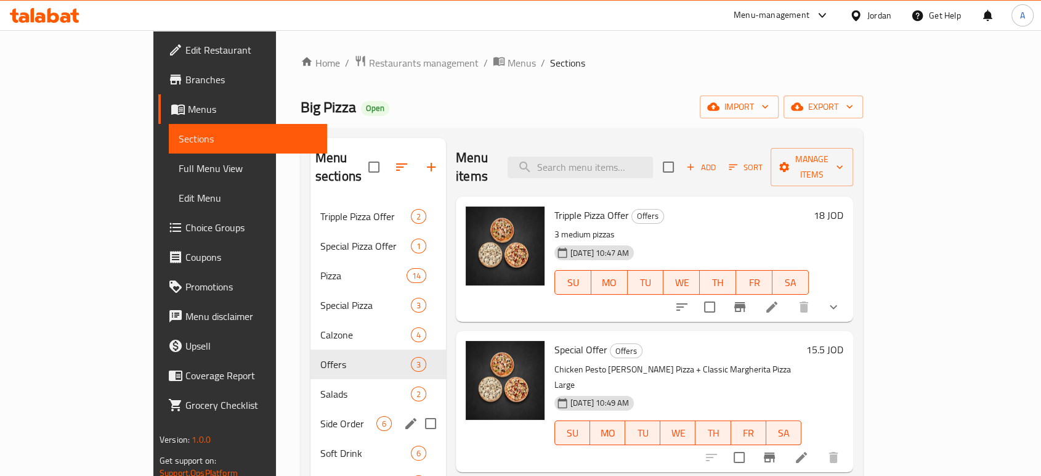
click at [310, 408] on div "Side Order 6" at bounding box center [378, 423] width 136 height 30
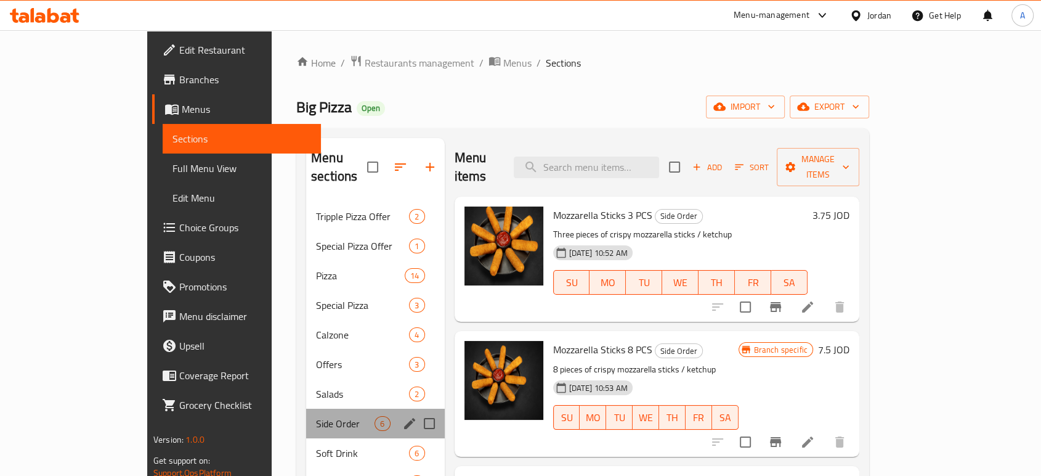
click at [306, 408] on div "Side Order 6" at bounding box center [375, 423] width 138 height 30
click at [306, 468] on div "Dipping Sauce 1" at bounding box center [375, 483] width 138 height 30
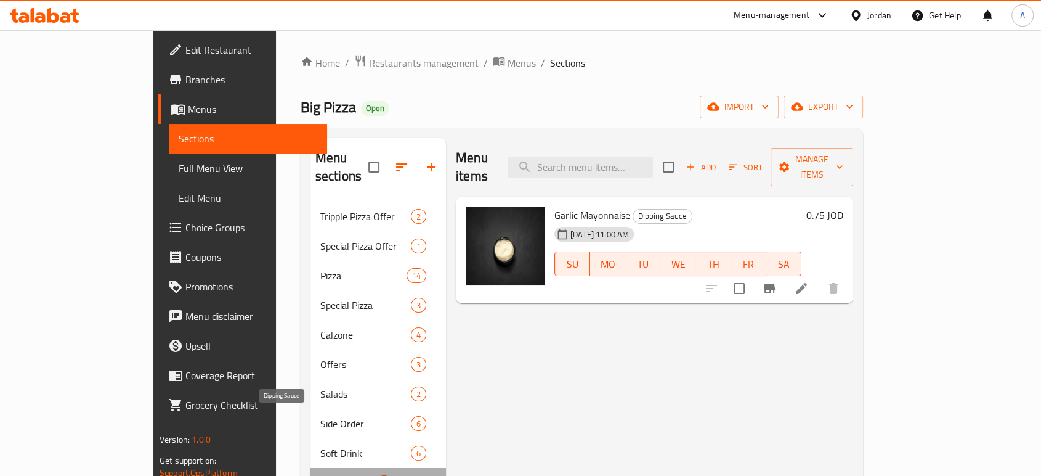
click at [320, 475] on span "Dipping Sauce" at bounding box center [348, 482] width 56 height 15
click at [310, 320] on div "Calzone 4" at bounding box center [378, 335] width 136 height 30
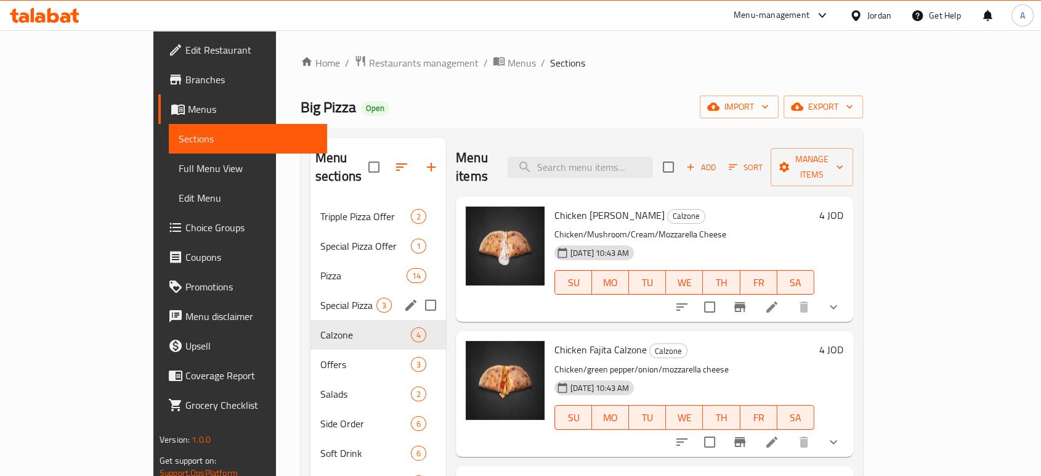
click at [310, 290] on div "Special Pizza 3" at bounding box center [378, 305] width 136 height 30
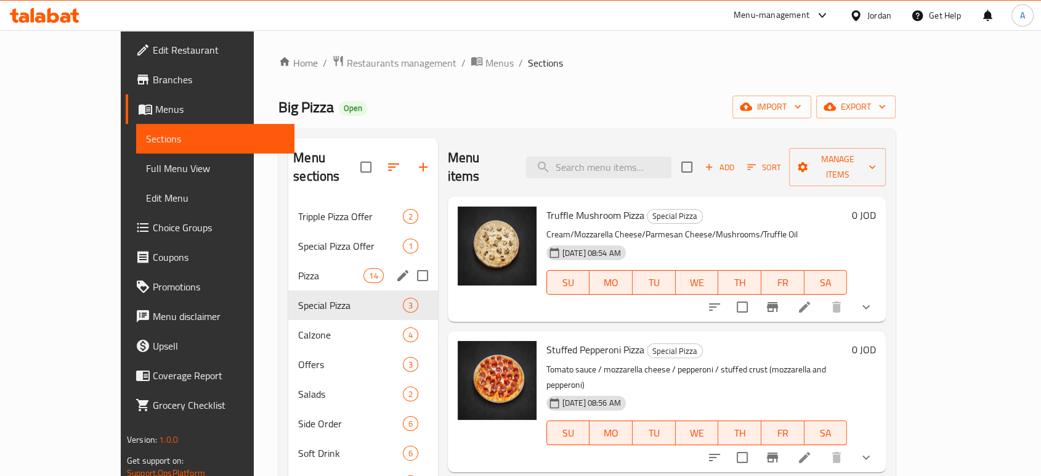
click at [288, 261] on div "Pizza 14" at bounding box center [362, 276] width 149 height 30
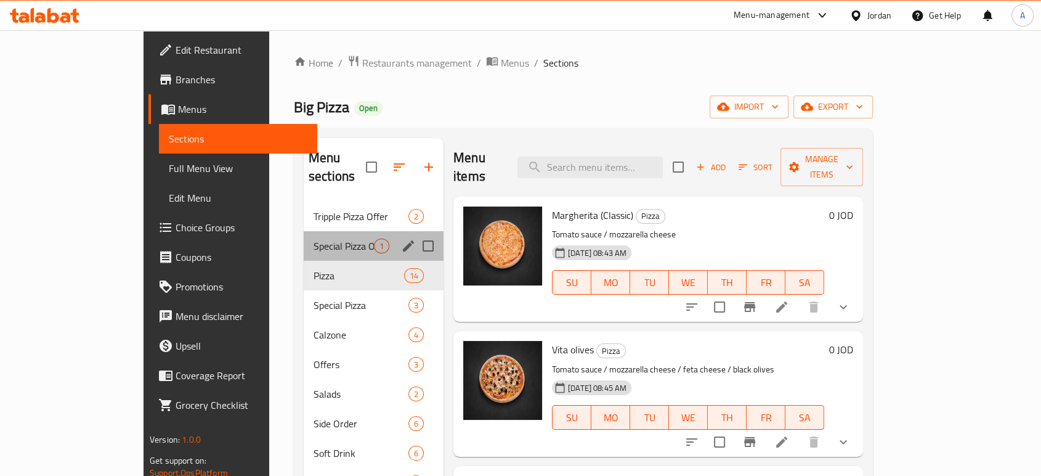
click at [304, 231] on div "Special Pizza Offer 1" at bounding box center [374, 246] width 140 height 30
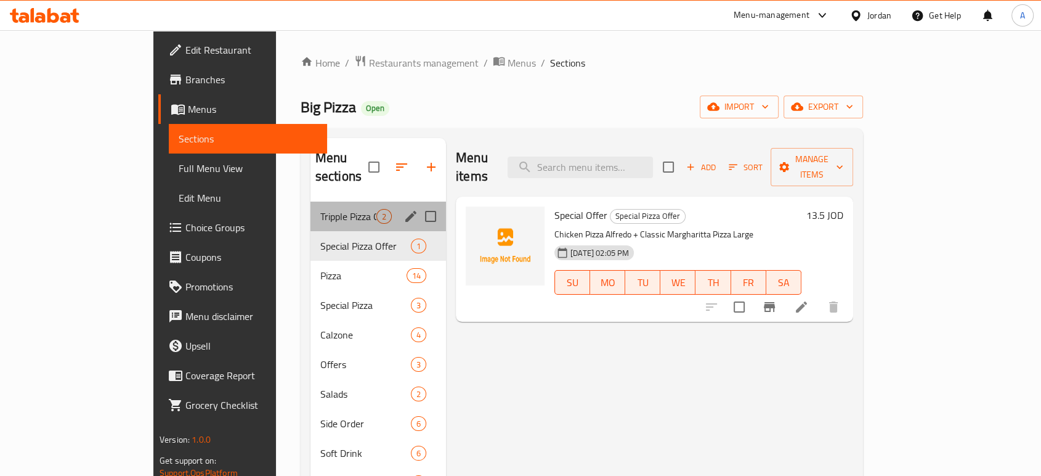
click at [310, 201] on div "Tripple Pizza Offer 2" at bounding box center [378, 216] width 136 height 30
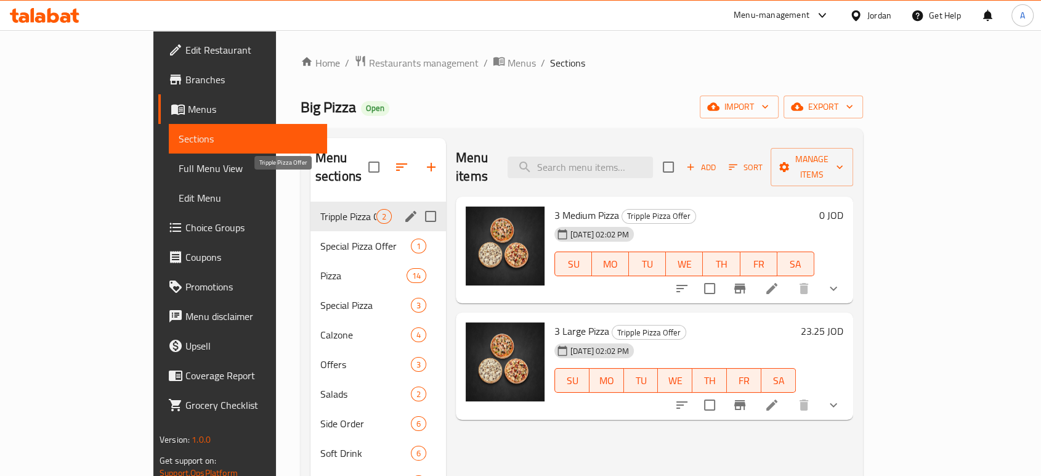
click at [310, 201] on div "Tripple Pizza Offer 2" at bounding box center [378, 216] width 136 height 30
click at [310, 231] on div "Special Pizza Offer 1" at bounding box center [378, 246] width 136 height 30
